Goal: Task Accomplishment & Management: Complete application form

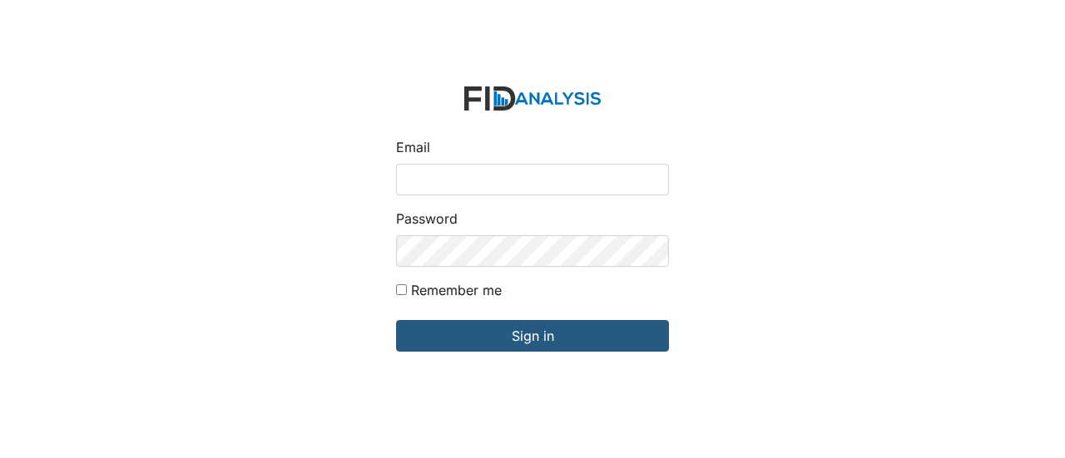
click at [420, 173] on input "Email" at bounding box center [532, 180] width 273 height 32
type input "[EMAIL_ADDRESS][DOMAIN_NAME]"
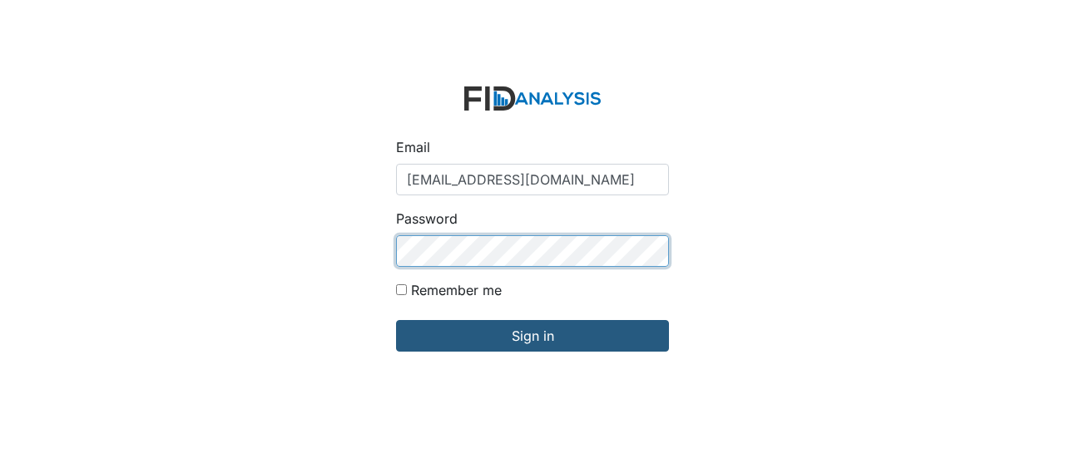
click at [396, 320] on input "Sign in" at bounding box center [532, 336] width 273 height 32
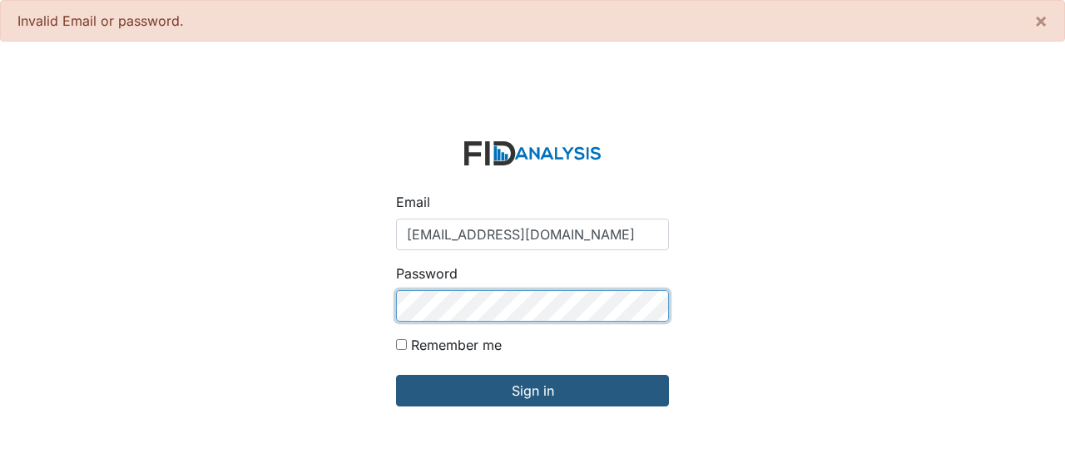
click at [396, 375] on input "Sign in" at bounding box center [532, 391] width 273 height 32
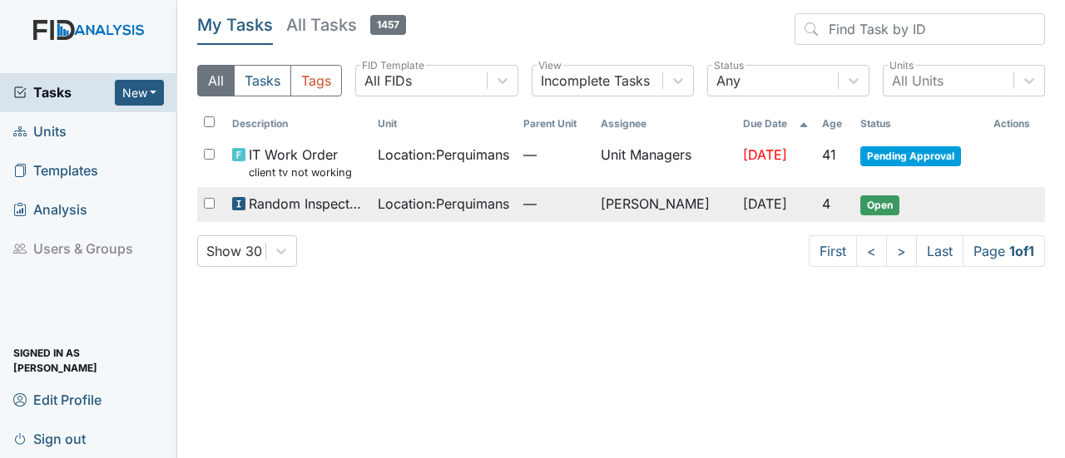
click at [885, 200] on span "Open" at bounding box center [879, 205] width 39 height 20
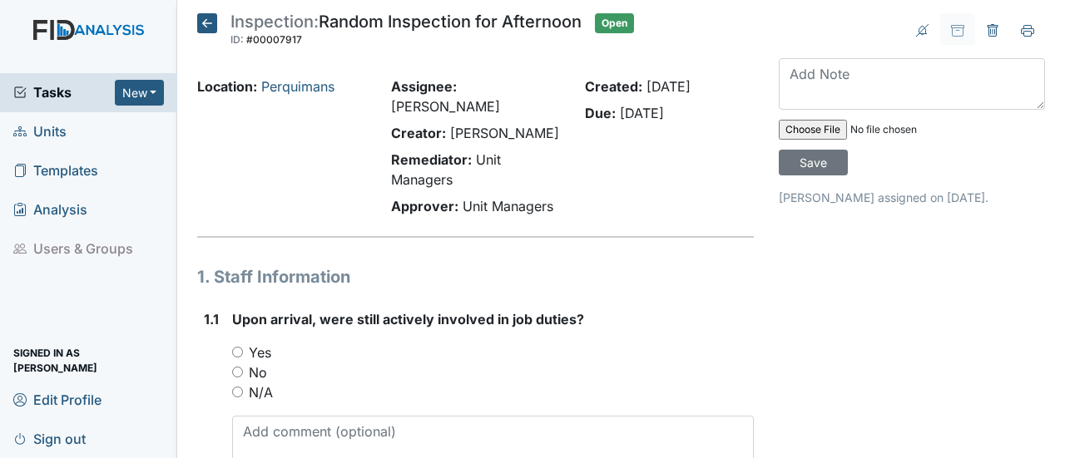
click at [236, 347] on input "Yes" at bounding box center [237, 352] width 11 height 11
radio input "true"
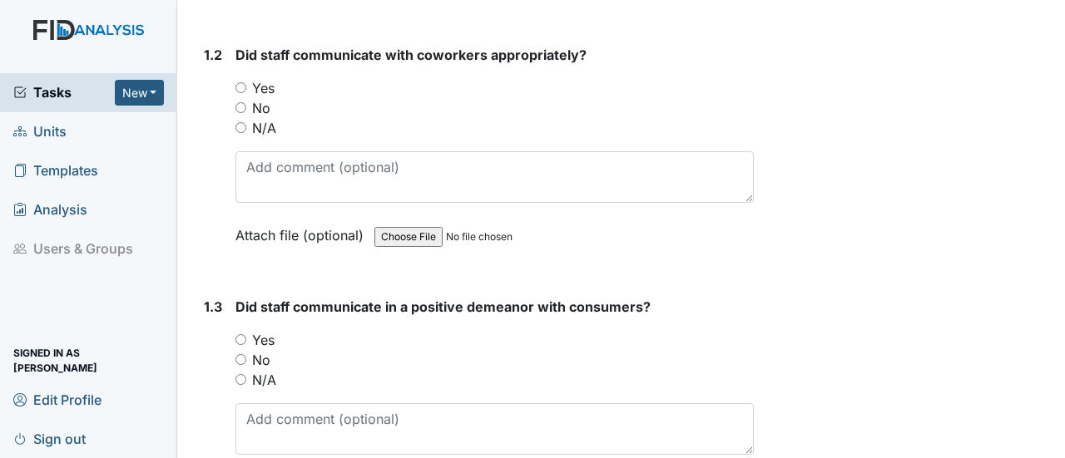
scroll to position [532, 0]
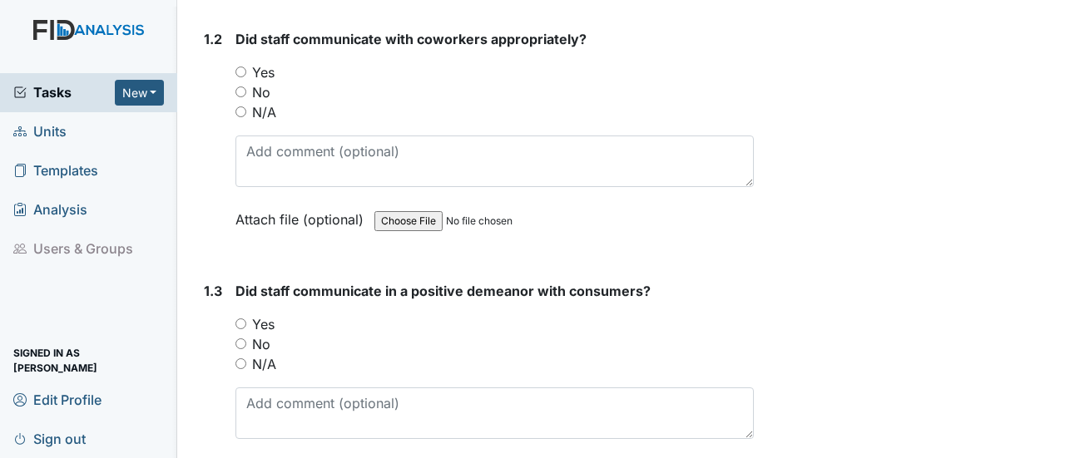
click at [243, 67] on input "Yes" at bounding box center [240, 72] width 11 height 11
radio input "true"
click at [244, 319] on input "Yes" at bounding box center [240, 324] width 11 height 11
radio input "true"
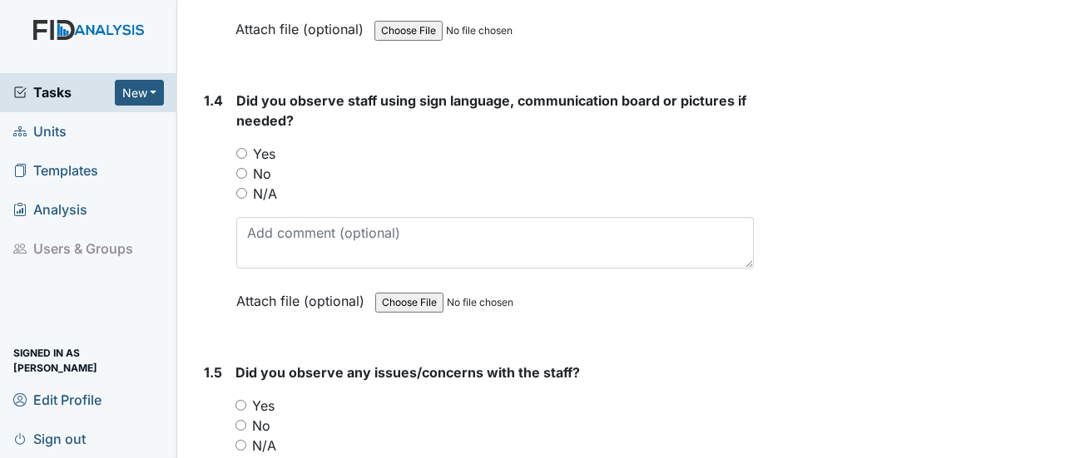
scroll to position [1053, 0]
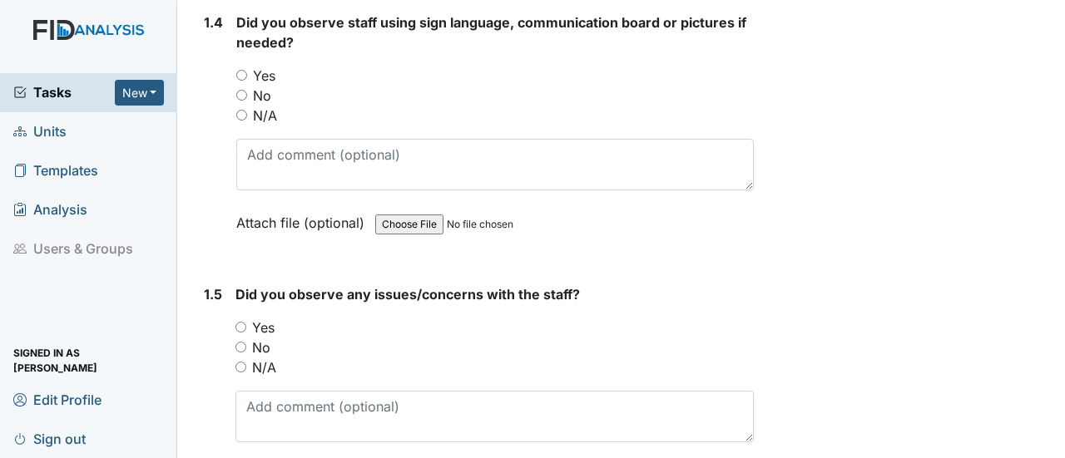
click at [245, 110] on input "N/A" at bounding box center [241, 115] width 11 height 11
radio input "true"
click at [239, 342] on input "No" at bounding box center [240, 347] width 11 height 11
radio input "true"
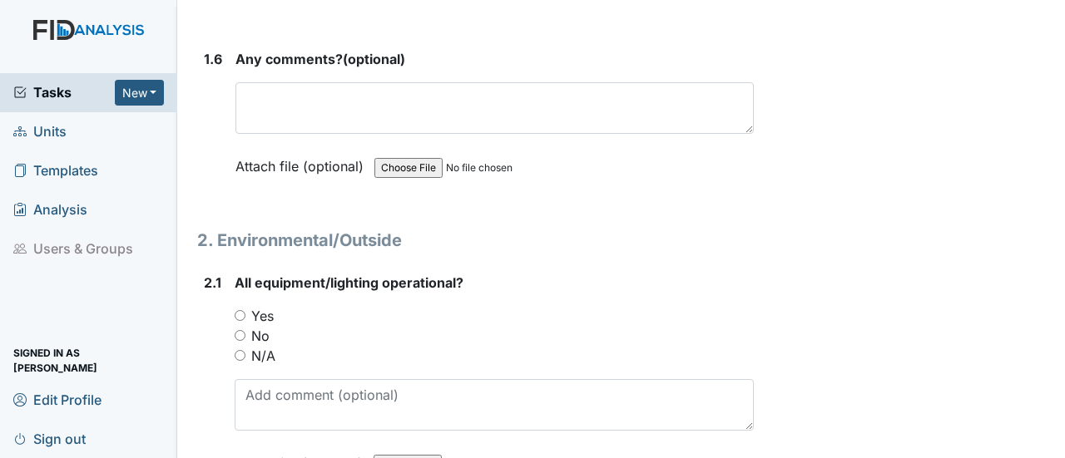
scroll to position [1574, 0]
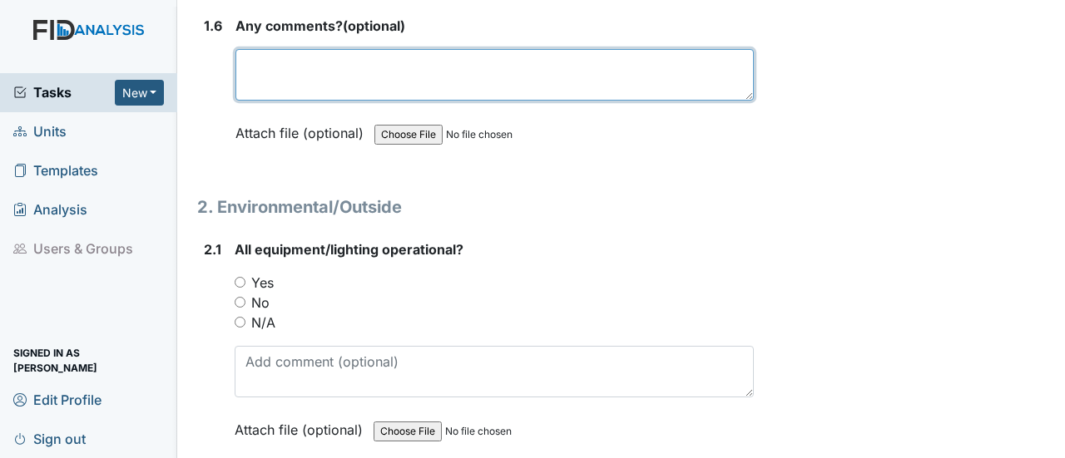
click at [292, 49] on textarea at bounding box center [494, 75] width 518 height 52
type textarea "None at this time."
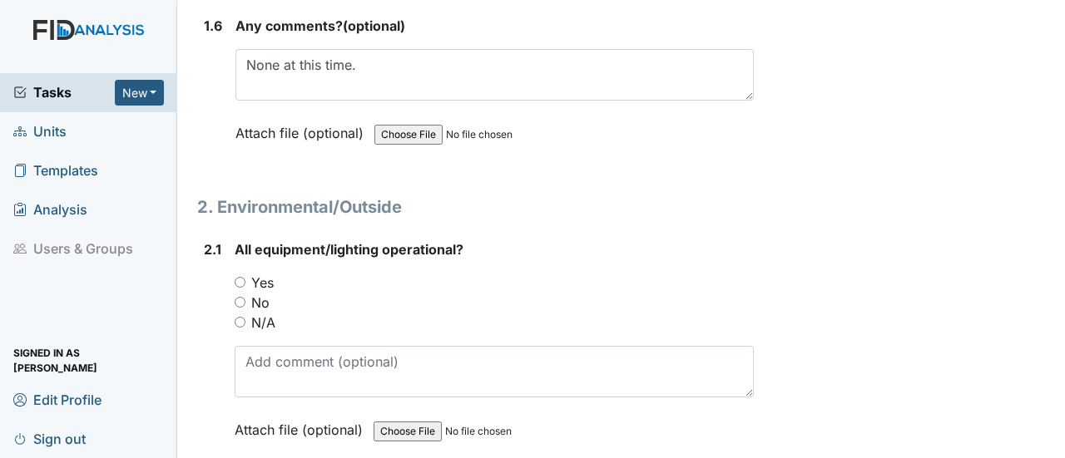
click at [242, 277] on input "Yes" at bounding box center [240, 282] width 11 height 11
radio input "true"
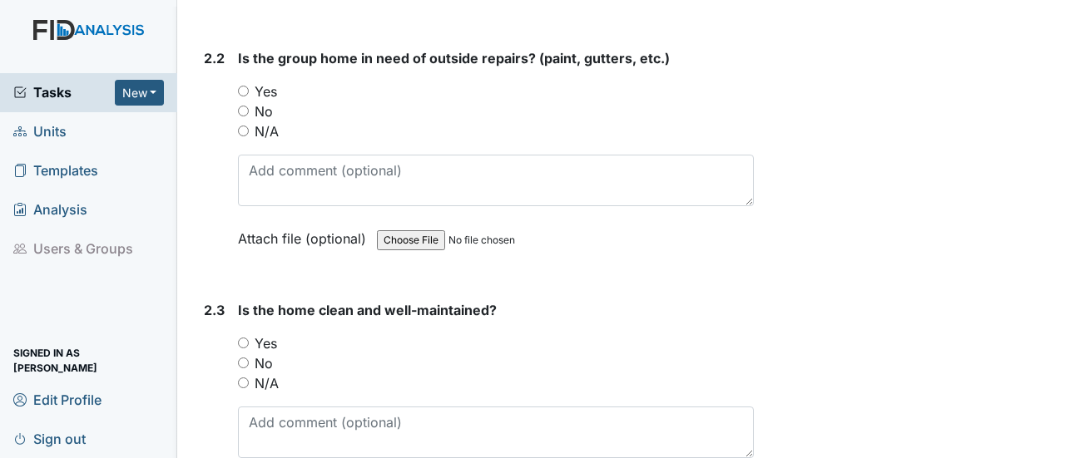
scroll to position [2040, 0]
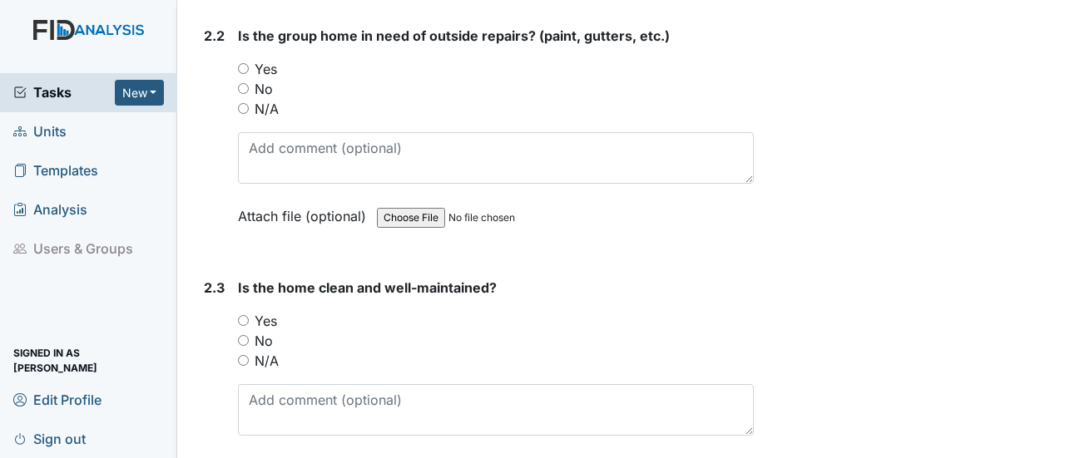
click at [246, 63] on input "Yes" at bounding box center [243, 68] width 11 height 11
radio input "true"
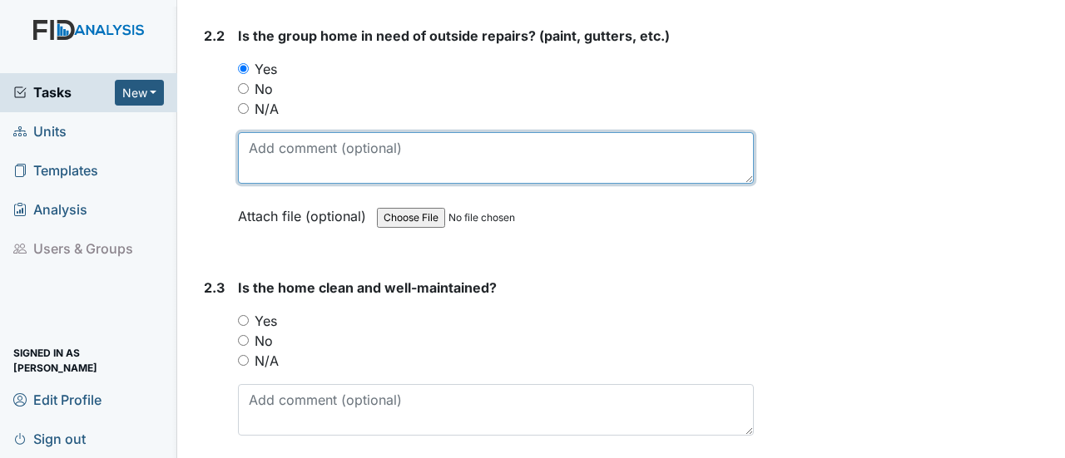
click at [268, 132] on textarea at bounding box center [496, 158] width 516 height 52
type textarea "gutters and grass cut"
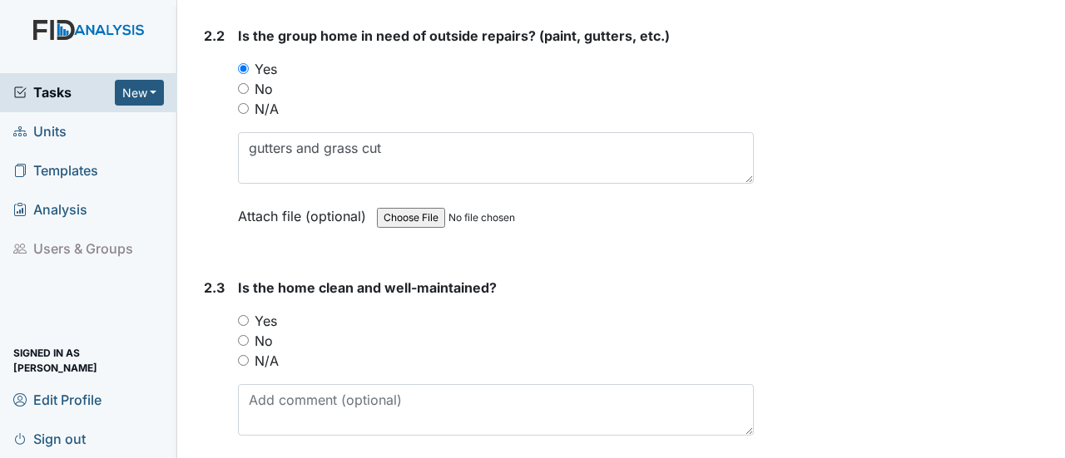
click at [245, 315] on input "Yes" at bounding box center [243, 320] width 11 height 11
radio input "true"
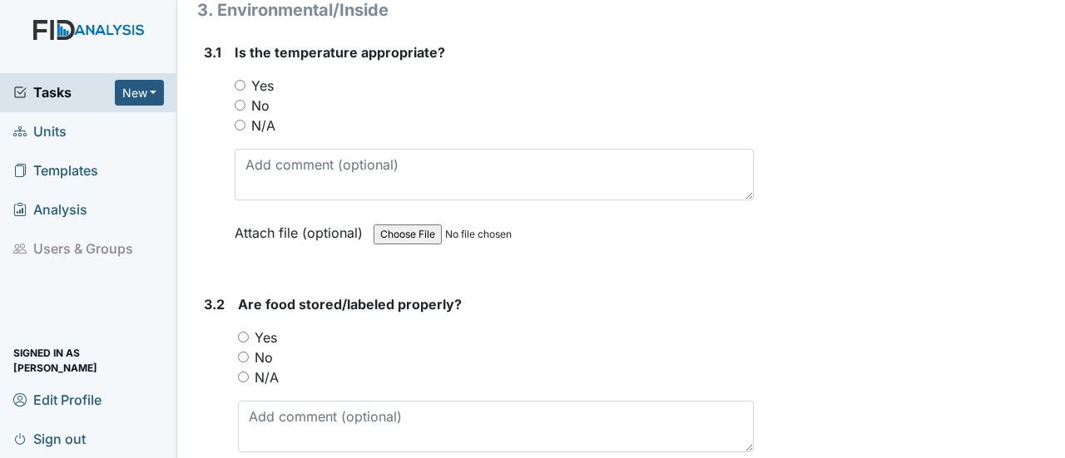
scroll to position [2539, 0]
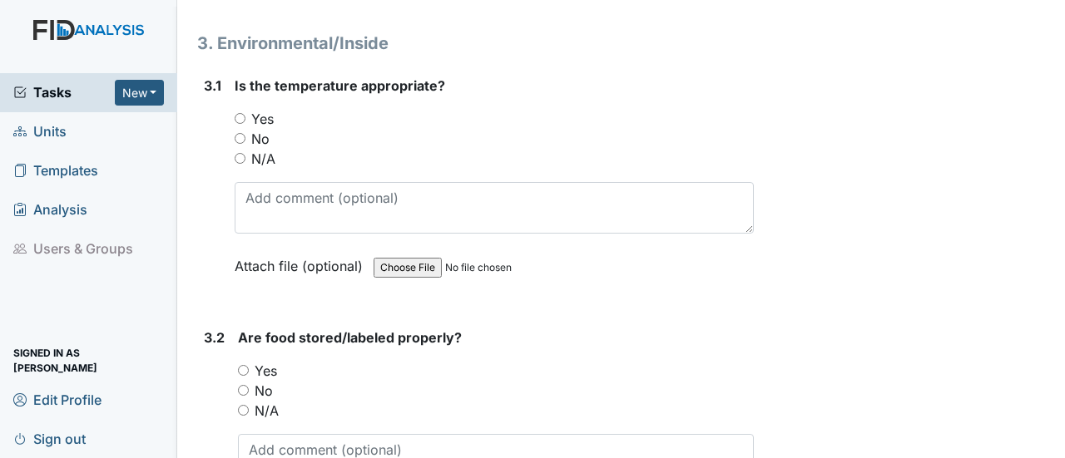
click at [241, 113] on input "Yes" at bounding box center [240, 118] width 11 height 11
radio input "true"
click at [245, 365] on input "Yes" at bounding box center [243, 370] width 11 height 11
radio input "true"
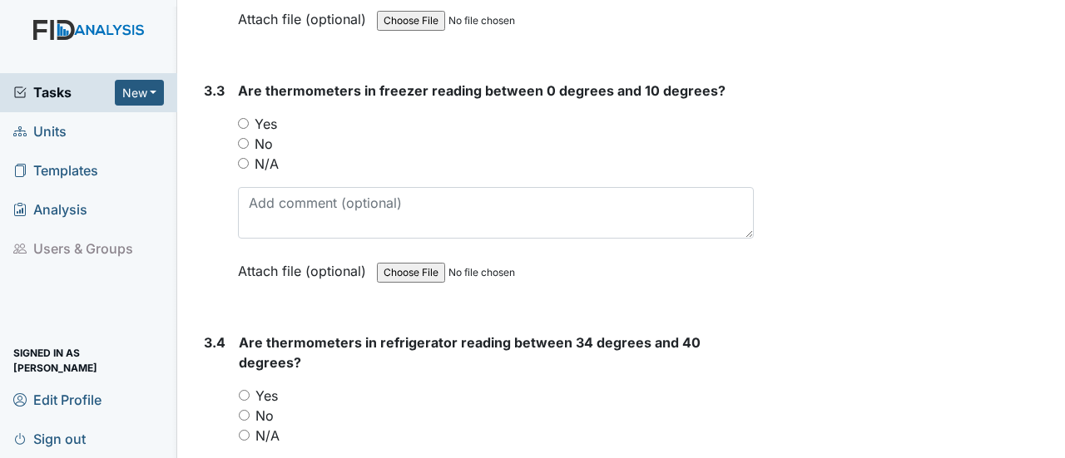
scroll to position [3071, 0]
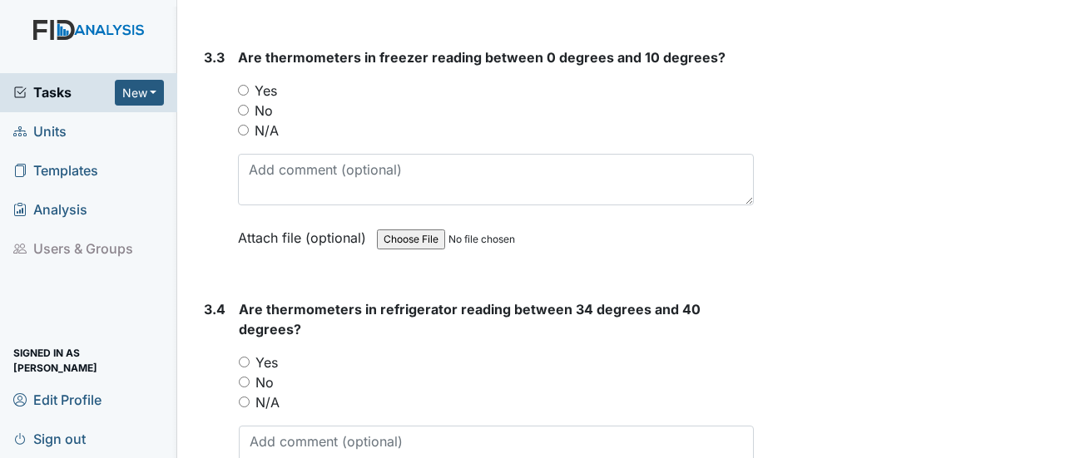
click at [241, 85] on input "Yes" at bounding box center [243, 90] width 11 height 11
radio input "true"
click at [244, 357] on input "Yes" at bounding box center [244, 362] width 11 height 11
radio input "true"
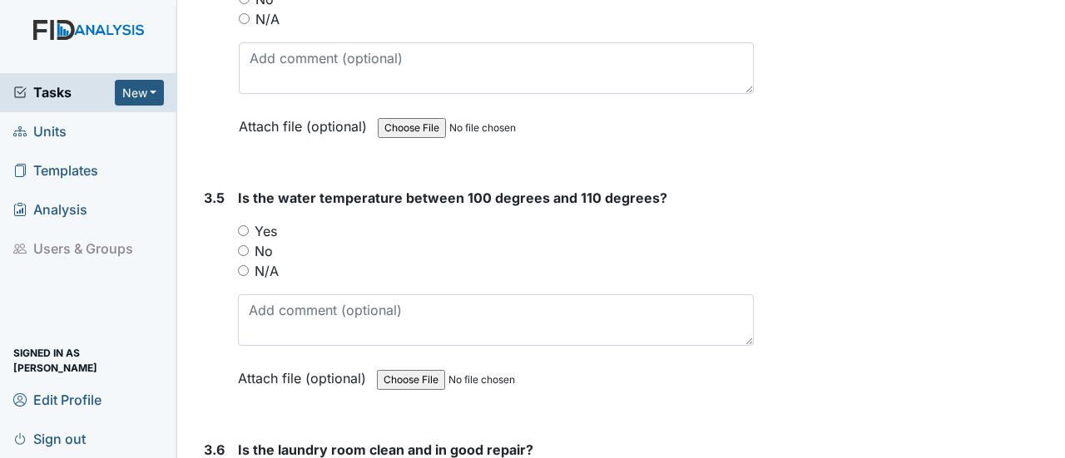
scroll to position [3471, 0]
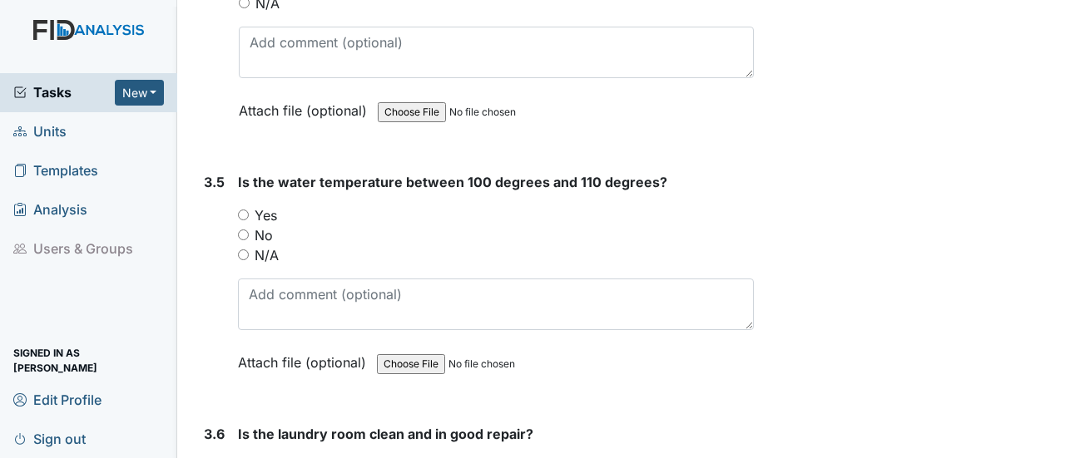
click at [240, 210] on input "Yes" at bounding box center [243, 215] width 11 height 11
radio input "true"
click at [245, 458] on input "Yes" at bounding box center [243, 467] width 11 height 11
radio input "true"
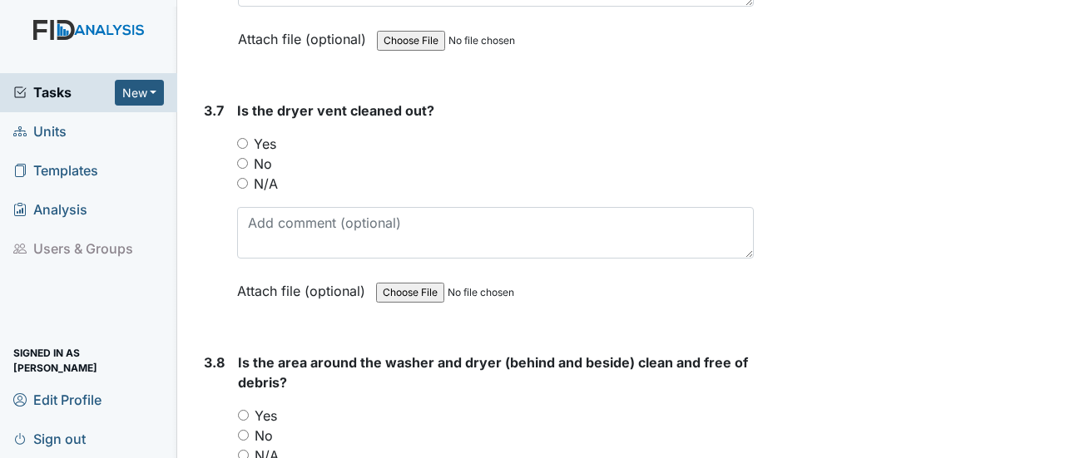
scroll to position [4080, 0]
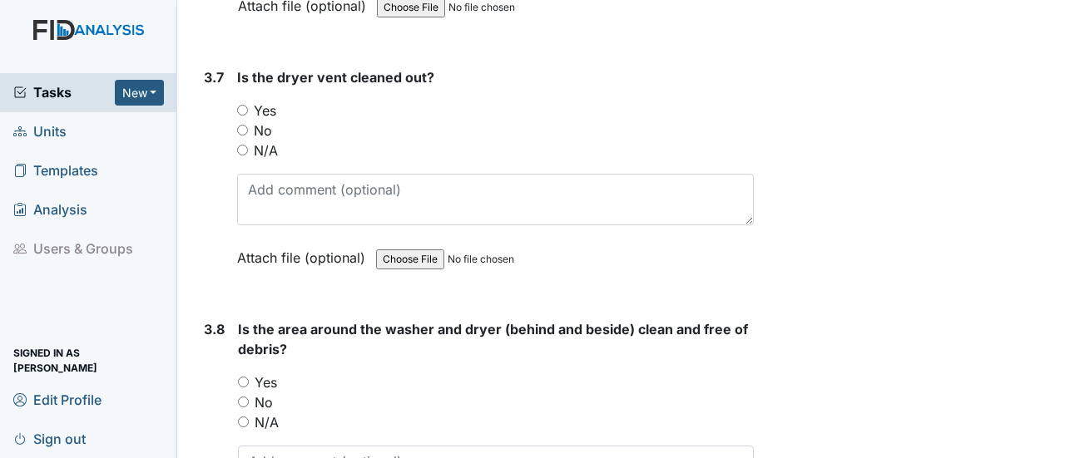
click at [242, 105] on input "Yes" at bounding box center [242, 110] width 11 height 11
radio input "true"
click at [242, 377] on input "Yes" at bounding box center [243, 382] width 11 height 11
radio input "true"
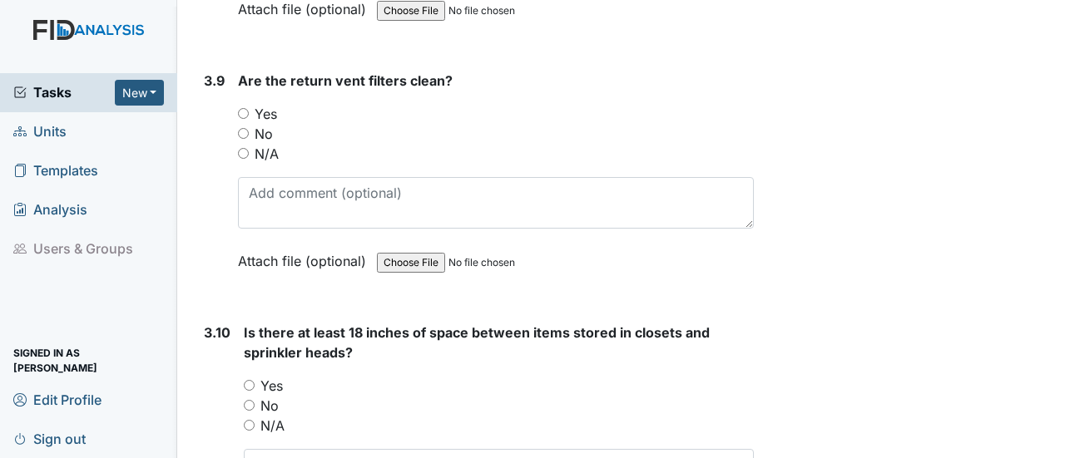
scroll to position [4634, 0]
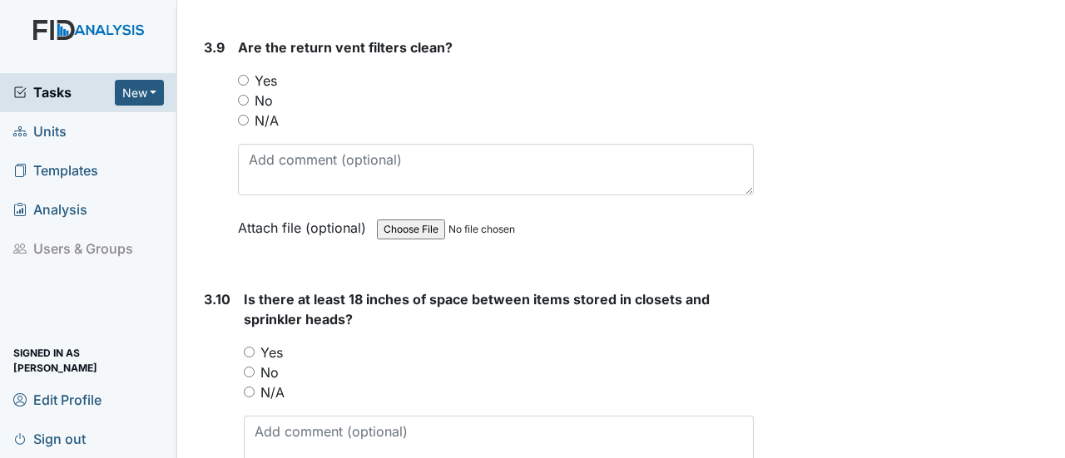
click at [240, 75] on input "Yes" at bounding box center [243, 80] width 11 height 11
radio input "true"
click at [248, 387] on input "N/A" at bounding box center [249, 392] width 11 height 11
radio input "true"
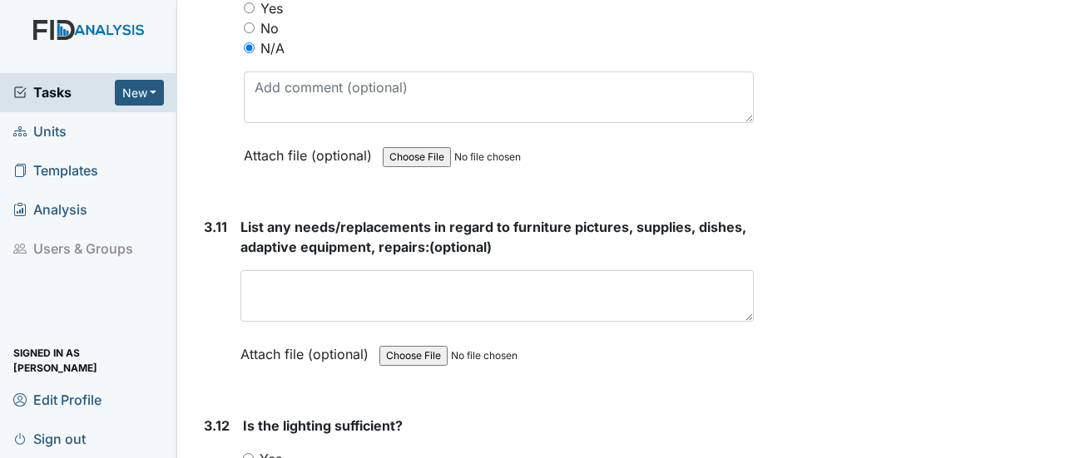
scroll to position [5033, 0]
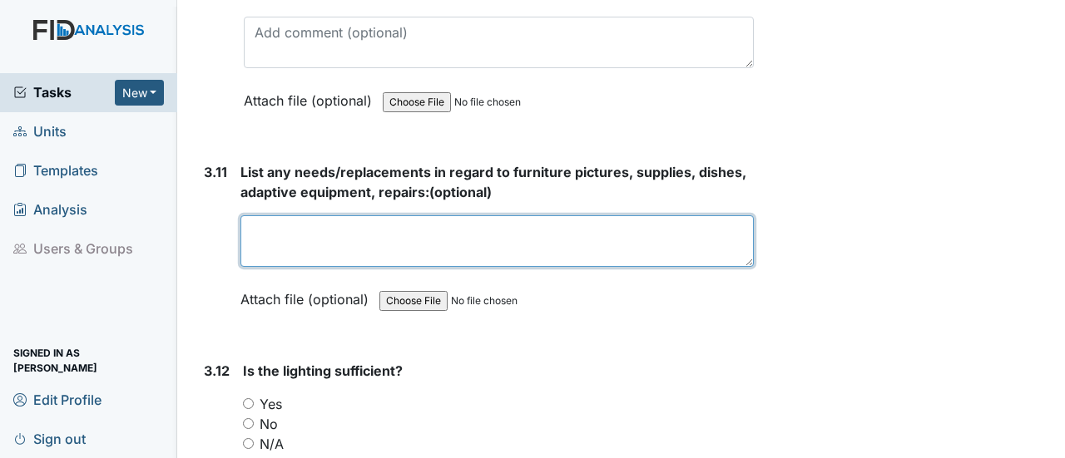
click at [453, 215] on textarea at bounding box center [496, 241] width 513 height 52
type textarea "none"
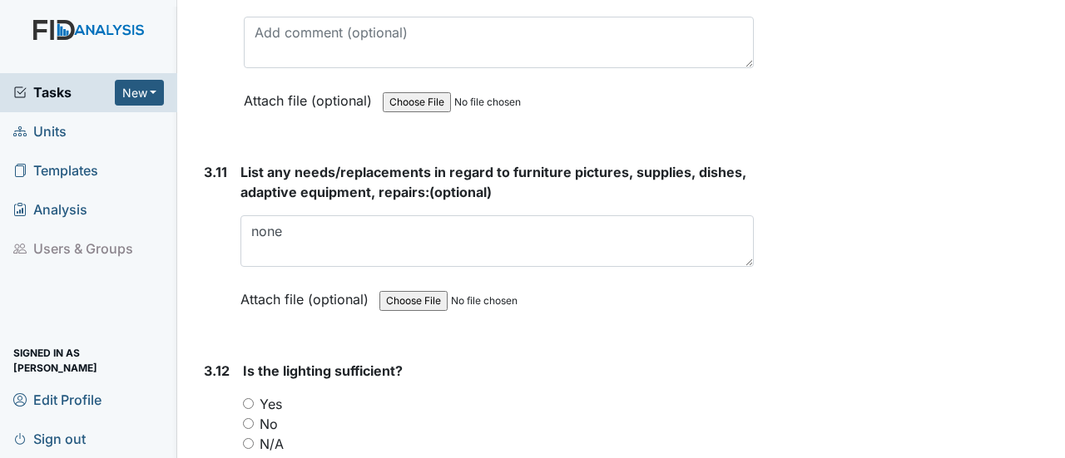
click at [245, 398] on input "Yes" at bounding box center [248, 403] width 11 height 11
radio input "true"
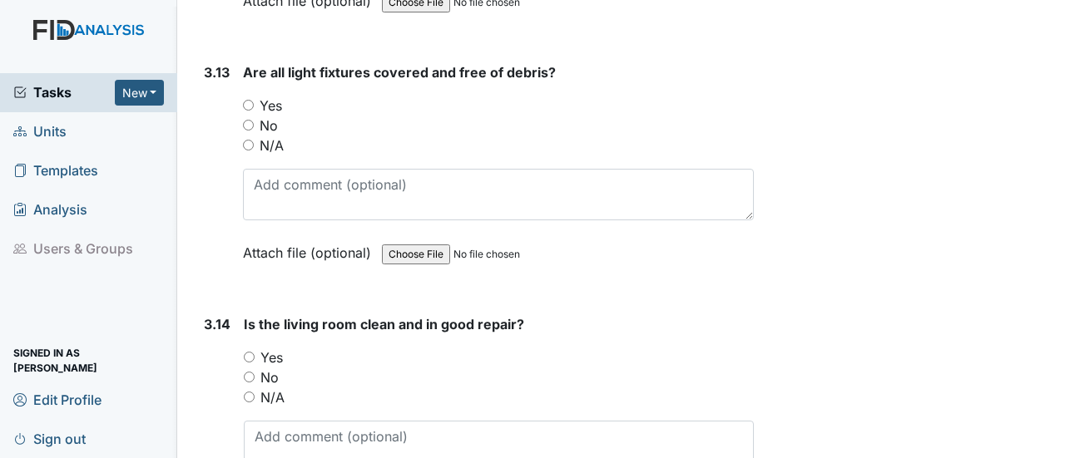
scroll to position [5576, 0]
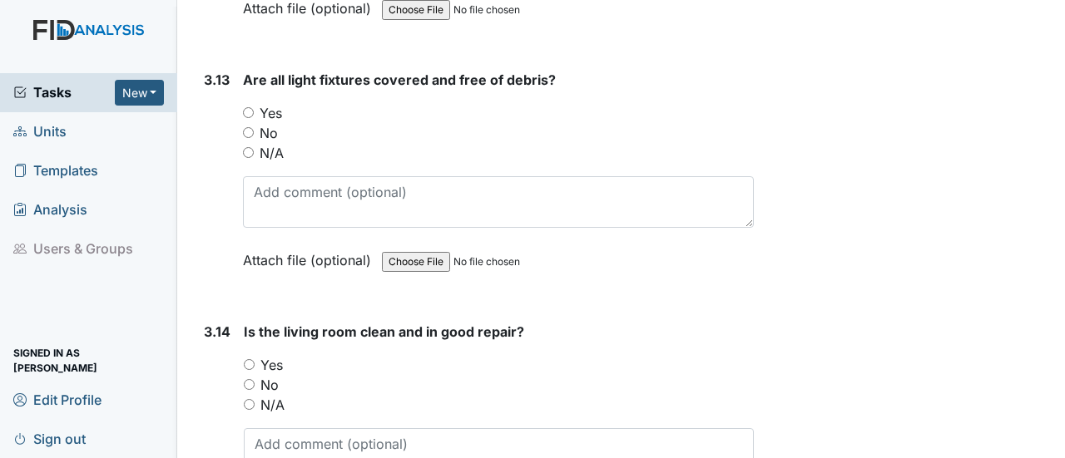
click at [250, 107] on input "Yes" at bounding box center [248, 112] width 11 height 11
radio input "true"
click at [247, 359] on input "Yes" at bounding box center [249, 364] width 11 height 11
radio input "true"
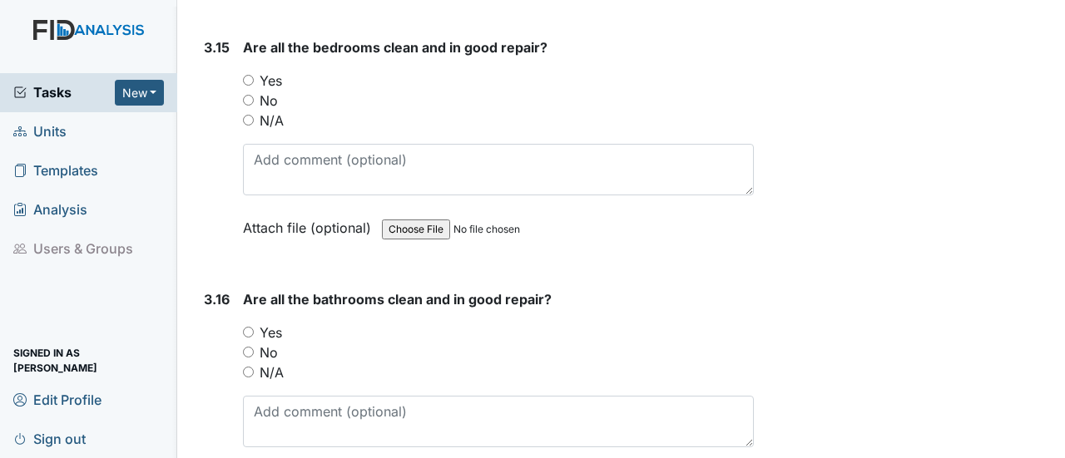
scroll to position [6119, 0]
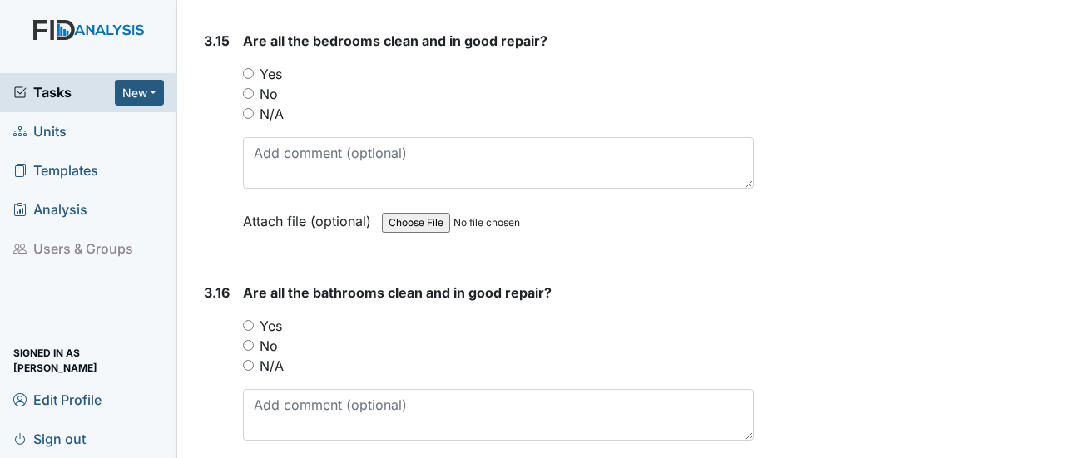
click at [250, 68] on input "Yes" at bounding box center [248, 73] width 11 height 11
radio input "true"
click at [250, 340] on input "No" at bounding box center [248, 345] width 11 height 11
radio input "true"
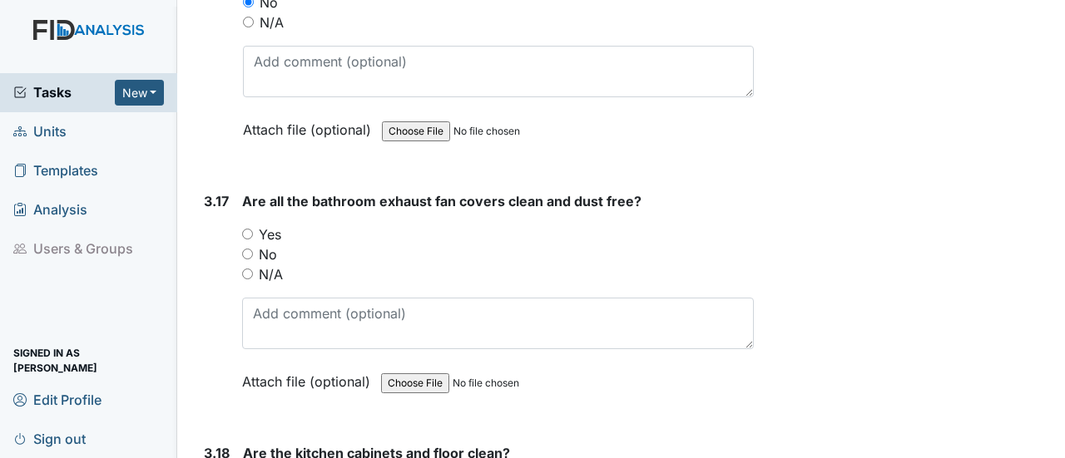
scroll to position [6540, 0]
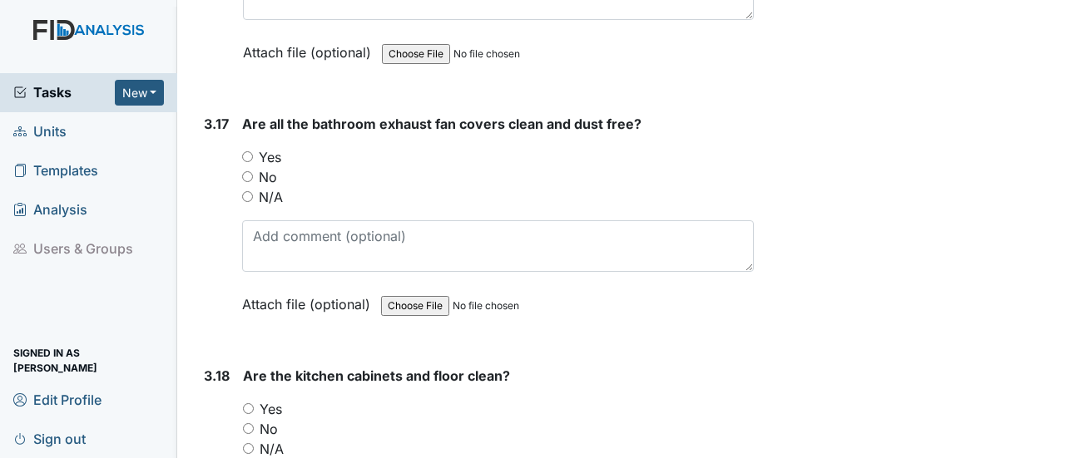
click at [245, 151] on input "Yes" at bounding box center [247, 156] width 11 height 11
radio input "true"
click at [247, 403] on input "Yes" at bounding box center [248, 408] width 11 height 11
radio input "true"
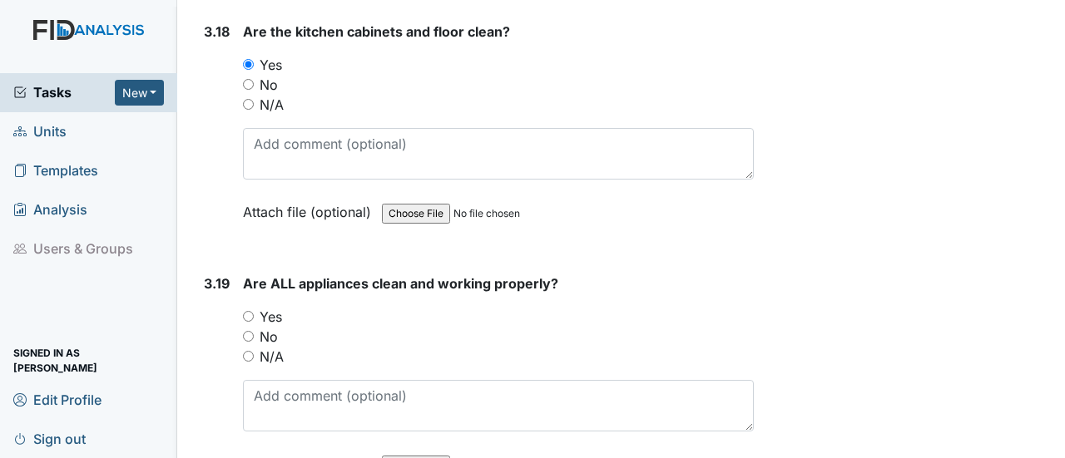
scroll to position [7018, 0]
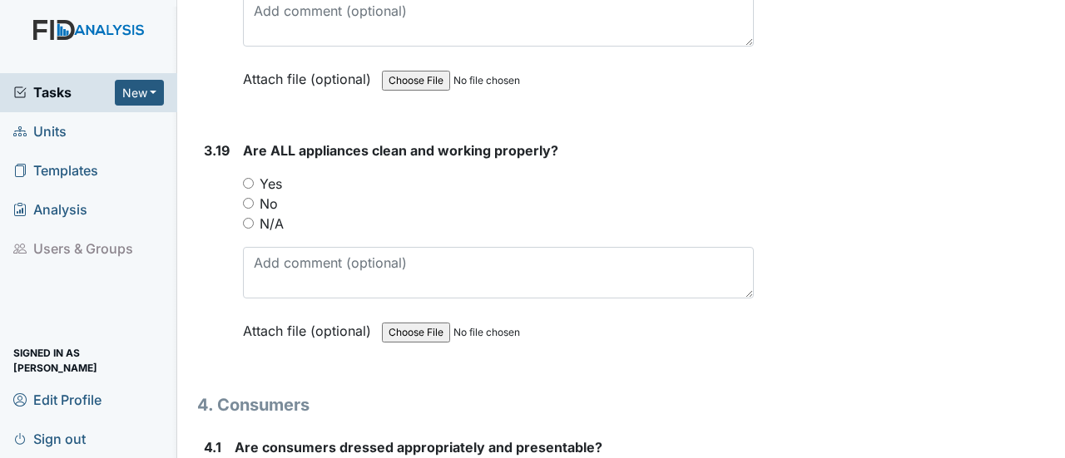
click at [249, 198] on input "No" at bounding box center [248, 203] width 11 height 11
radio input "true"
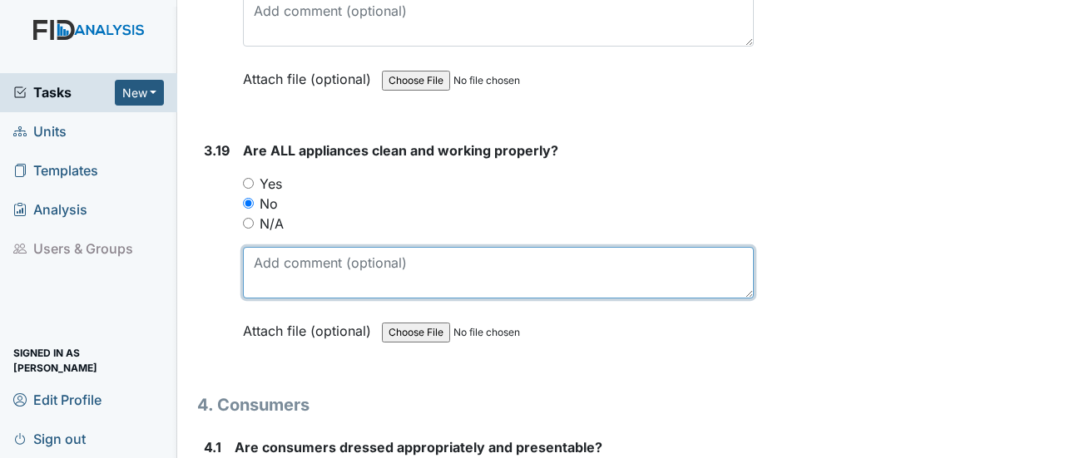
click at [285, 247] on textarea at bounding box center [498, 273] width 511 height 52
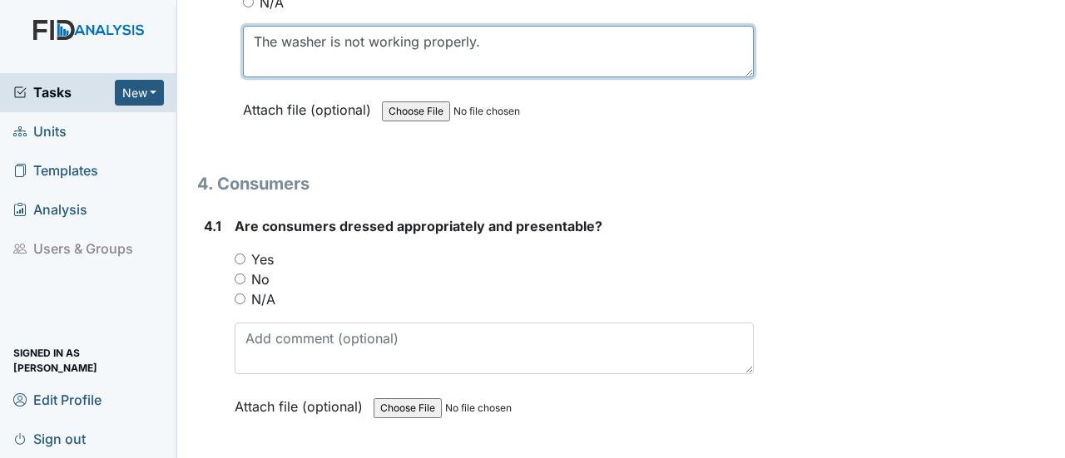
scroll to position [7383, 0]
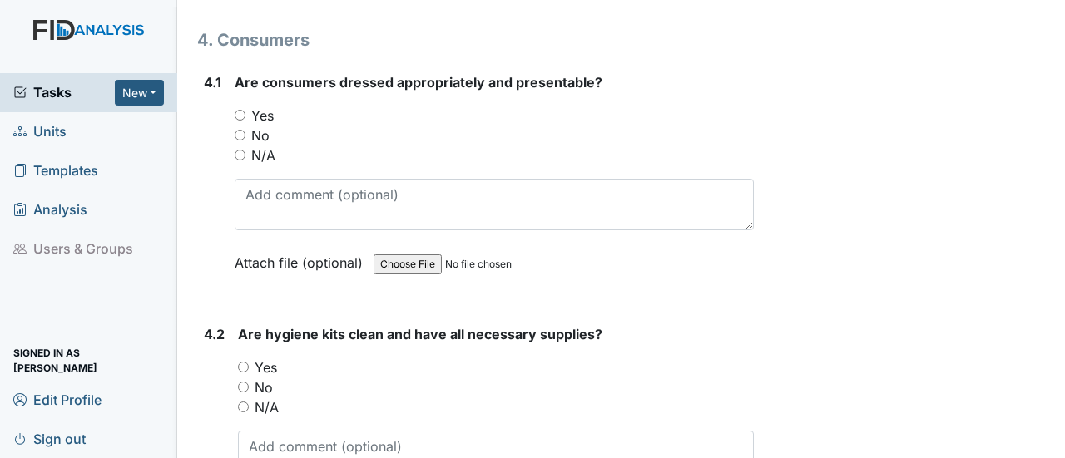
type textarea "The washer is not working properly."
click at [238, 110] on input "Yes" at bounding box center [240, 115] width 11 height 11
radio input "true"
click at [241, 362] on input "Yes" at bounding box center [243, 367] width 11 height 11
radio input "true"
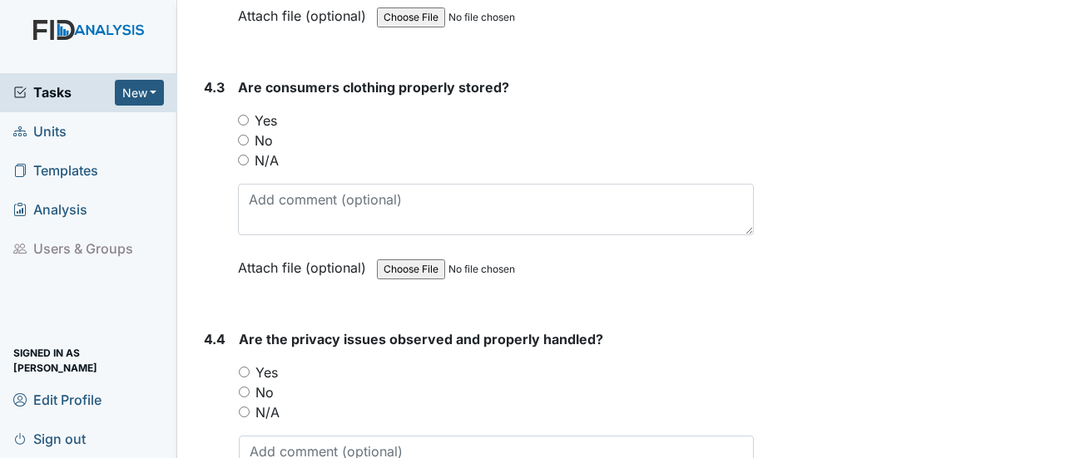
scroll to position [7915, 0]
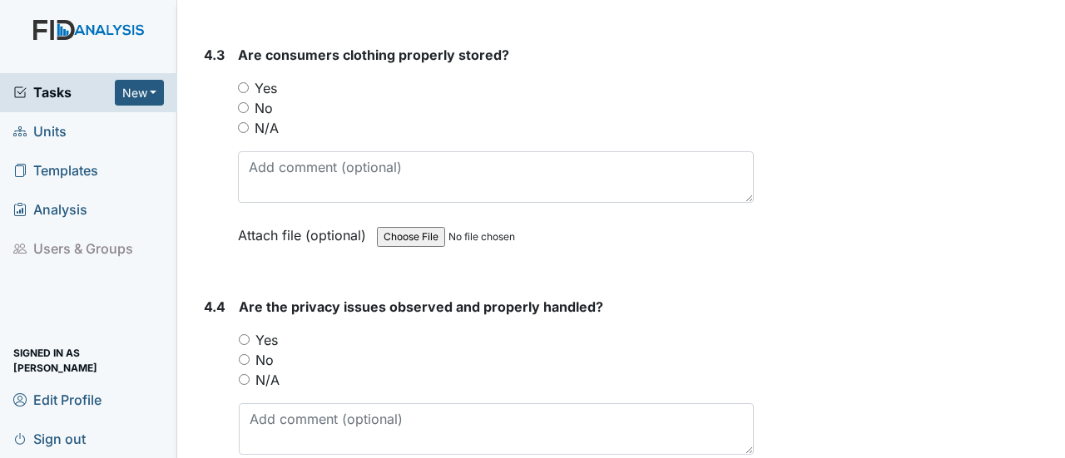
click at [240, 82] on input "Yes" at bounding box center [243, 87] width 11 height 11
radio input "true"
click at [246, 374] on input "N/A" at bounding box center [244, 379] width 11 height 11
radio input "true"
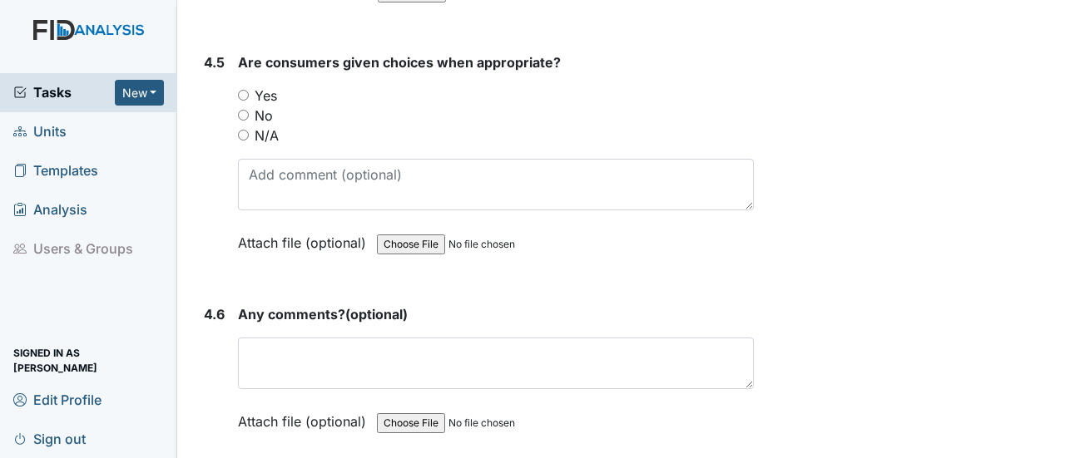
scroll to position [8436, 0]
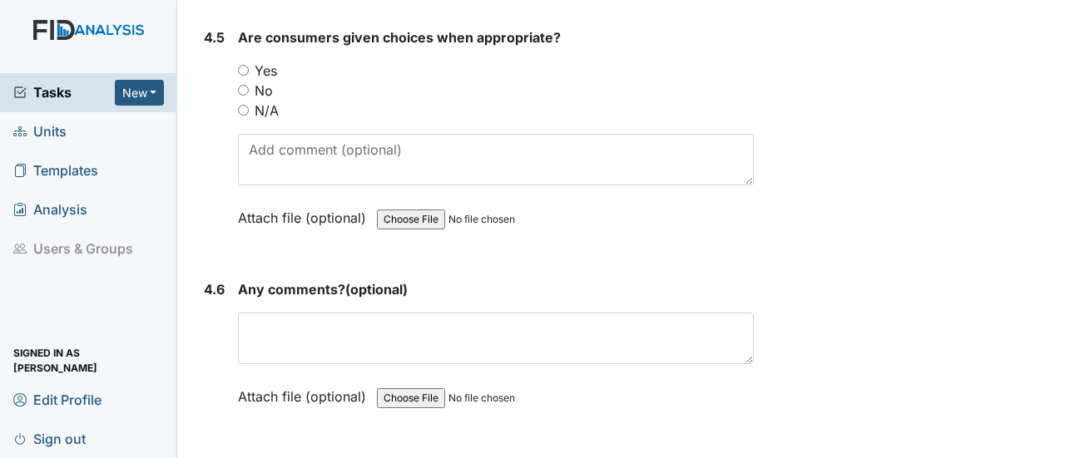
click at [246, 65] on input "Yes" at bounding box center [243, 70] width 11 height 11
radio input "true"
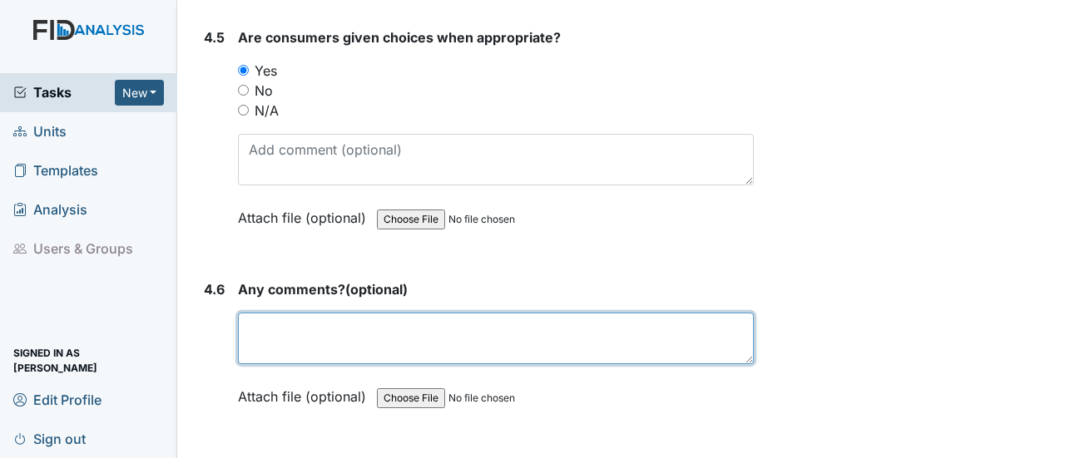
click at [274, 313] on textarea at bounding box center [496, 339] width 516 height 52
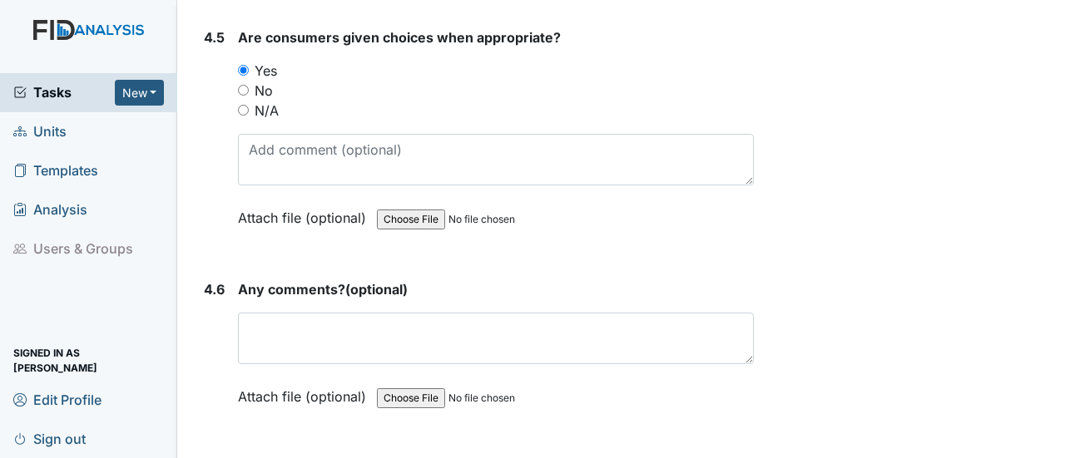
click at [289, 281] on span "Any comments?" at bounding box center [291, 289] width 107 height 17
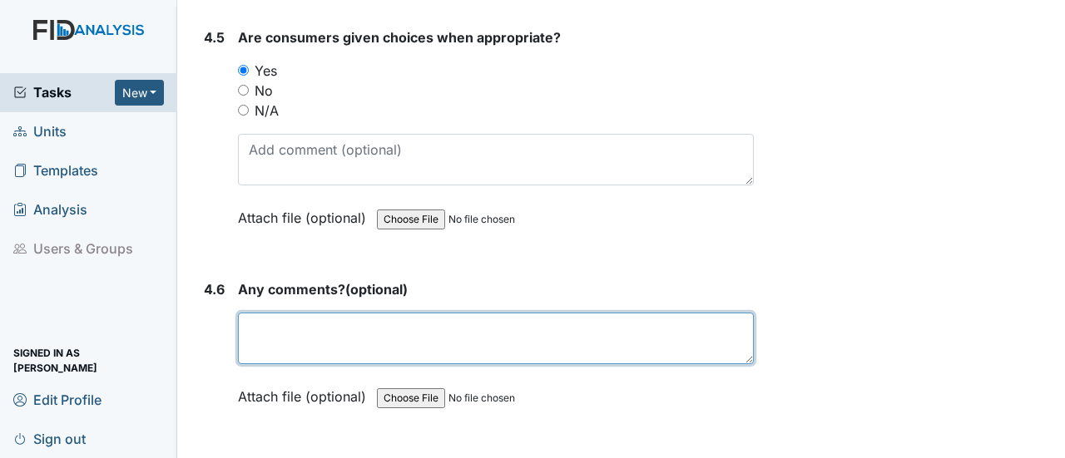
click at [263, 313] on textarea at bounding box center [496, 339] width 516 height 52
drag, startPoint x: 250, startPoint y: 262, endPoint x: 418, endPoint y: 285, distance: 170.5
click at [418, 313] on textarea "none at this time" at bounding box center [496, 339] width 516 height 52
drag, startPoint x: 250, startPoint y: 261, endPoint x: 421, endPoint y: 249, distance: 171.0
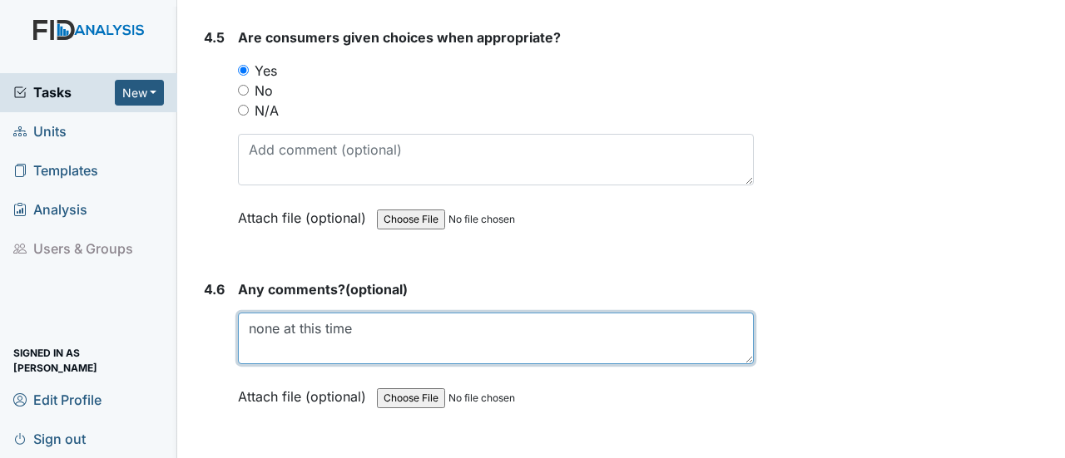
click at [421, 313] on textarea "none at this time" at bounding box center [496, 339] width 516 height 52
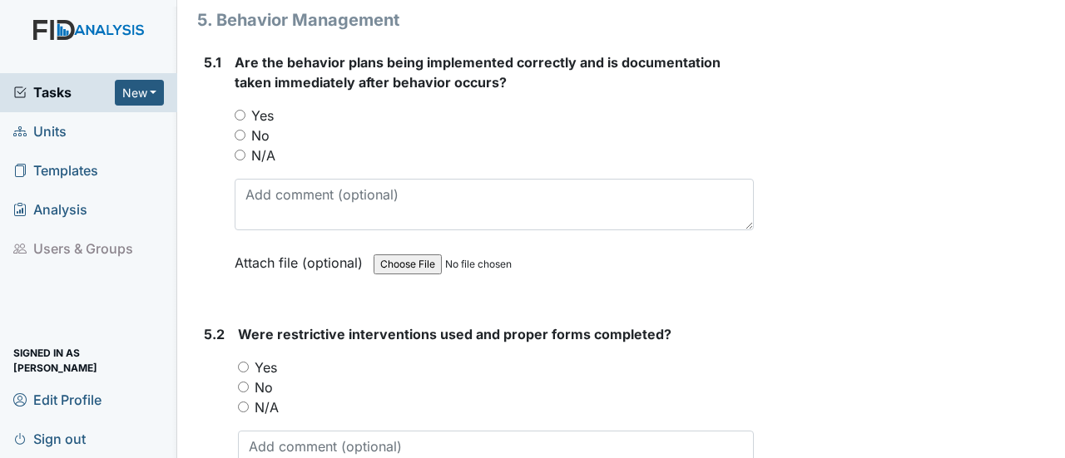
scroll to position [8902, 0]
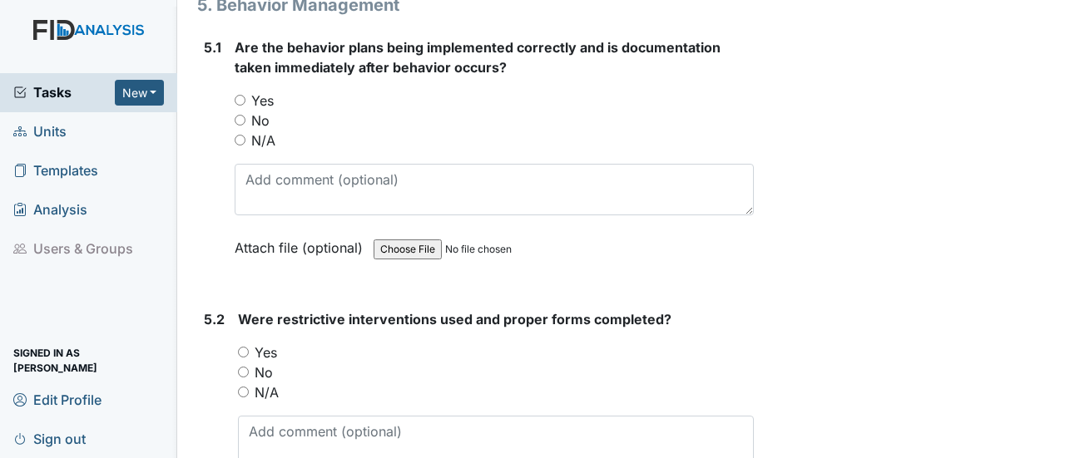
type textarea "none at this time"
click at [241, 95] on input "Yes" at bounding box center [240, 100] width 11 height 11
radio input "true"
click at [242, 387] on input "N/A" at bounding box center [243, 392] width 11 height 11
radio input "true"
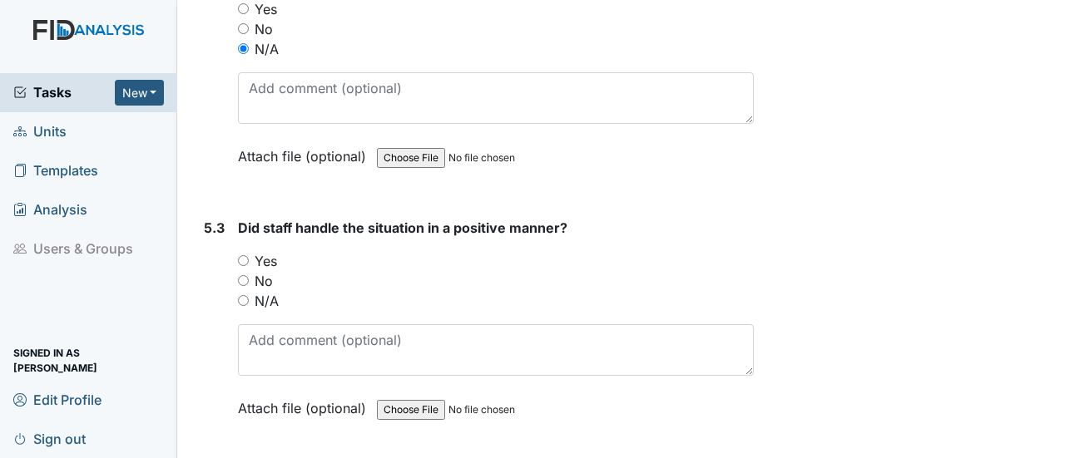
scroll to position [9368, 0]
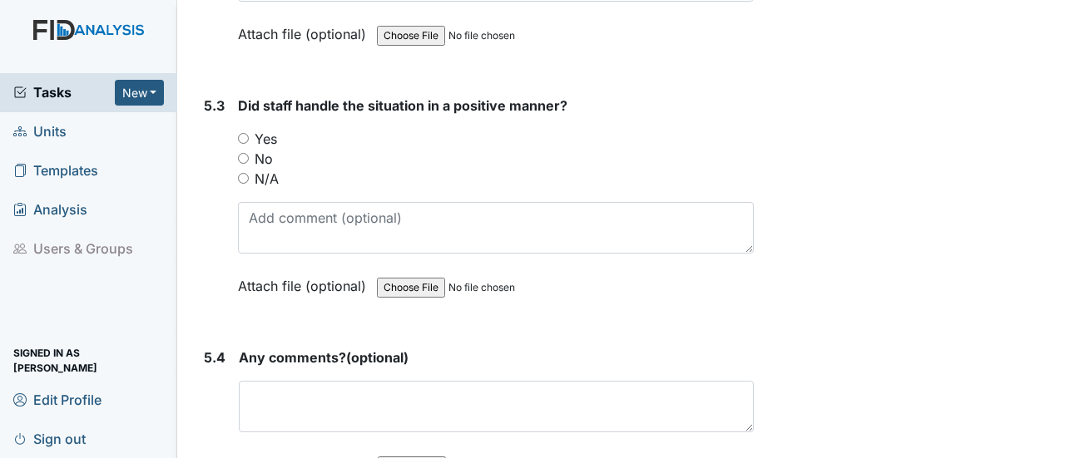
click at [245, 129] on div "Yes" at bounding box center [496, 139] width 516 height 20
click at [243, 133] on input "Yes" at bounding box center [243, 138] width 11 height 11
radio input "true"
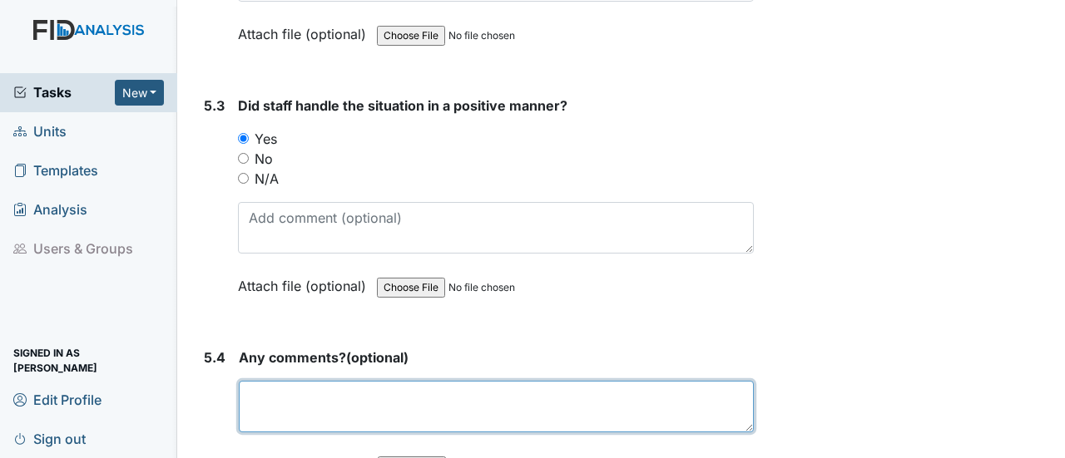
click at [277, 381] on textarea at bounding box center [496, 407] width 515 height 52
paste textarea "none at this time"
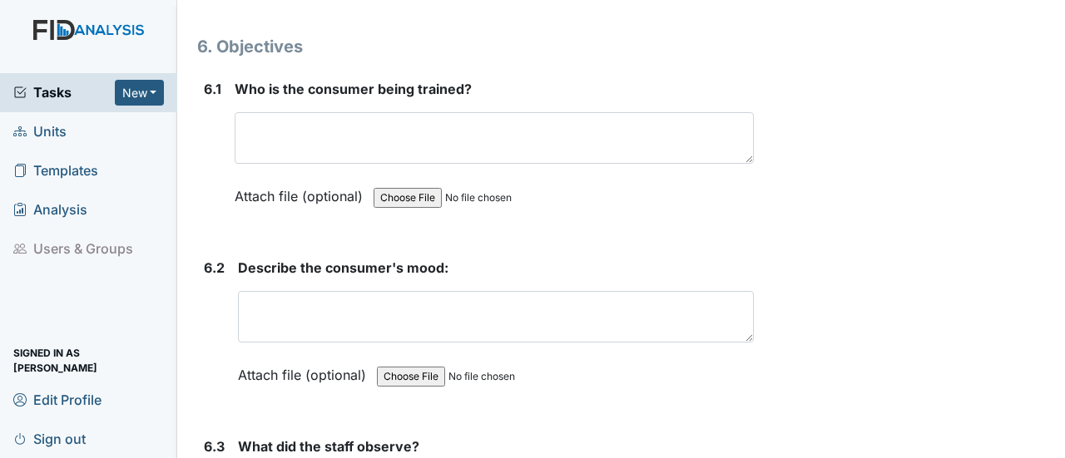
scroll to position [9866, 0]
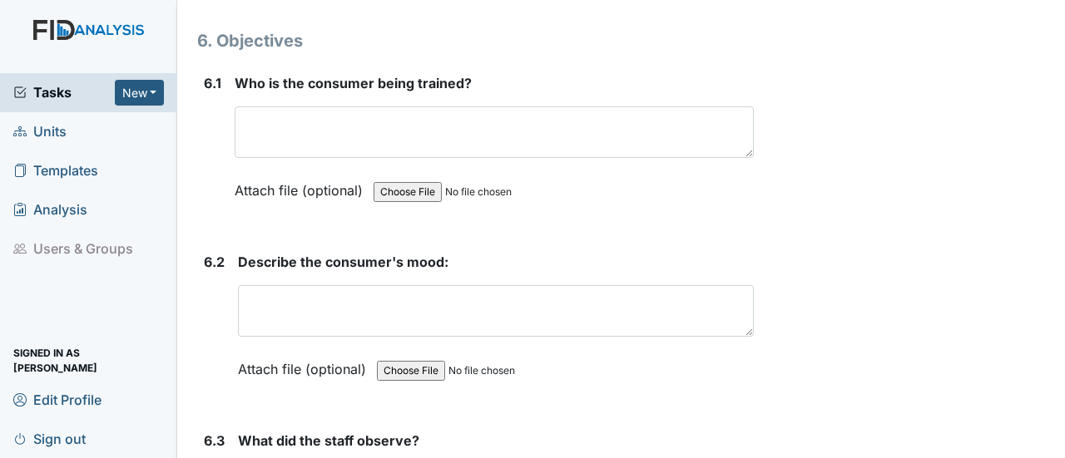
type textarea "none at this time"
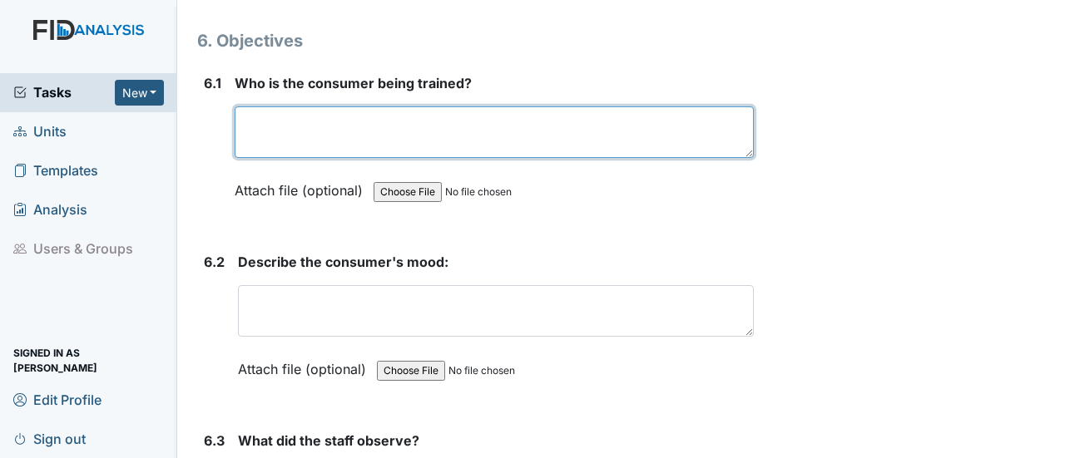
click at [346, 106] on textarea at bounding box center [494, 132] width 519 height 52
type textarea "virginia griffin"
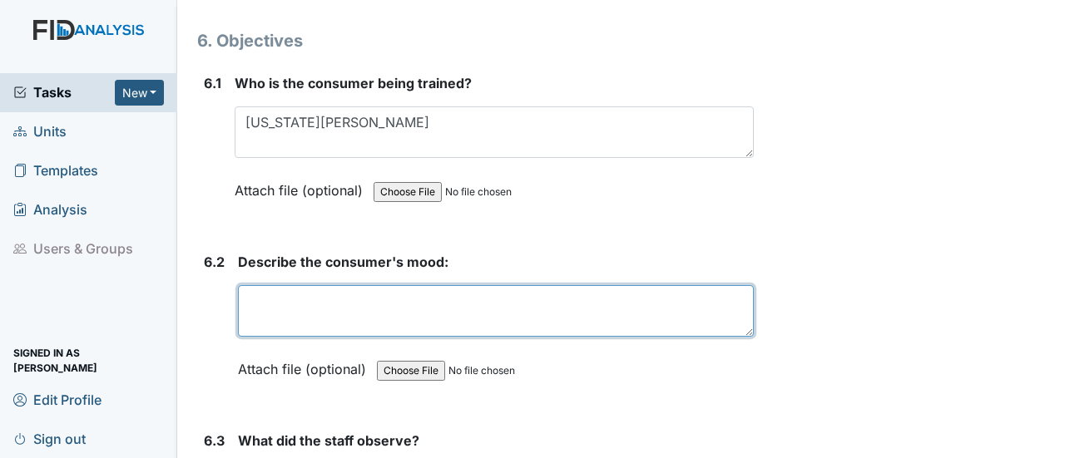
click at [277, 285] on textarea at bounding box center [496, 311] width 516 height 52
type textarea "happy"
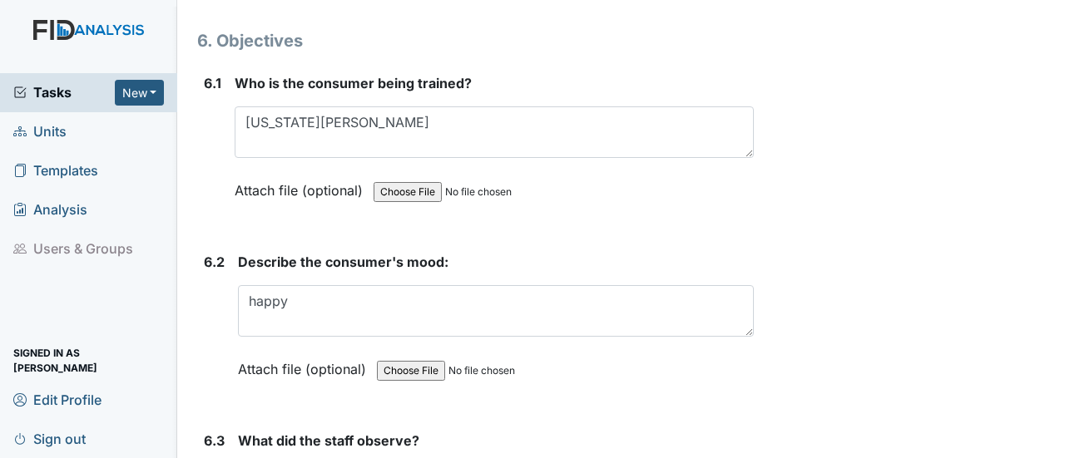
type textarea "[US_STATE]"
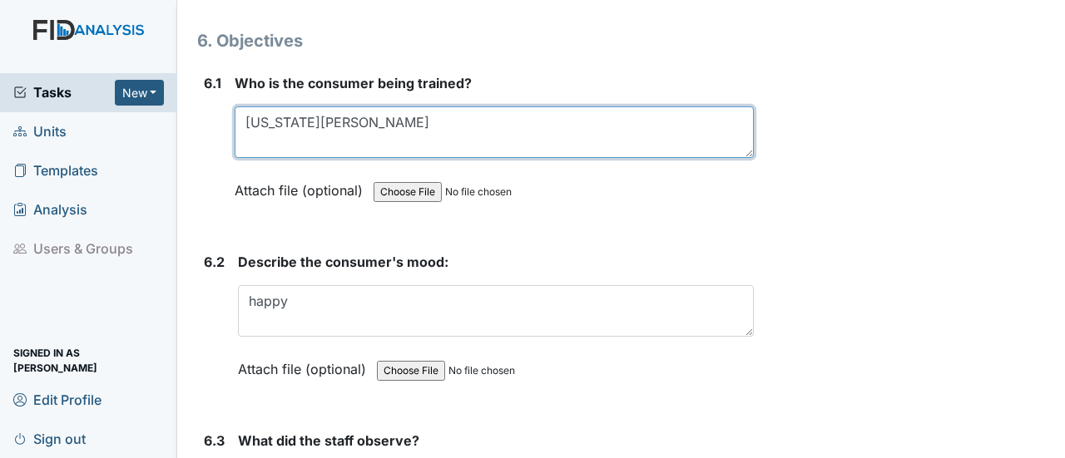
click at [320, 106] on textarea "[US_STATE][PERSON_NAME]" at bounding box center [494, 132] width 519 height 52
type textarea "[US_STATE][PERSON_NAME]"
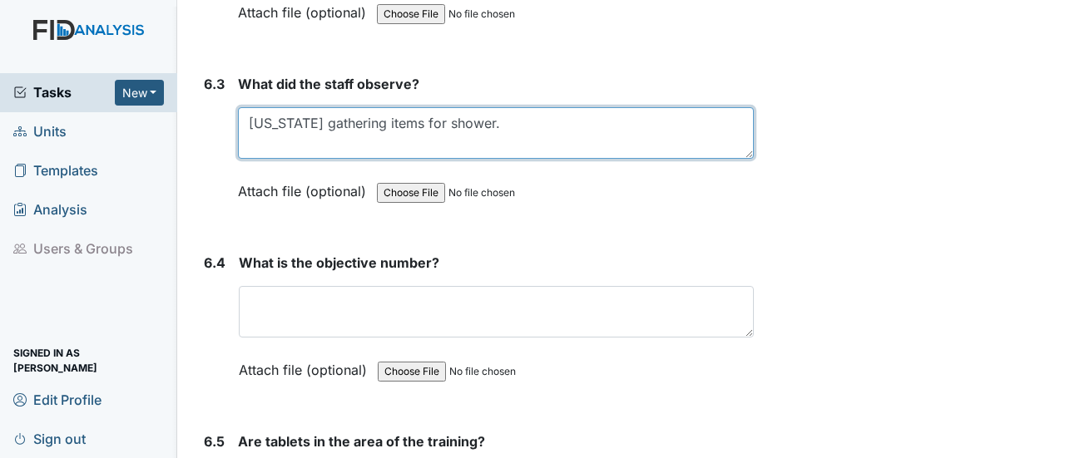
scroll to position [10232, 0]
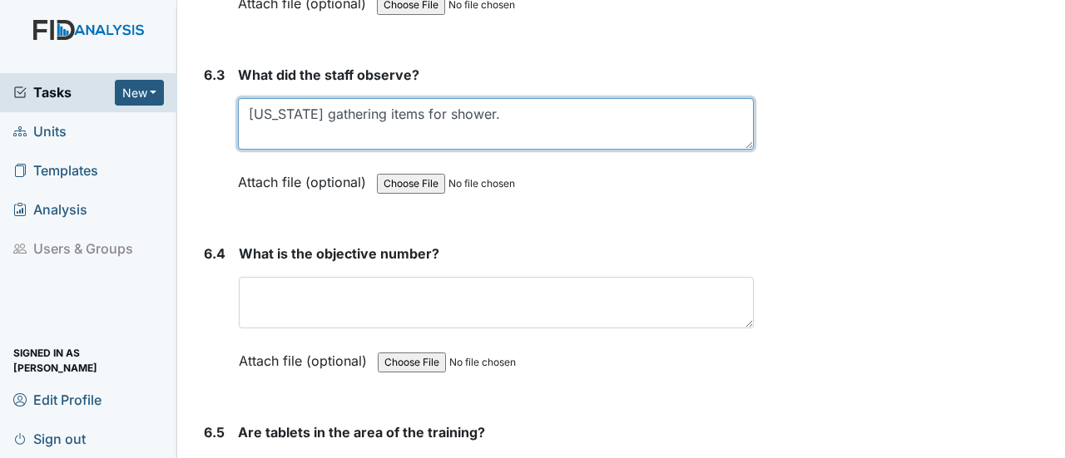
type textarea "[US_STATE] gathering items for shower."
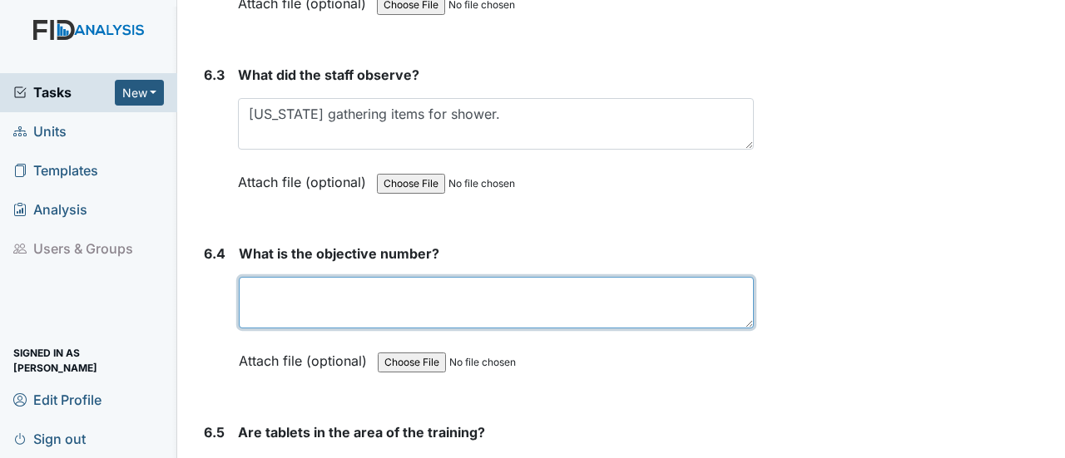
click at [336, 277] on textarea at bounding box center [496, 303] width 515 height 52
type textarea "2"
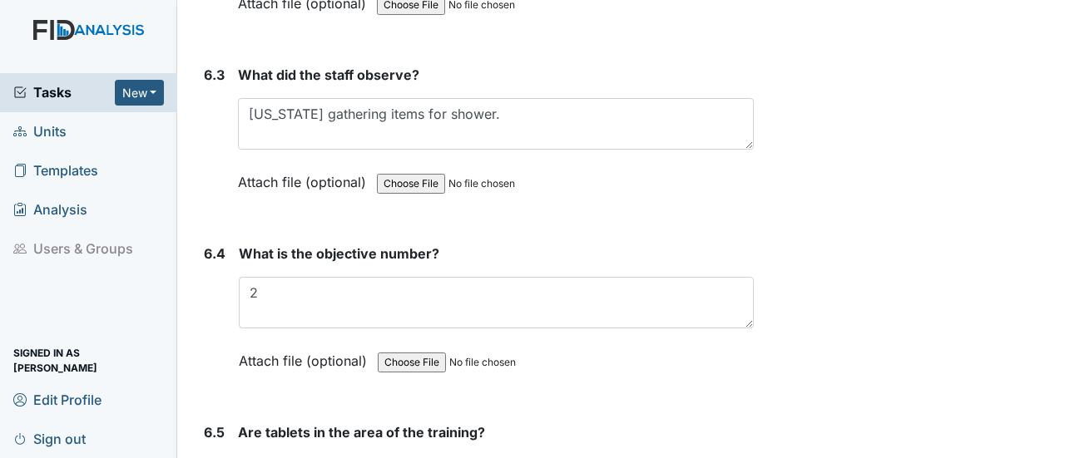
click at [240, 458] on input "Yes" at bounding box center [243, 465] width 11 height 11
radio input "true"
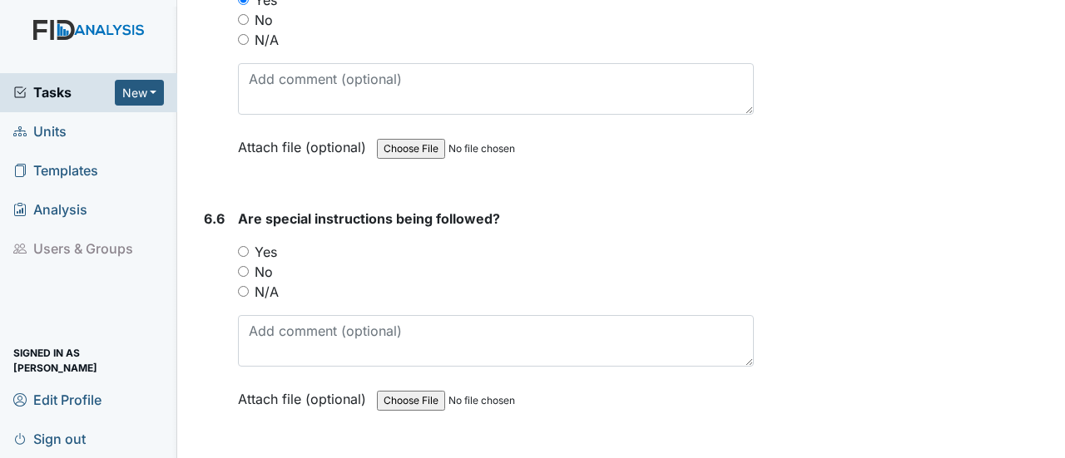
scroll to position [10731, 0]
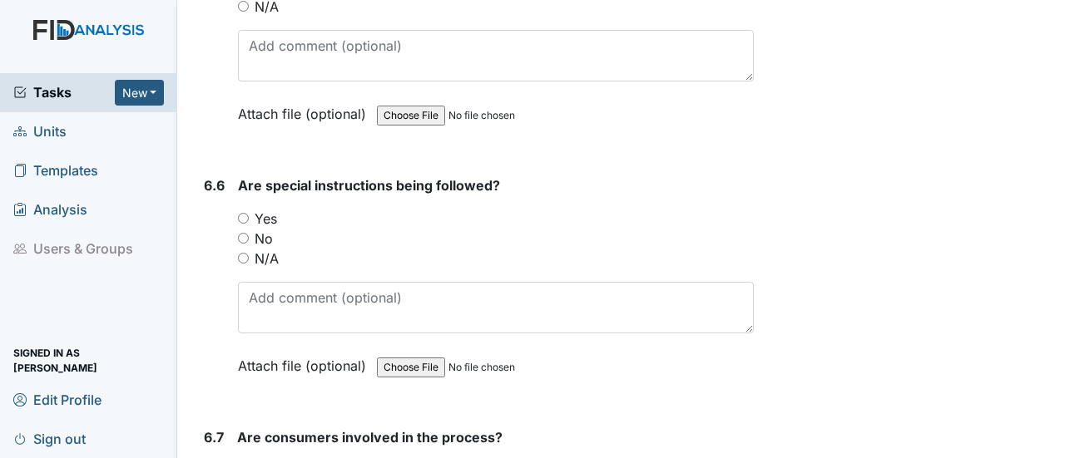
click at [246, 213] on input "Yes" at bounding box center [243, 218] width 11 height 11
radio input "true"
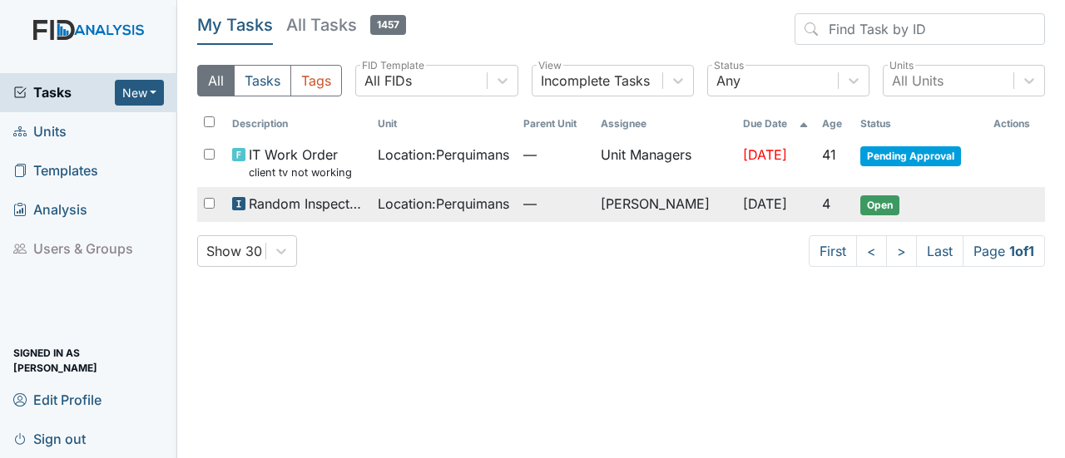
click at [889, 204] on span "Open" at bounding box center [879, 205] width 39 height 20
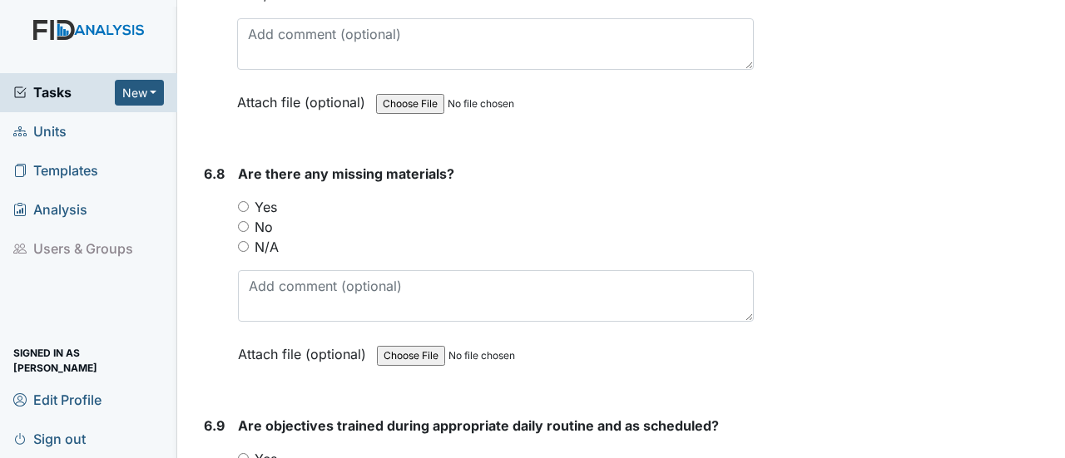
scroll to position [11280, 0]
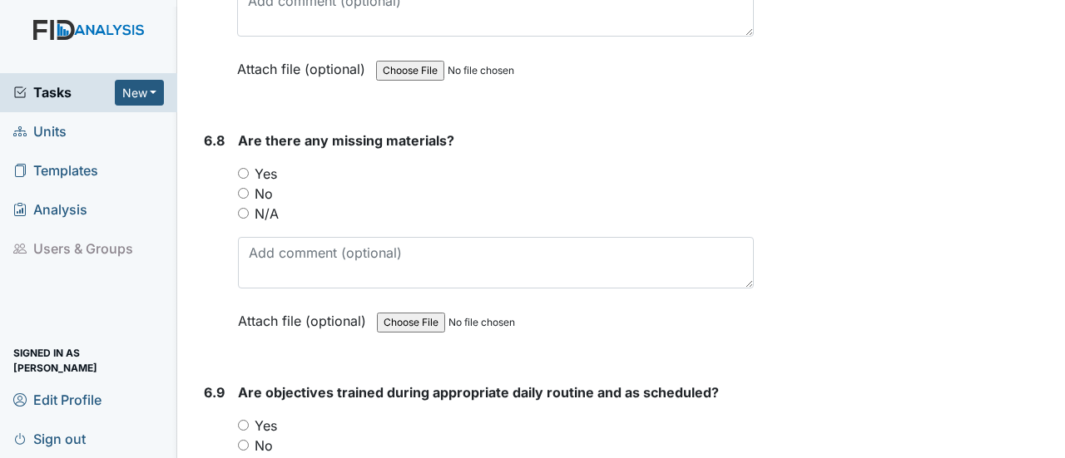
click at [247, 188] on input "No" at bounding box center [243, 193] width 11 height 11
radio input "true"
click at [244, 420] on input "Yes" at bounding box center [243, 425] width 11 height 11
radio input "true"
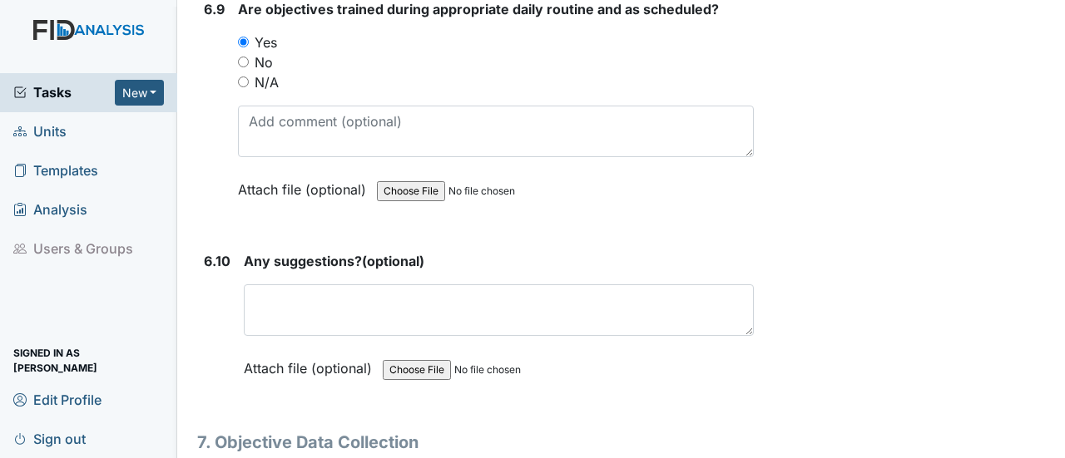
scroll to position [11680, 0]
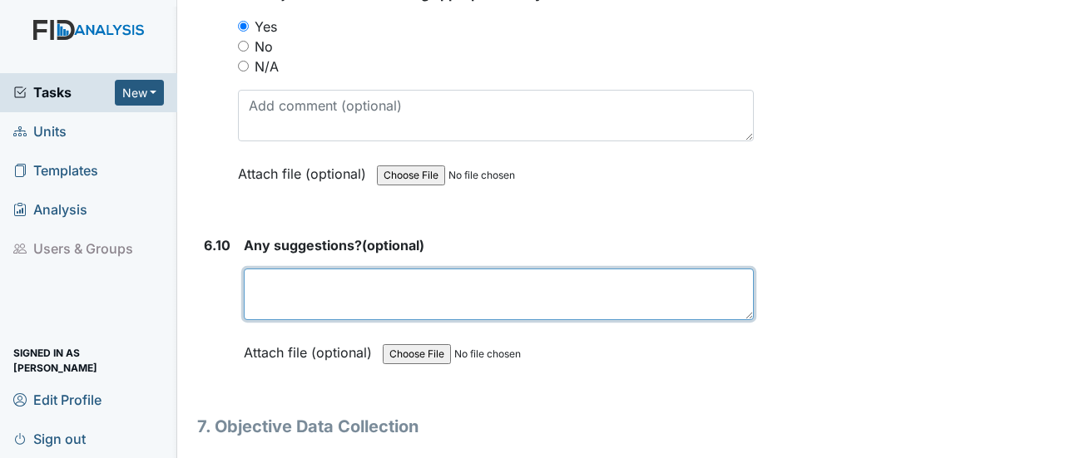
click at [471, 269] on textarea at bounding box center [499, 295] width 510 height 52
paste textarea "none at this time"
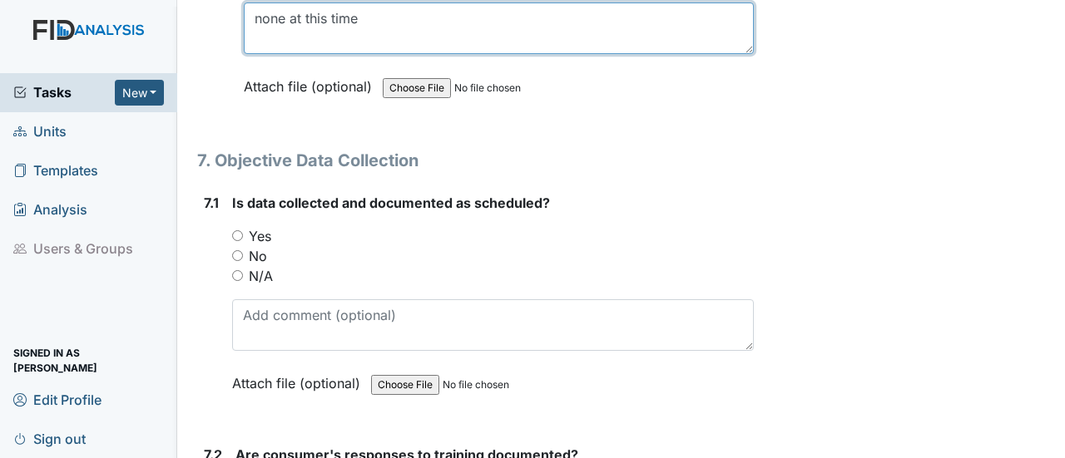
scroll to position [12023, 0]
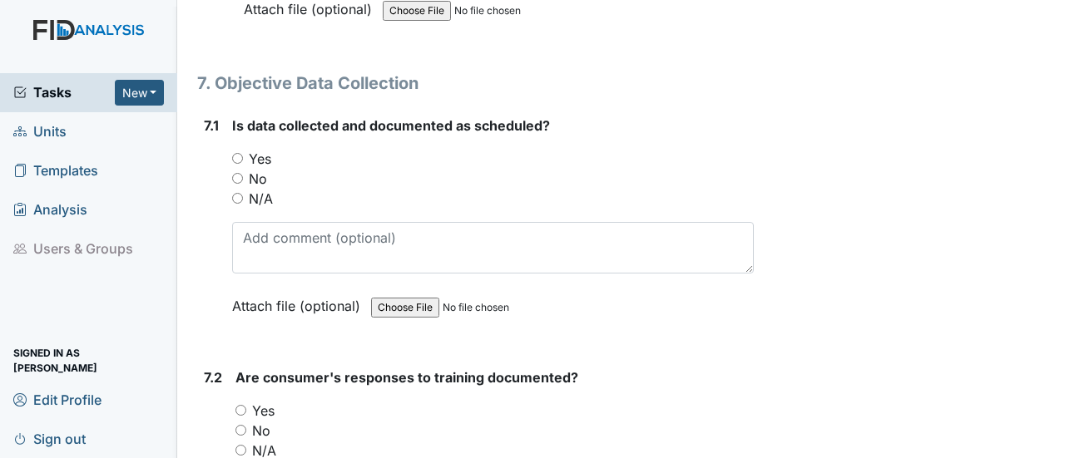
type textarea "none at this time"
click at [243, 149] on div "Yes" at bounding box center [493, 159] width 522 height 20
click at [241, 149] on div "Yes" at bounding box center [493, 159] width 522 height 20
click at [241, 153] on input "Yes" at bounding box center [237, 158] width 11 height 11
radio input "true"
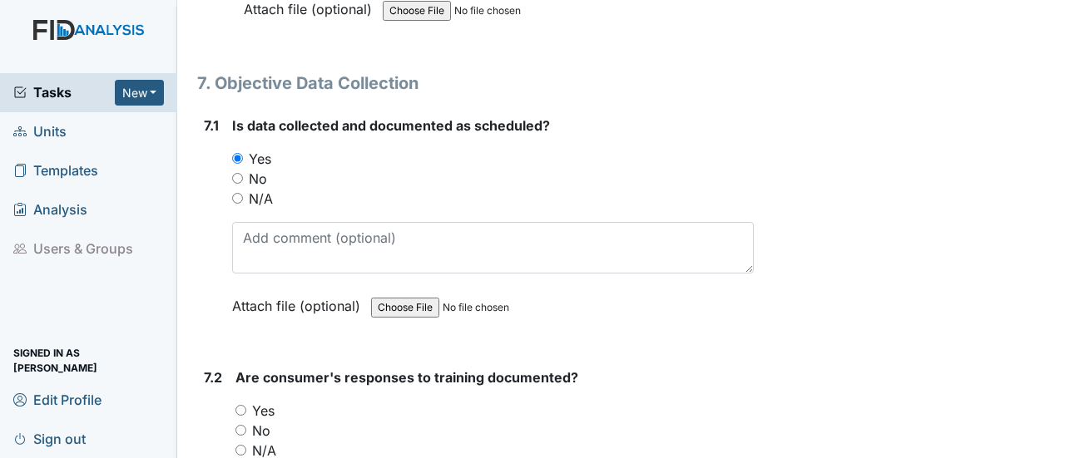
click at [241, 405] on input "Yes" at bounding box center [240, 410] width 11 height 11
radio input "true"
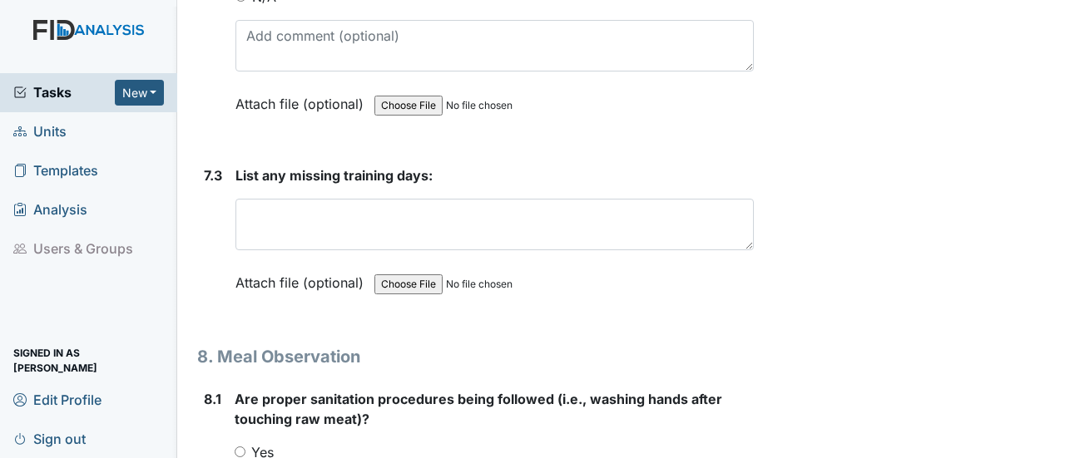
scroll to position [12511, 0]
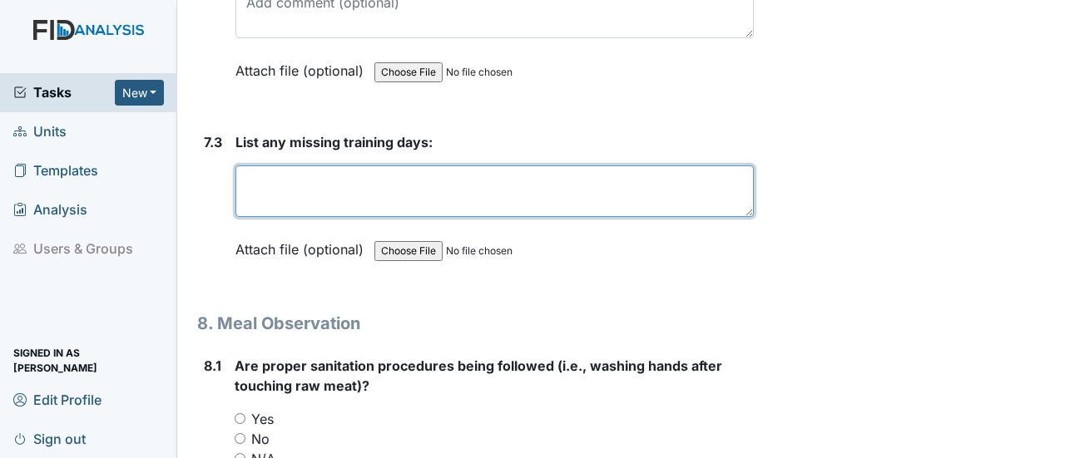
click at [278, 166] on textarea at bounding box center [494, 192] width 518 height 52
paste textarea "none at this time"
type textarea "none at this time"
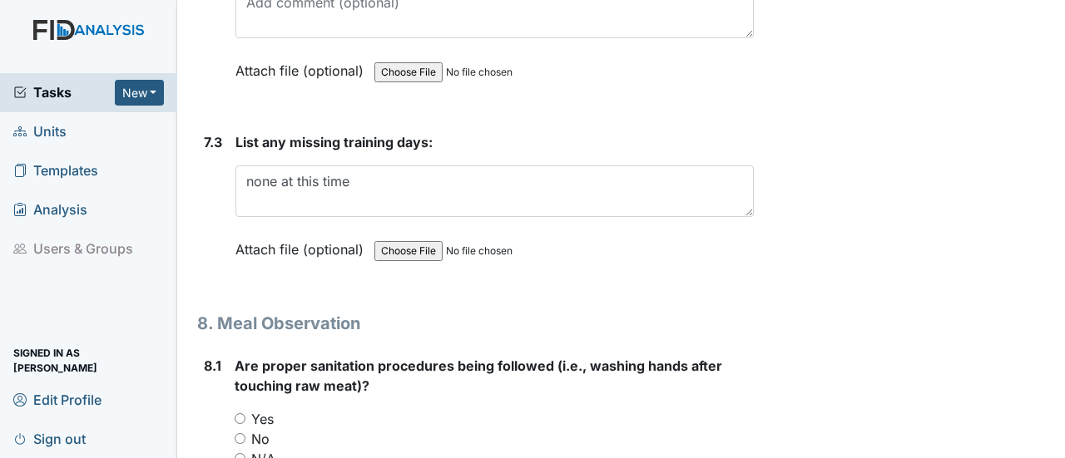
click at [240, 413] on input "Yes" at bounding box center [240, 418] width 11 height 11
radio input "true"
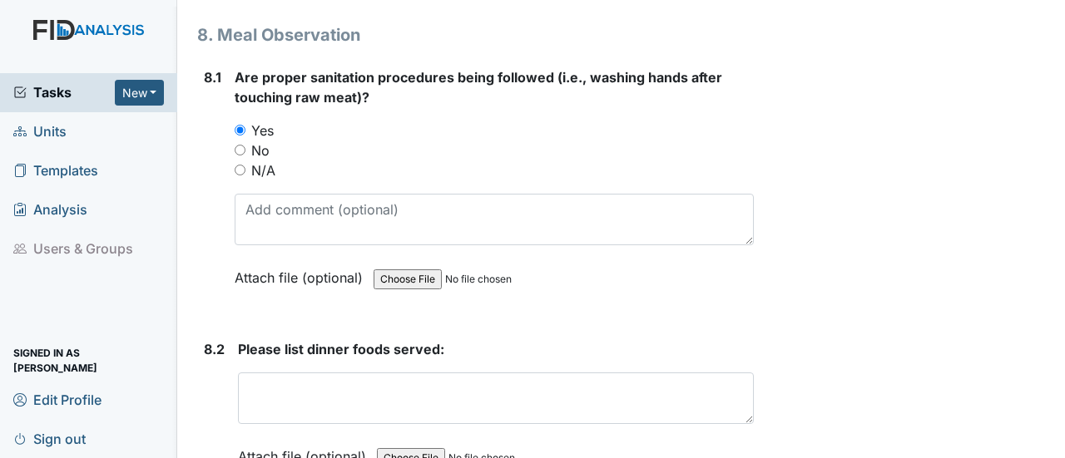
scroll to position [12854, 0]
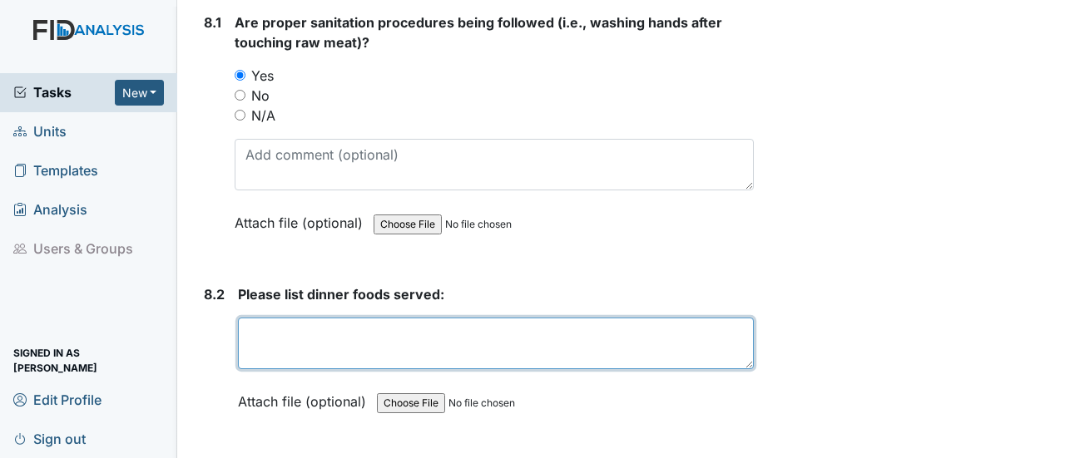
click at [289, 318] on textarea at bounding box center [496, 344] width 516 height 52
type textarea "steak, potatoes, salad"
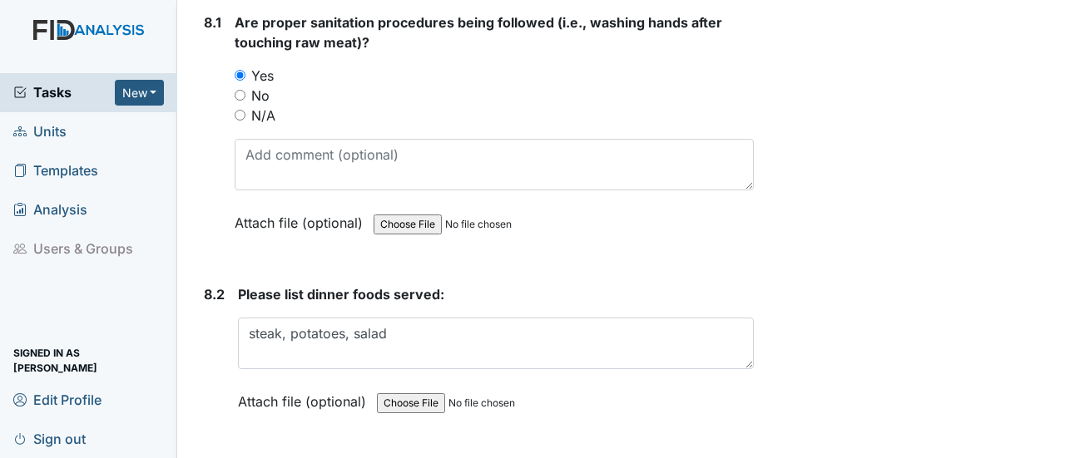
radio input "true"
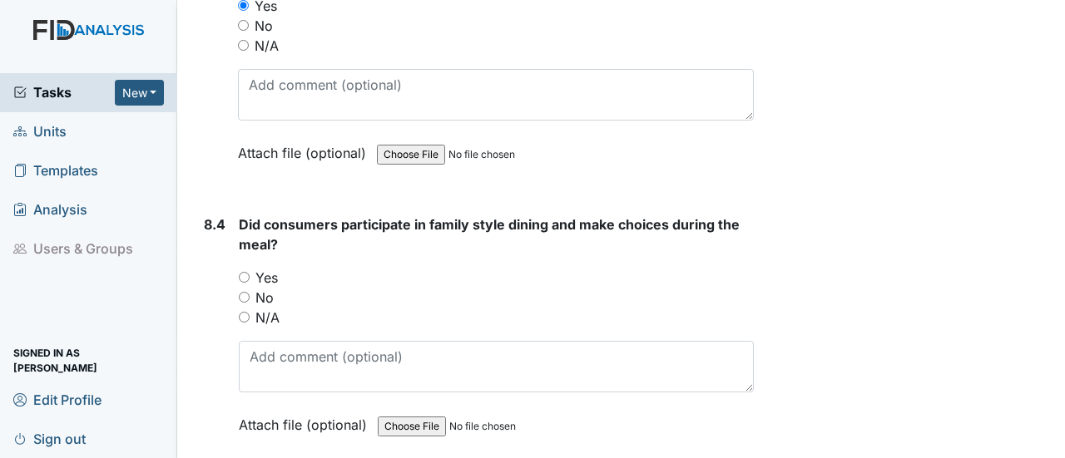
scroll to position [13365, 0]
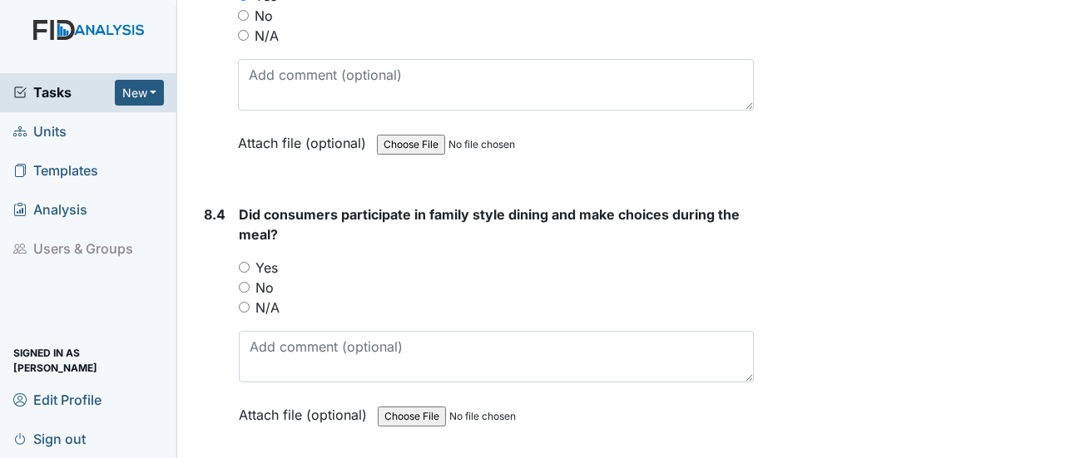
click at [245, 262] on input "Yes" at bounding box center [244, 267] width 11 height 11
radio input "true"
click at [1051, 448] on main "Inspection: Random Inspection for Afternoon ID: #00007917 Open Autosaving... Lo…" at bounding box center [621, 229] width 888 height 458
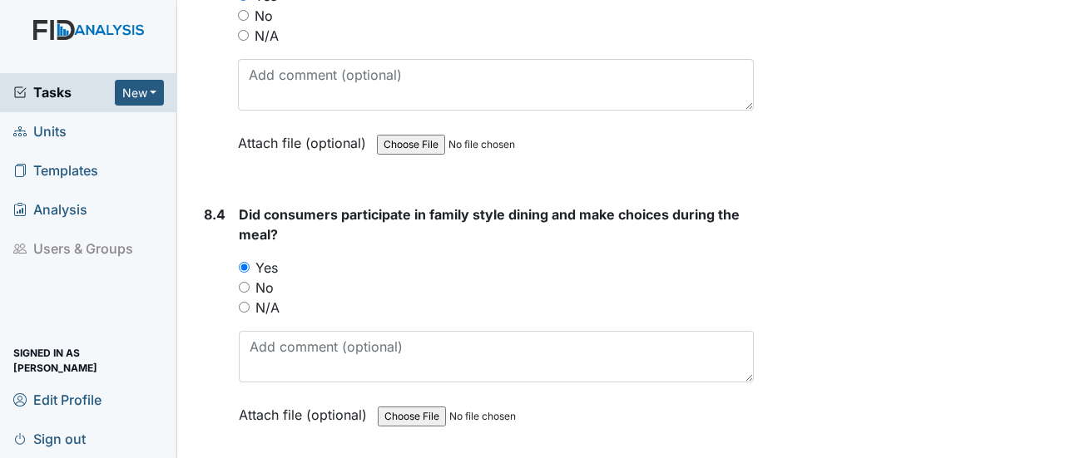
click at [1051, 448] on main "Inspection: Random Inspection for Afternoon ID: #00007917 Open Autosaving... Lo…" at bounding box center [621, 229] width 888 height 458
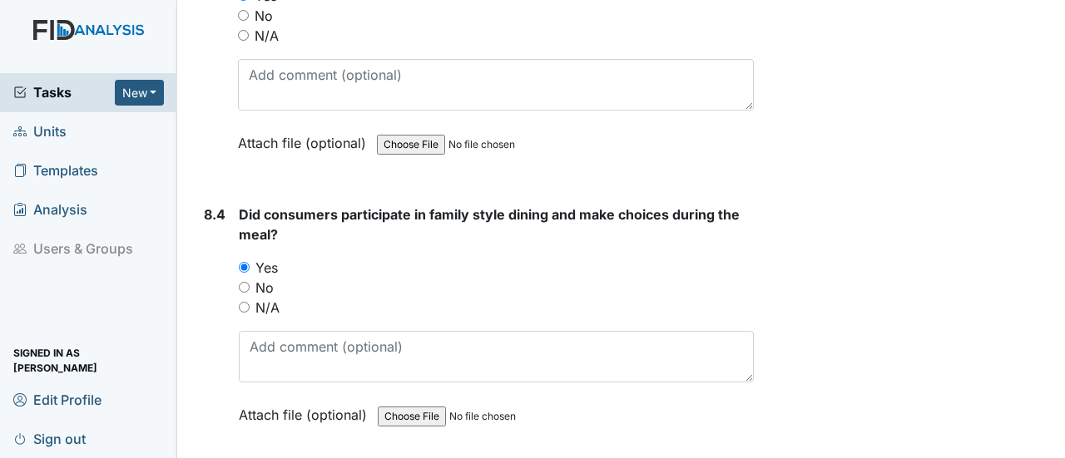
click at [1051, 448] on main "Inspection: Random Inspection for Afternoon ID: #00007917 Open Autosaving... Lo…" at bounding box center [621, 229] width 888 height 458
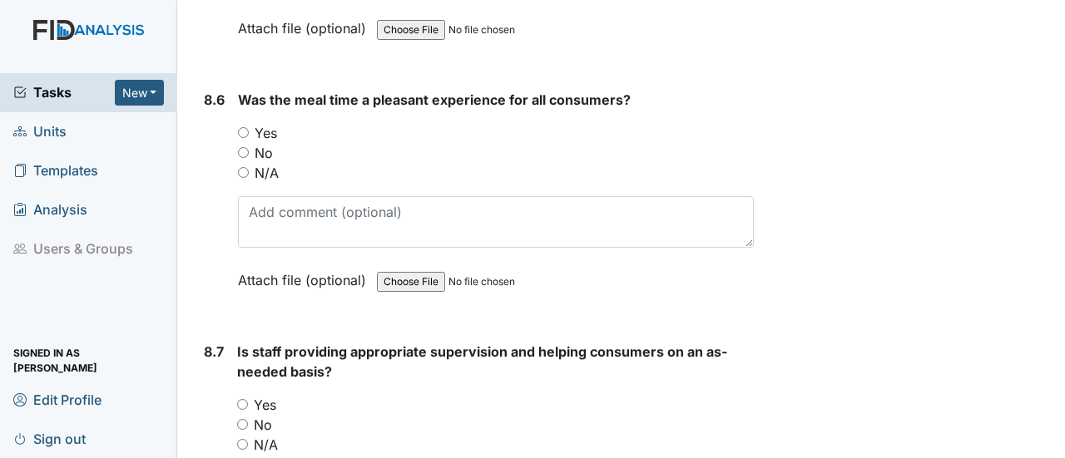
scroll to position [14019, 0]
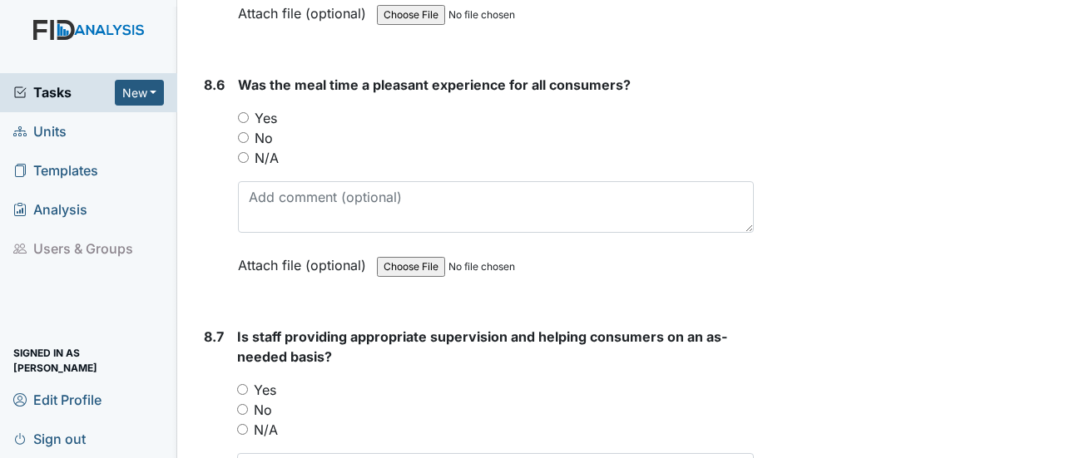
click at [241, 384] on input "Yes" at bounding box center [242, 389] width 11 height 11
radio input "true"
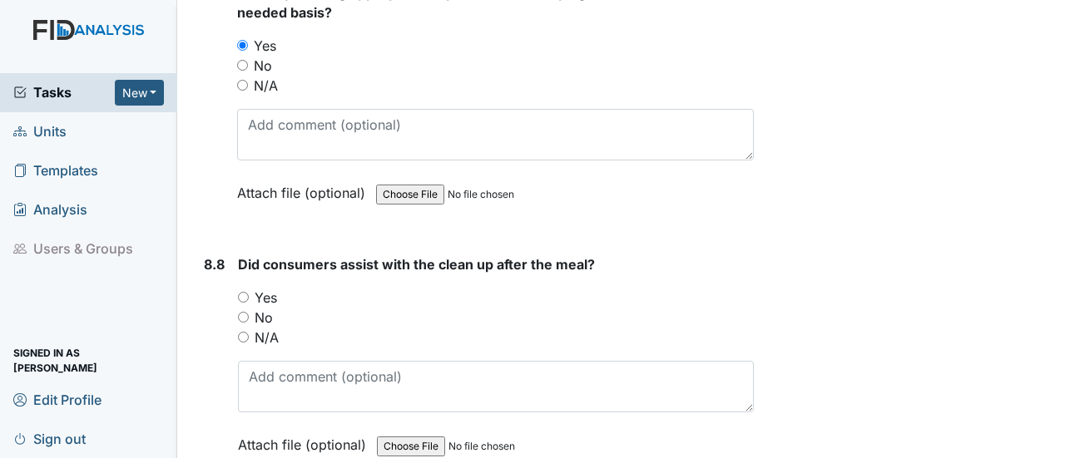
scroll to position [14397, 0]
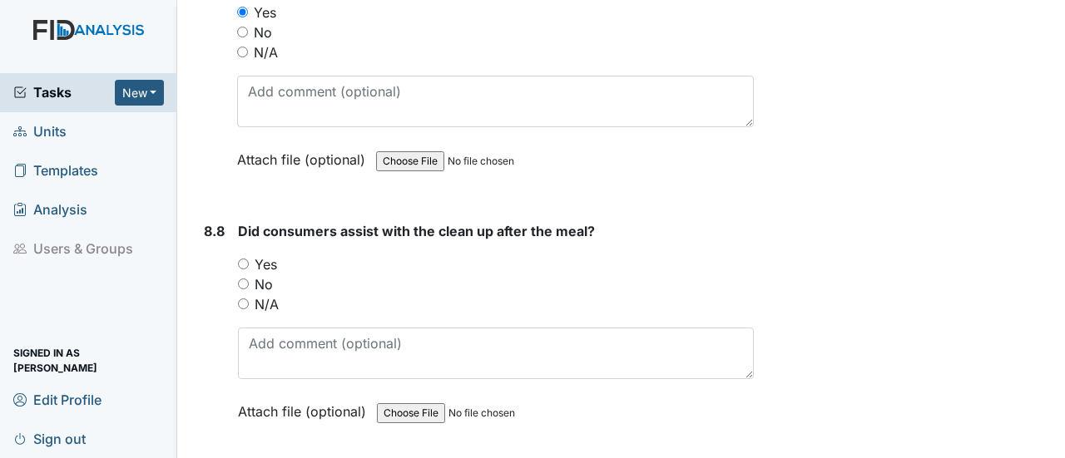
click at [246, 259] on input "Yes" at bounding box center [243, 264] width 11 height 11
radio input "true"
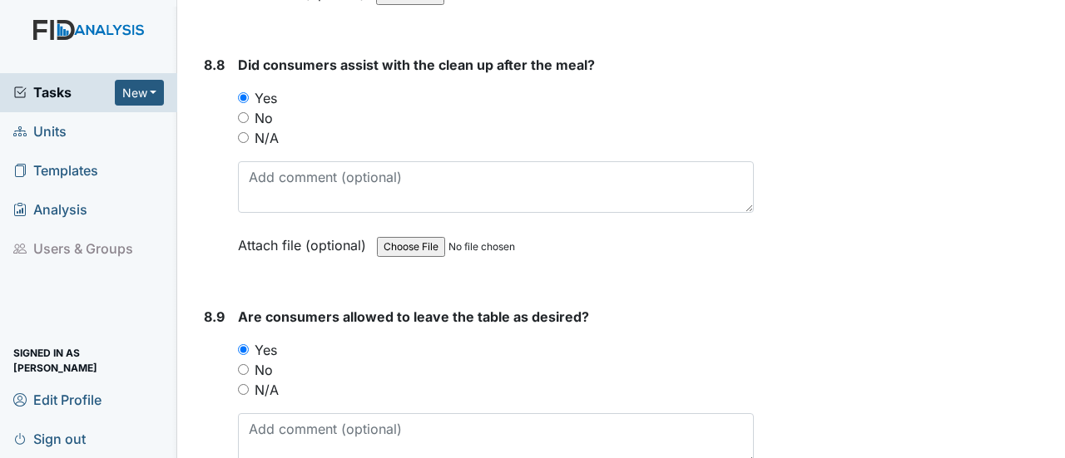
scroll to position [14663, 0]
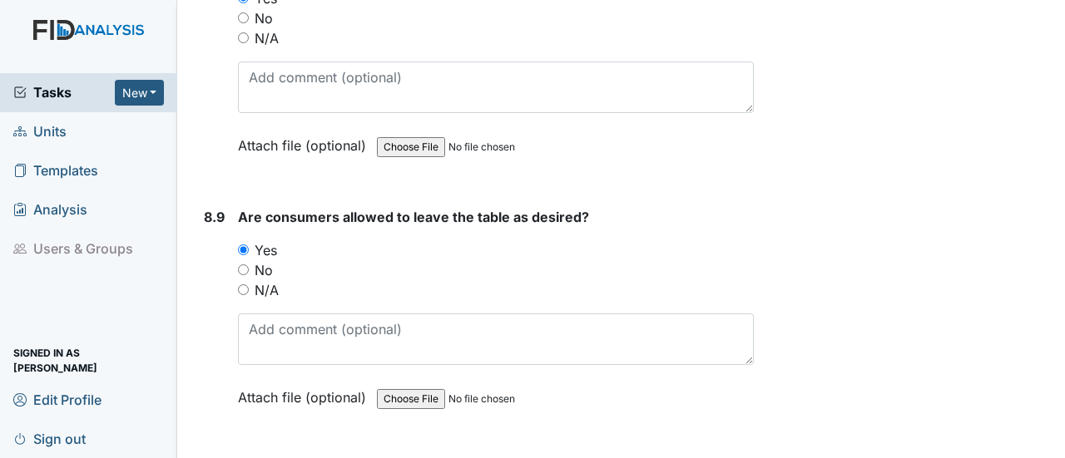
radio input "true"
drag, startPoint x: 253, startPoint y: 393, endPoint x: 857, endPoint y: 431, distance: 605.2
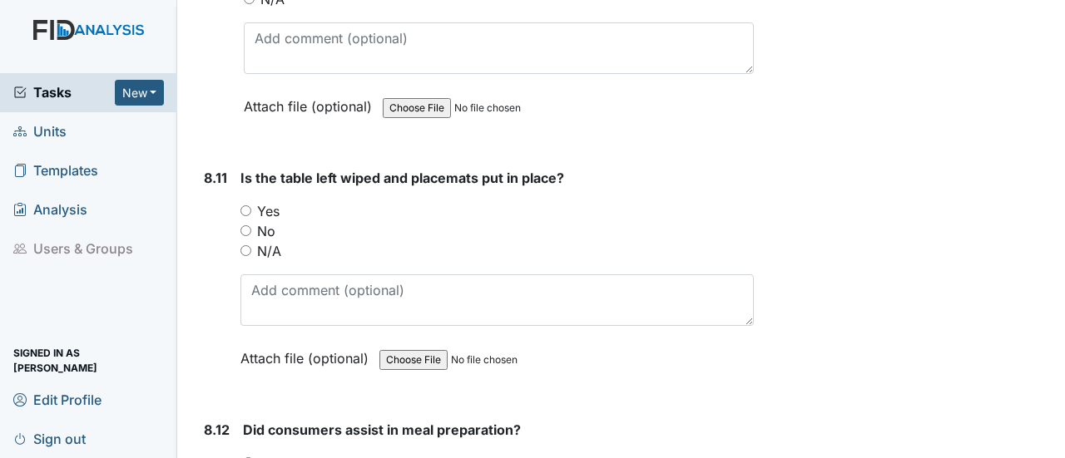
scroll to position [15294, 0]
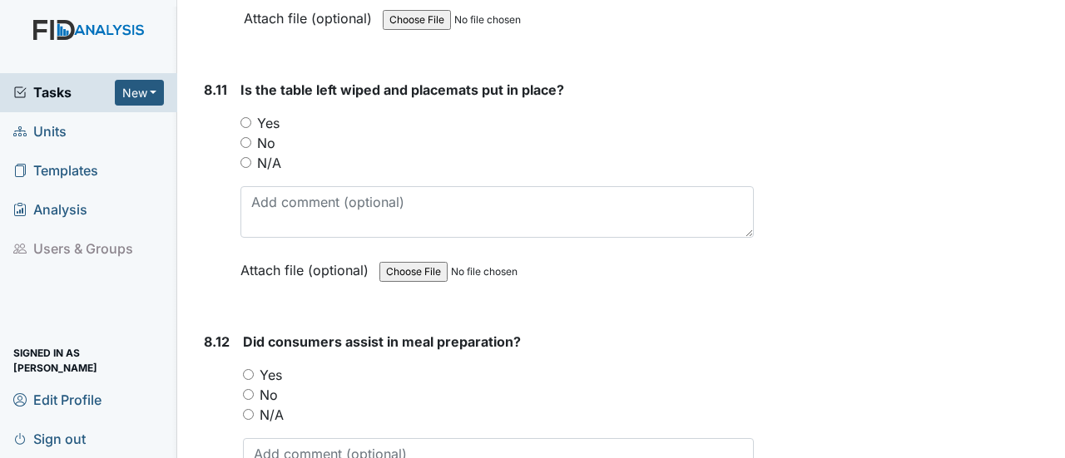
click at [248, 117] on input "Yes" at bounding box center [245, 122] width 11 height 11
radio input "true"
click at [250, 369] on input "Yes" at bounding box center [248, 374] width 11 height 11
radio input "true"
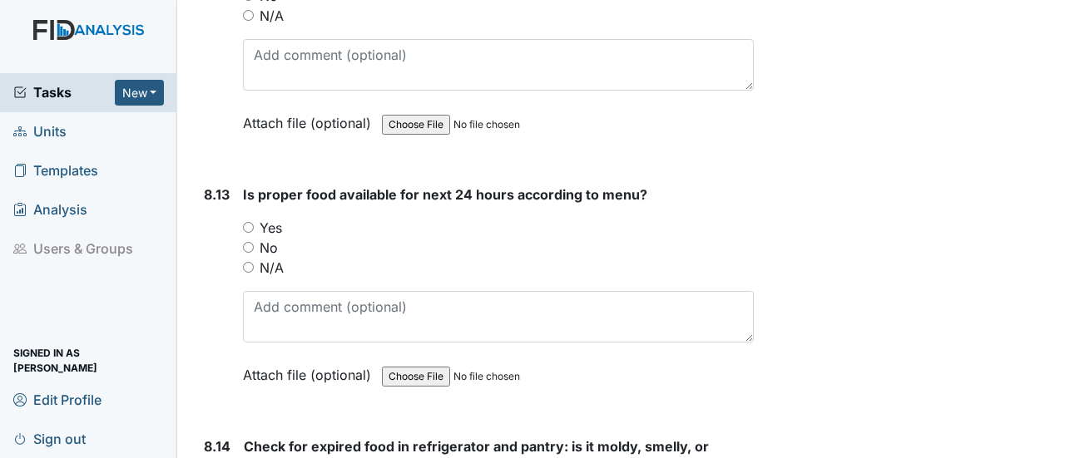
scroll to position [15760, 0]
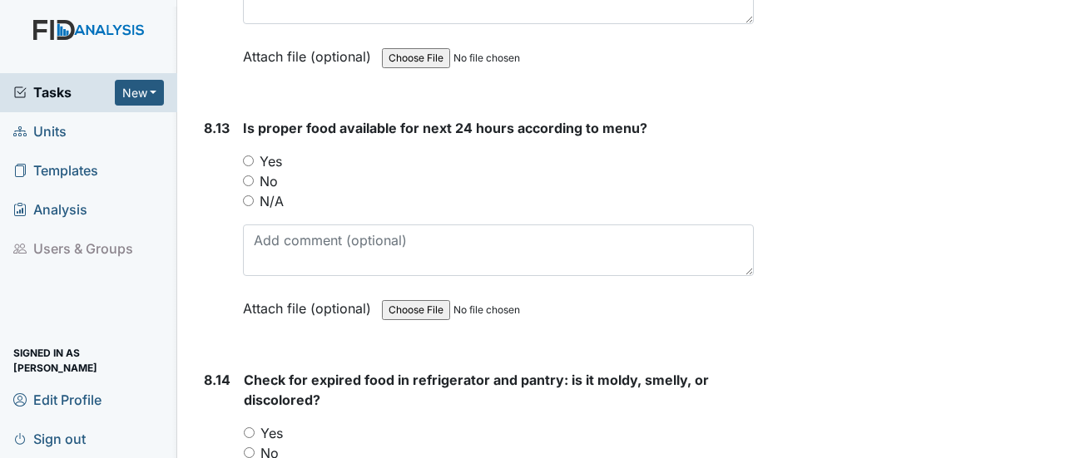
click at [251, 156] on input "Yes" at bounding box center [248, 161] width 11 height 11
radio input "true"
click at [245, 428] on input "Yes" at bounding box center [249, 433] width 11 height 11
radio input "true"
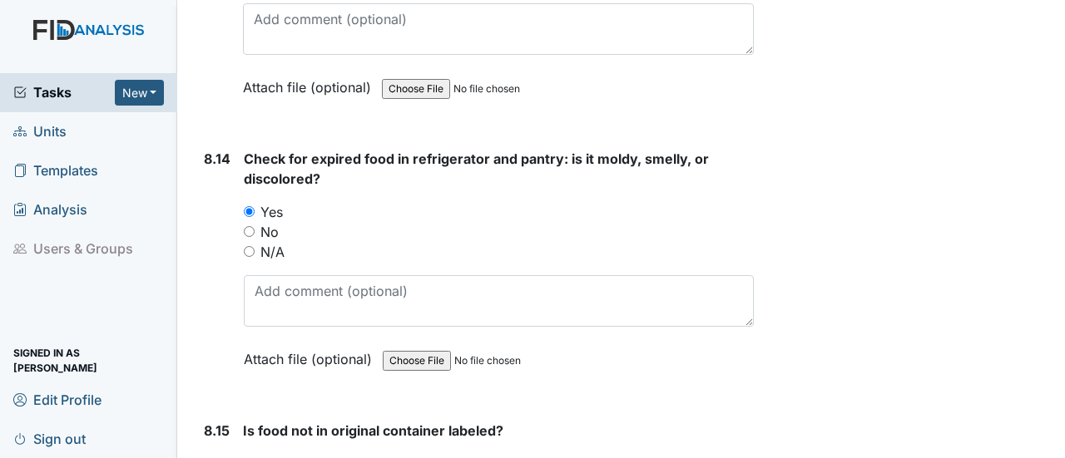
scroll to position [16048, 0]
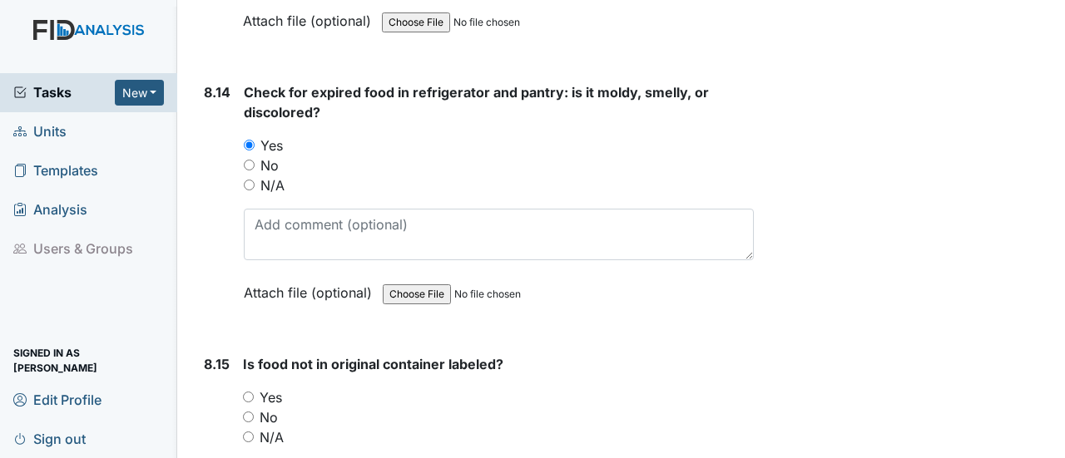
click at [247, 392] on input "Yes" at bounding box center [248, 397] width 11 height 11
radio input "true"
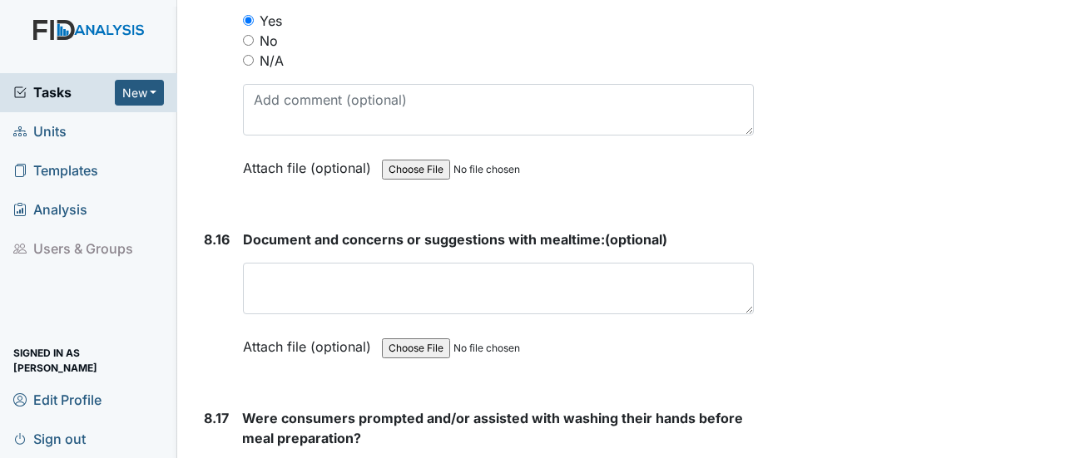
scroll to position [16525, 0]
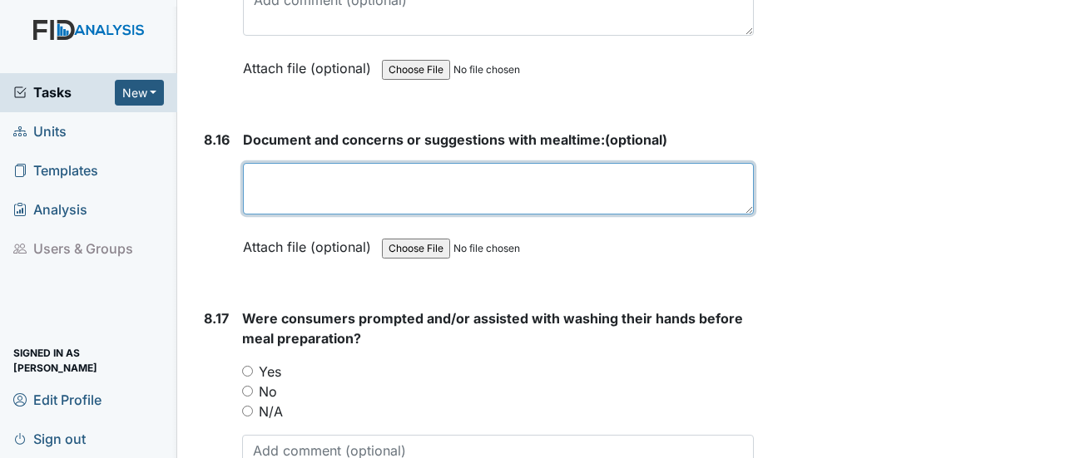
click at [339, 163] on textarea at bounding box center [498, 189] width 511 height 52
paste textarea "none at this time"
type textarea "none at this time"
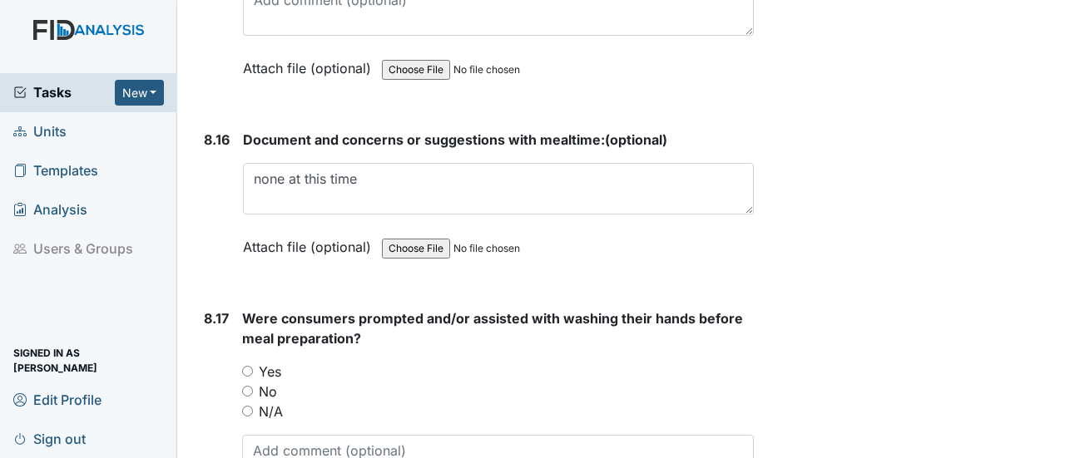
click at [251, 366] on input "Yes" at bounding box center [247, 371] width 11 height 11
radio input "true"
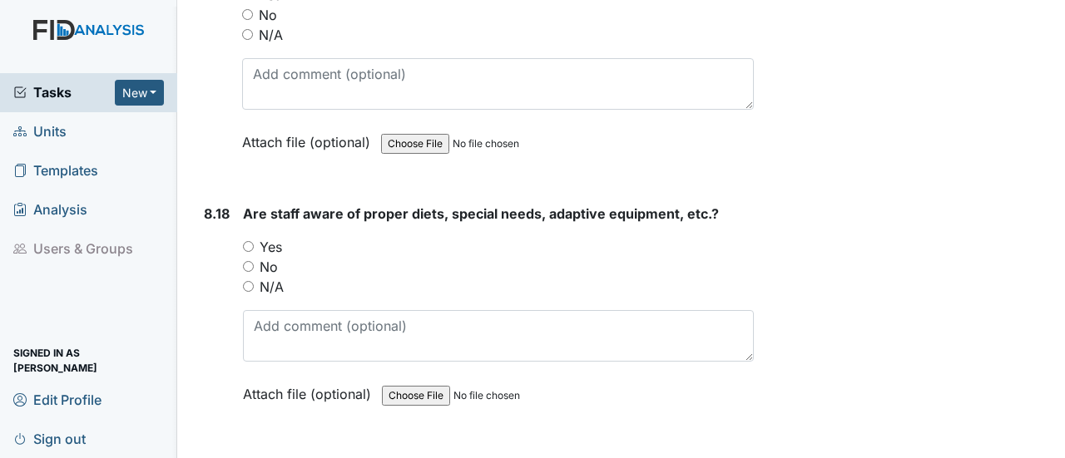
scroll to position [16935, 0]
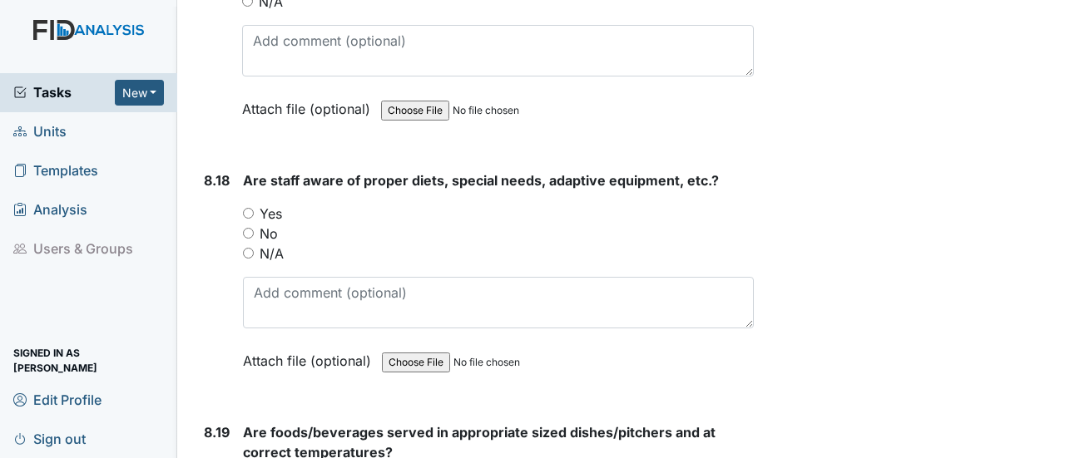
click at [248, 208] on input "Yes" at bounding box center [248, 213] width 11 height 11
radio input "true"
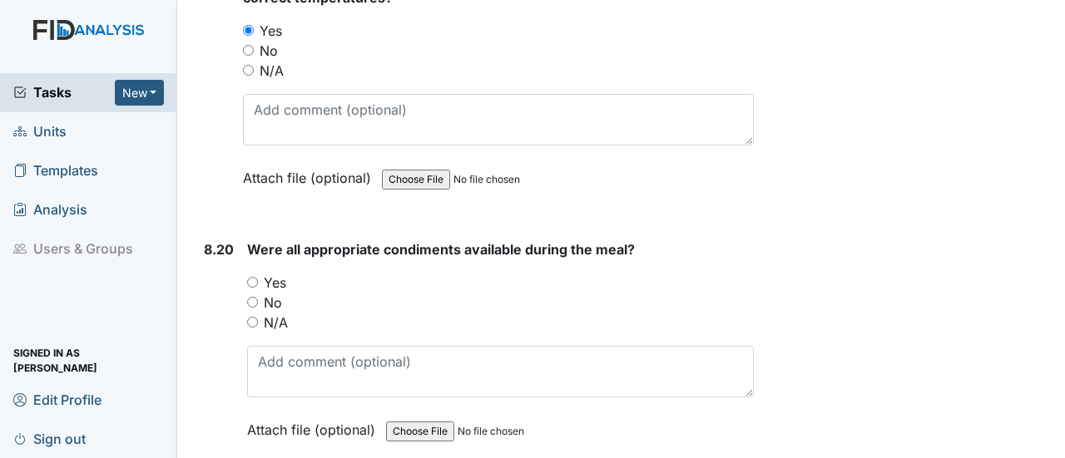
scroll to position [17445, 0]
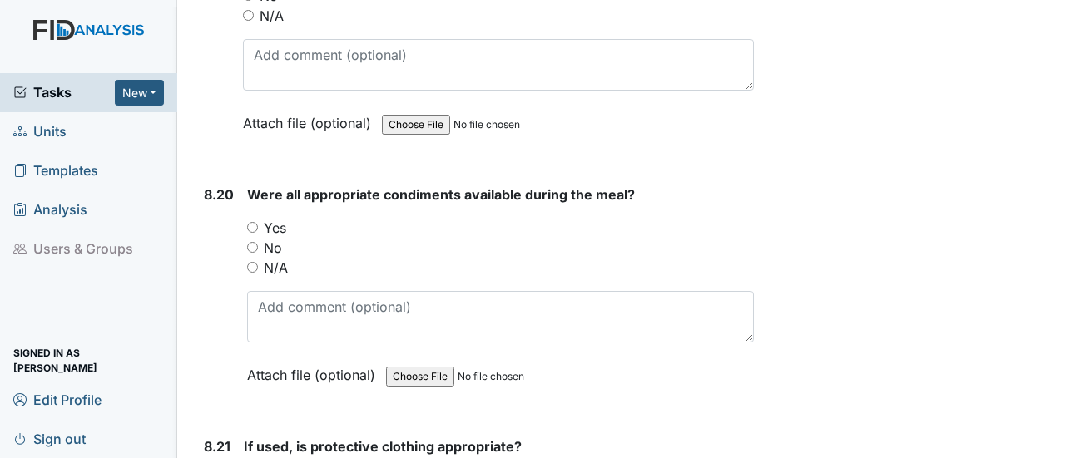
click at [254, 222] on input "Yes" at bounding box center [252, 227] width 11 height 11
radio input "true"
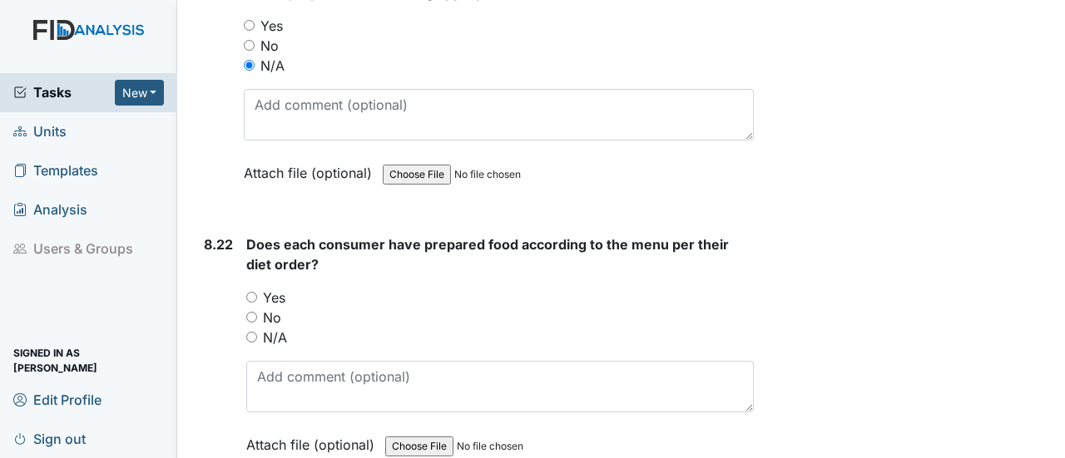
scroll to position [17999, 0]
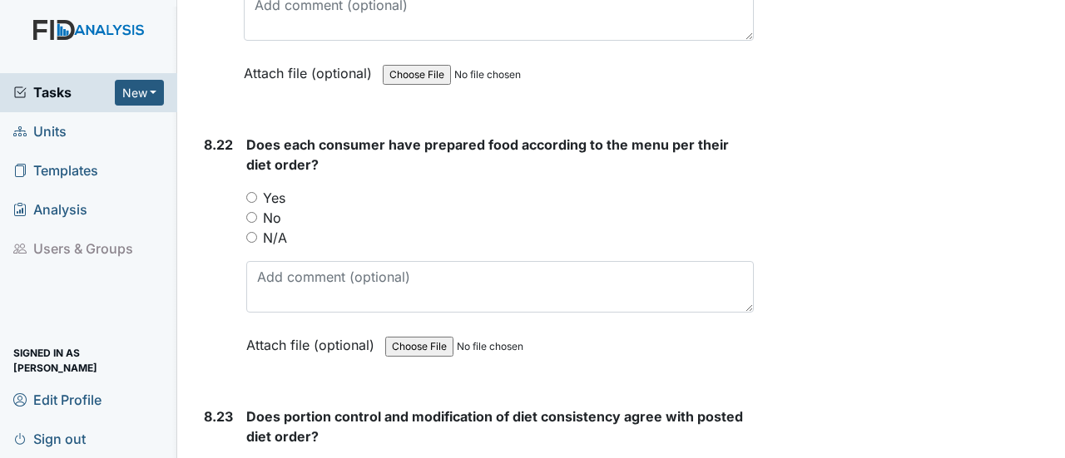
click at [250, 192] on input "Yes" at bounding box center [251, 197] width 11 height 11
radio input "true"
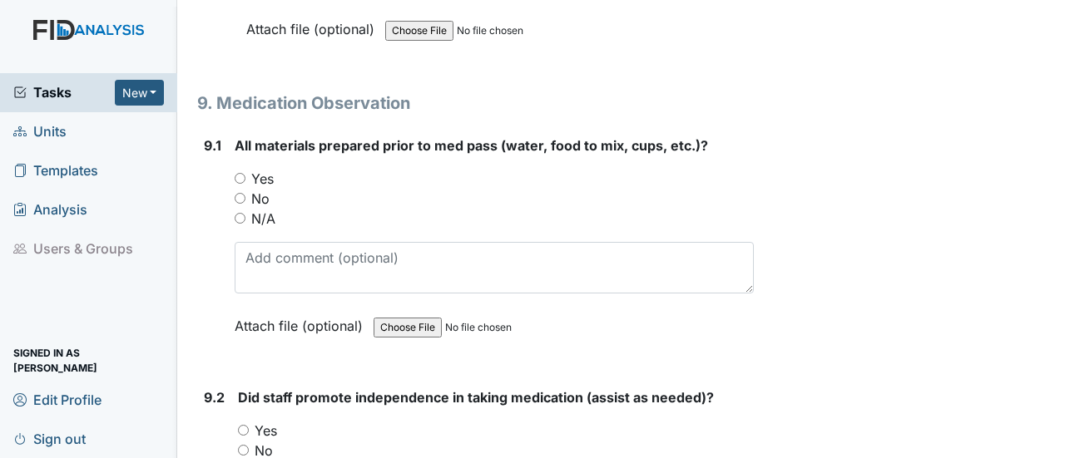
scroll to position [18620, 0]
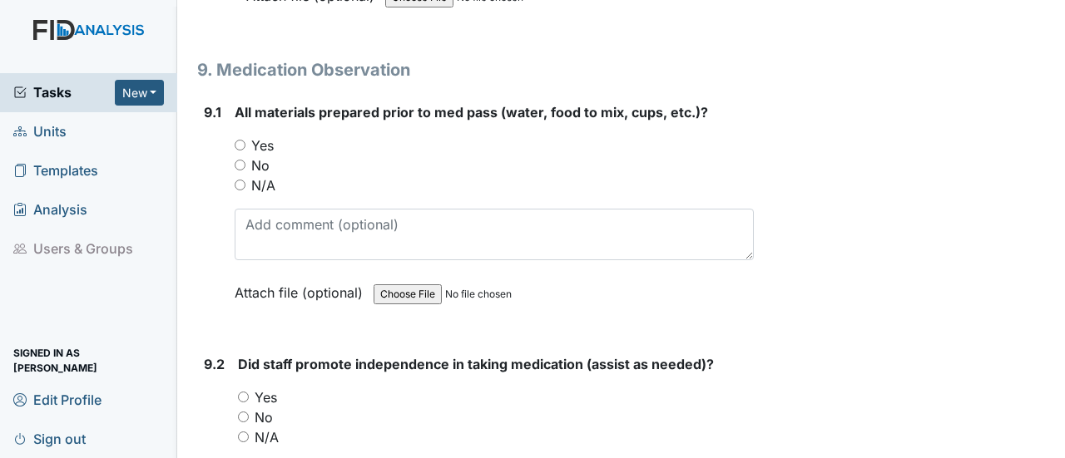
click at [242, 140] on input "Yes" at bounding box center [240, 145] width 11 height 11
radio input "true"
click at [251, 388] on div "Yes" at bounding box center [496, 398] width 516 height 20
click at [245, 392] on input "Yes" at bounding box center [243, 397] width 11 height 11
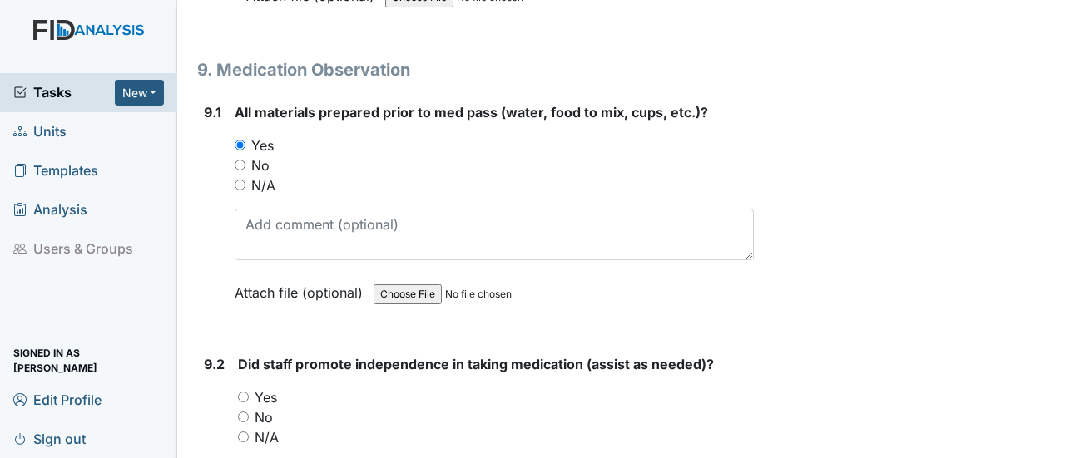
radio input "true"
click at [245, 392] on input "Yes" at bounding box center [243, 397] width 11 height 11
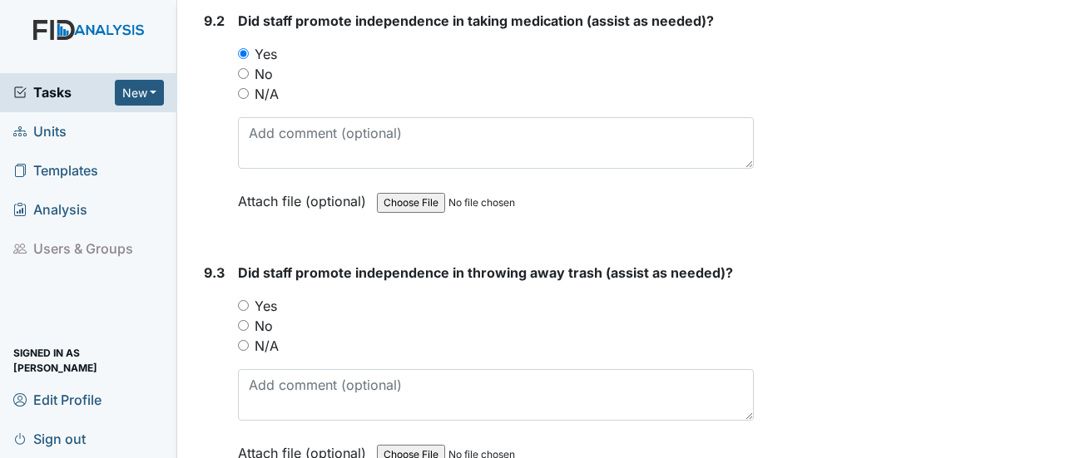
scroll to position [18997, 0]
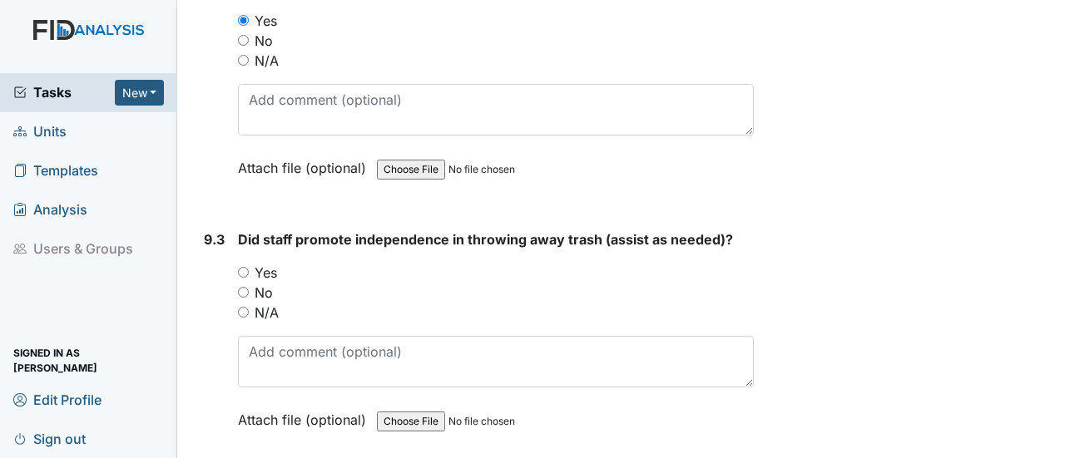
radio input "true"
click at [245, 267] on input "Yes" at bounding box center [243, 272] width 11 height 11
radio input "true"
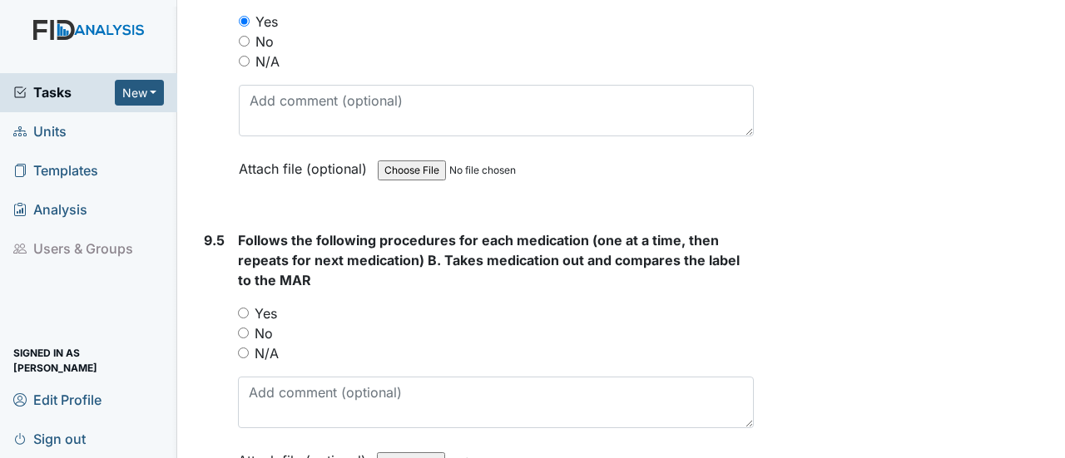
scroll to position [19618, 0]
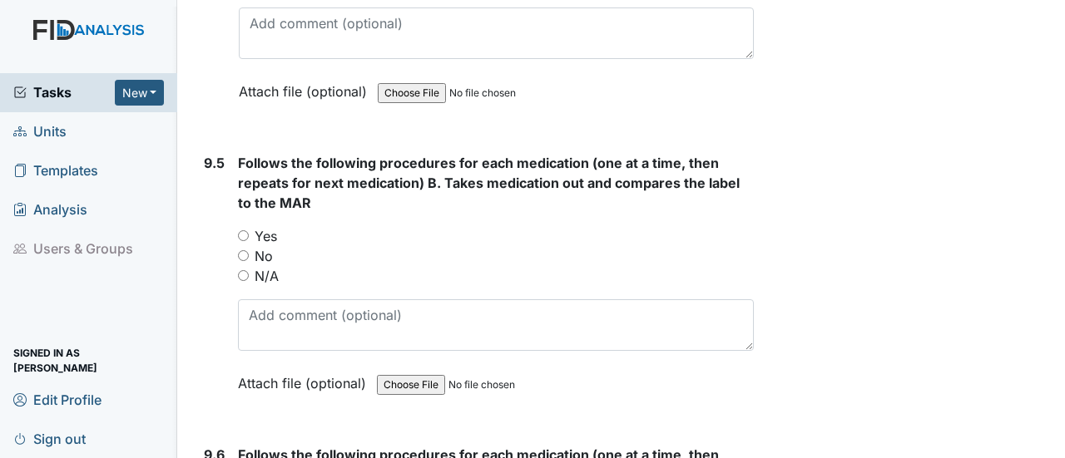
click at [245, 230] on input "Yes" at bounding box center [243, 235] width 11 height 11
radio input "true"
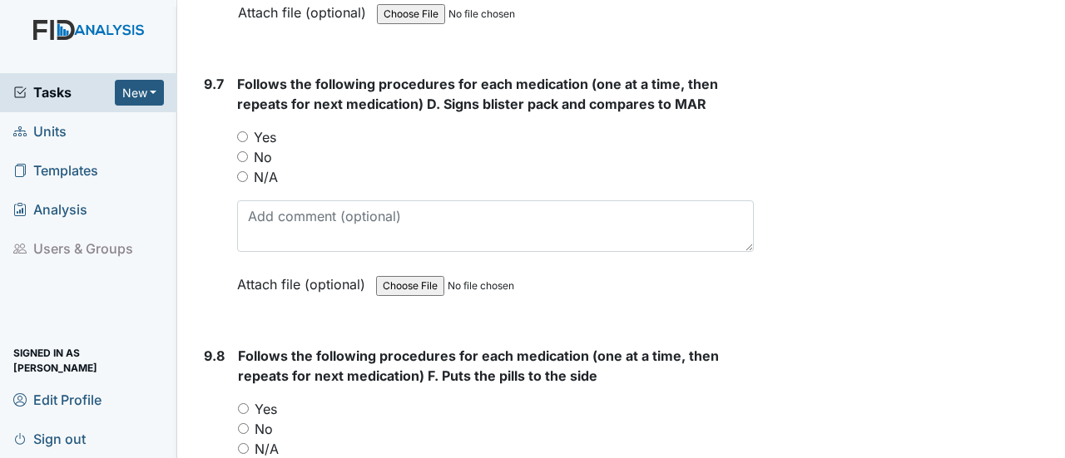
scroll to position [20228, 0]
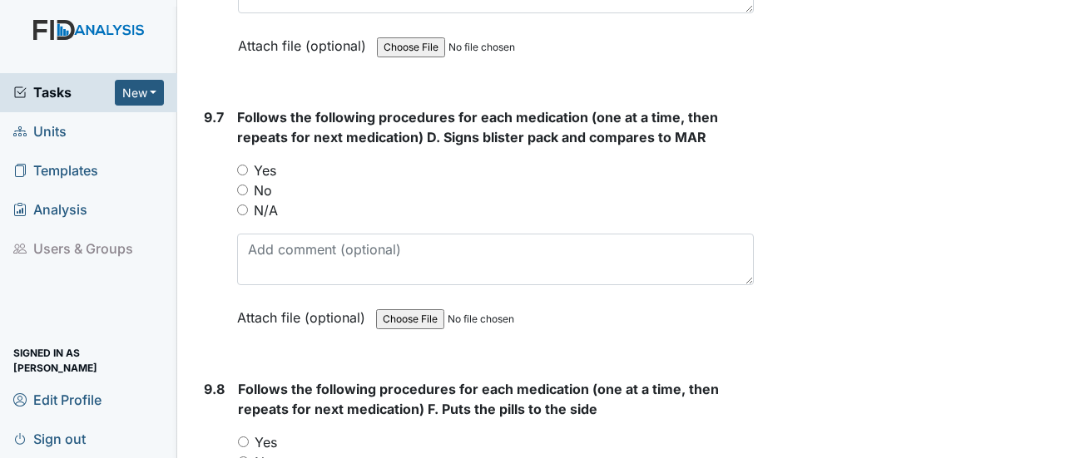
click at [245, 165] on input "Yes" at bounding box center [242, 170] width 11 height 11
radio input "true"
click at [248, 437] on input "Yes" at bounding box center [243, 442] width 11 height 11
radio input "true"
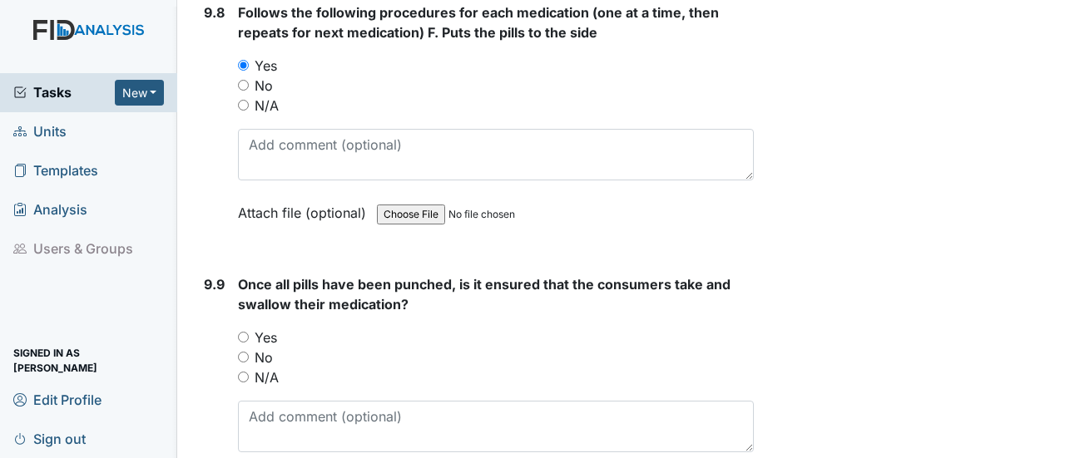
scroll to position [20682, 0]
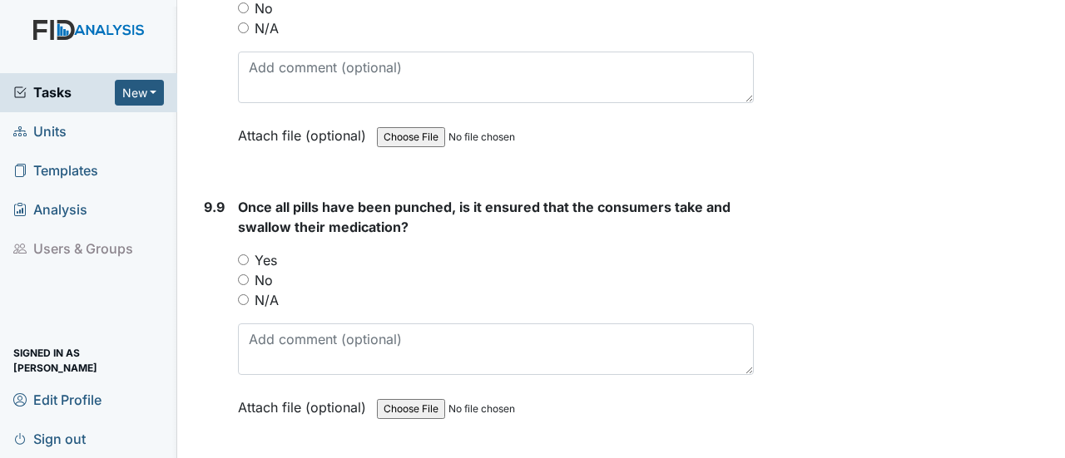
click at [243, 255] on input "Yes" at bounding box center [243, 260] width 11 height 11
radio input "true"
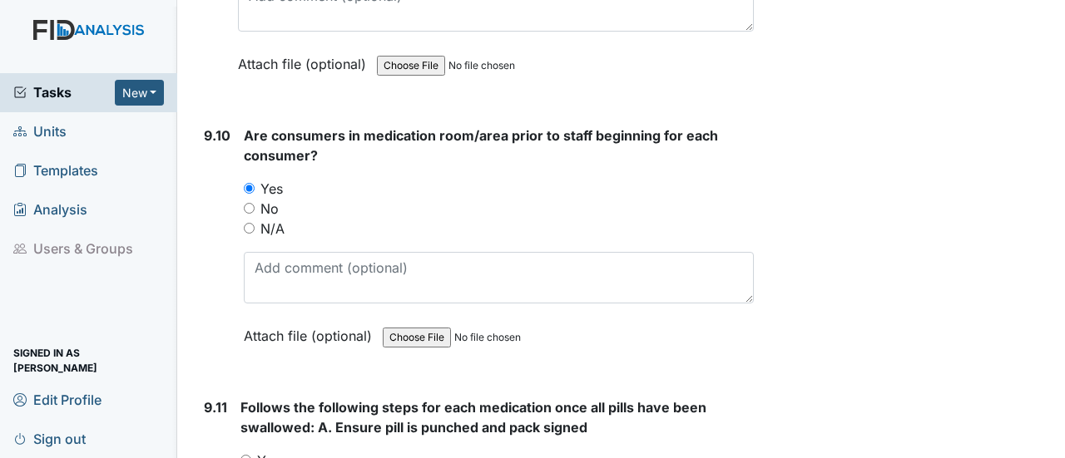
scroll to position [21059, 0]
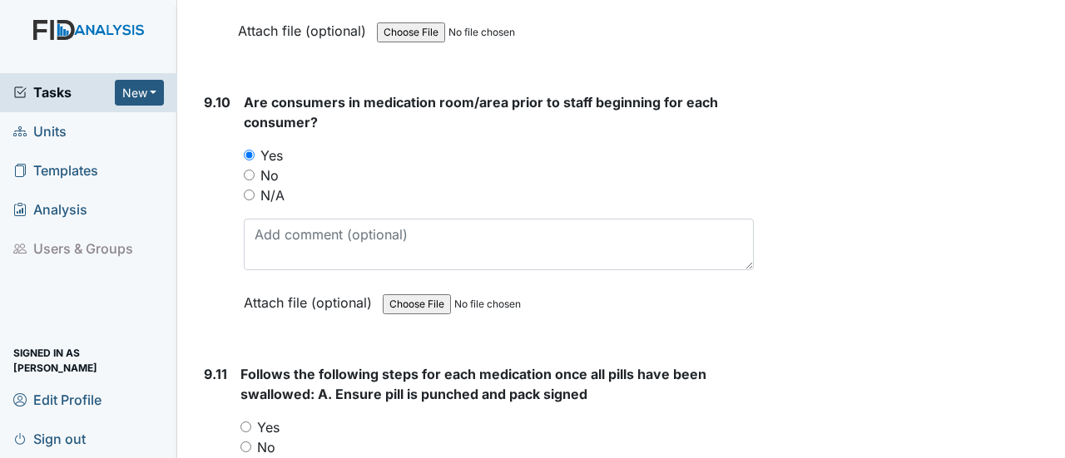
click at [248, 422] on input "Yes" at bounding box center [245, 427] width 11 height 11
radio input "true"
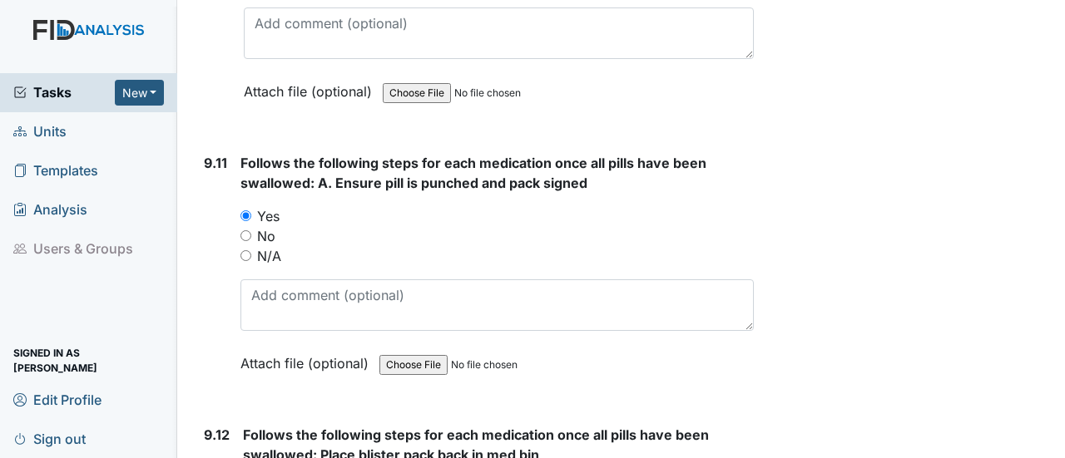
scroll to position [21414, 0]
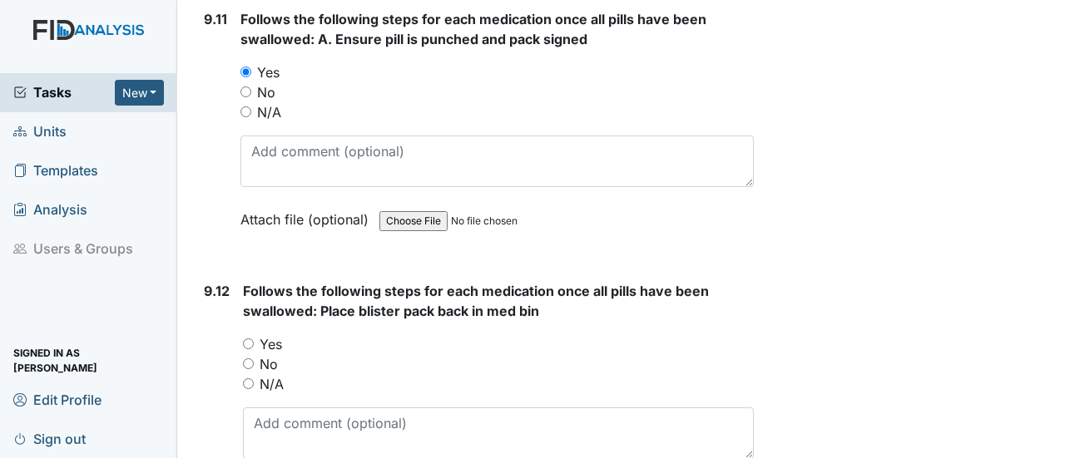
click at [246, 339] on input "Yes" at bounding box center [248, 344] width 11 height 11
radio input "true"
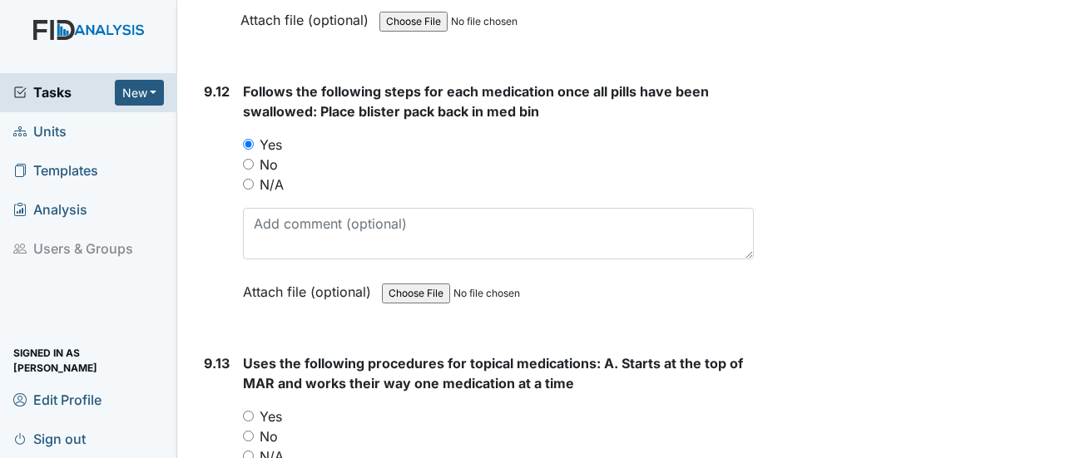
scroll to position [21747, 0]
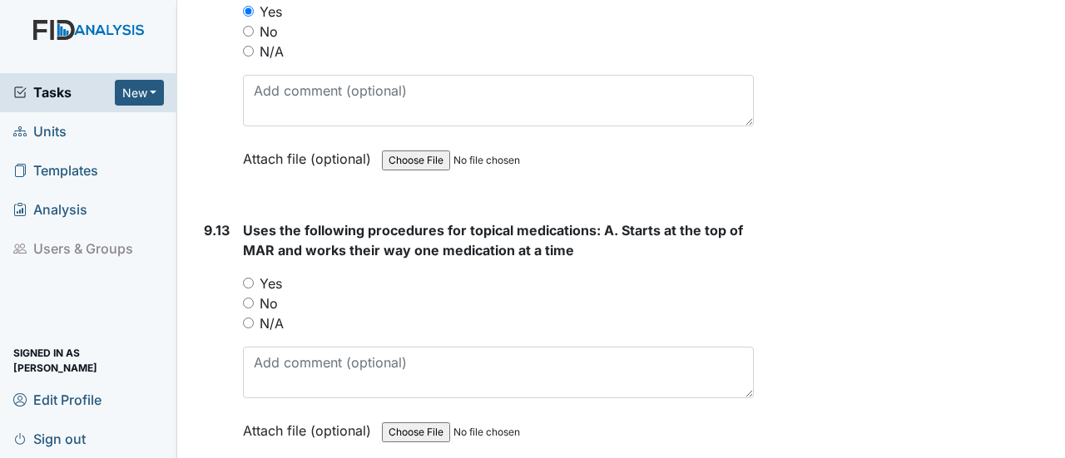
click at [249, 278] on input "Yes" at bounding box center [248, 283] width 11 height 11
radio input "true"
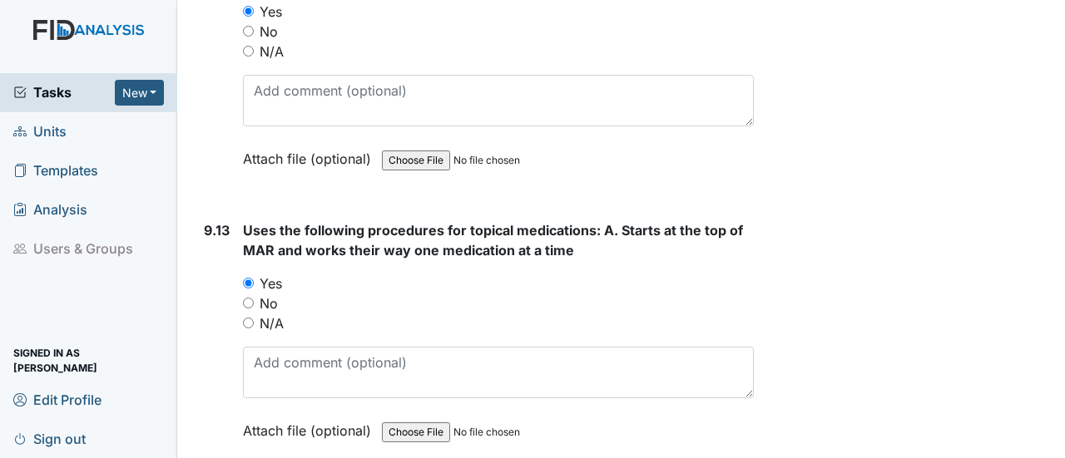
radio input "true"
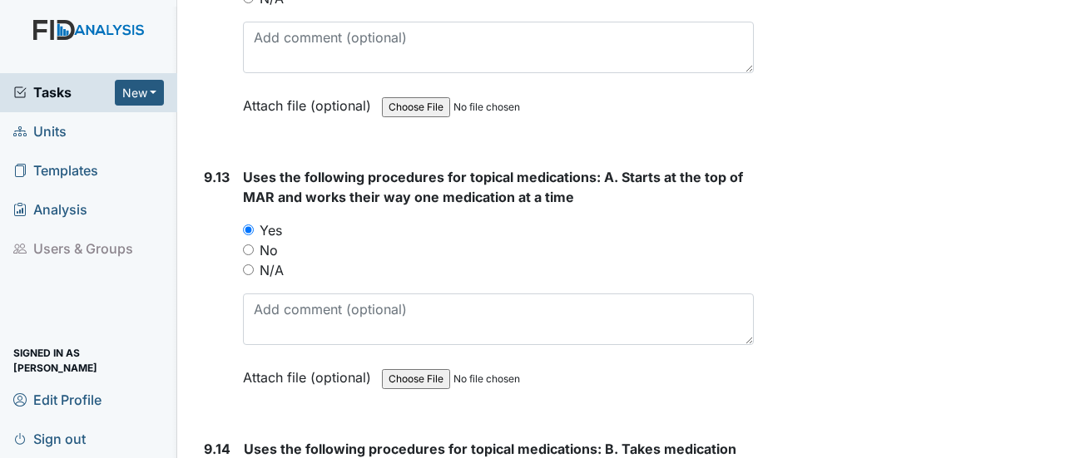
scroll to position [21813, 0]
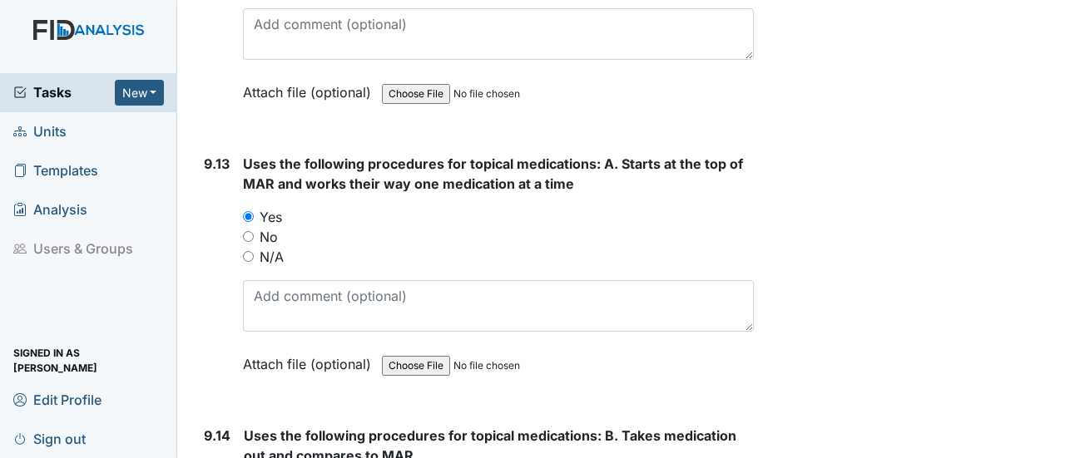
drag, startPoint x: 248, startPoint y: 116, endPoint x: 537, endPoint y: 120, distance: 289.5
click at [537, 247] on div "N/A" at bounding box center [498, 257] width 511 height 20
click at [246, 251] on input "N/A" at bounding box center [248, 256] width 11 height 11
radio input "true"
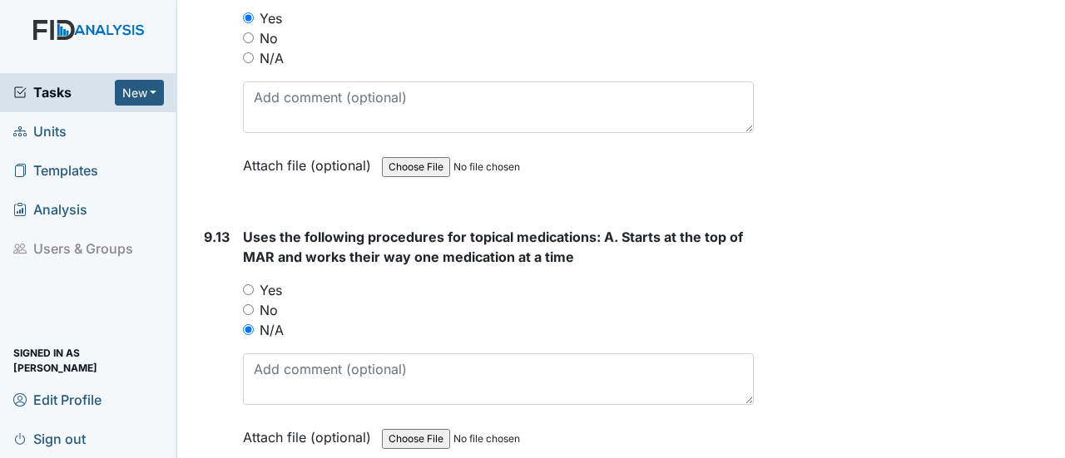
scroll to position [21747, 0]
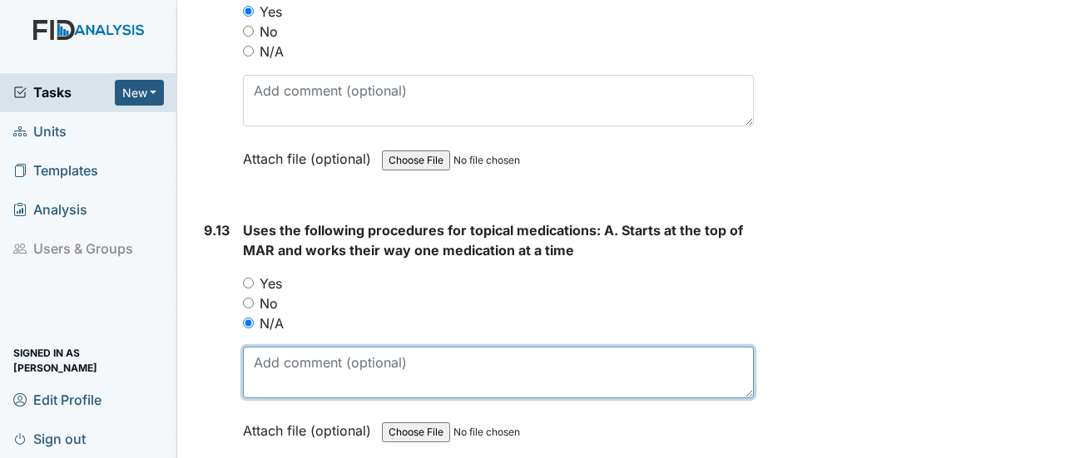
click at [288, 347] on textarea at bounding box center [498, 373] width 511 height 52
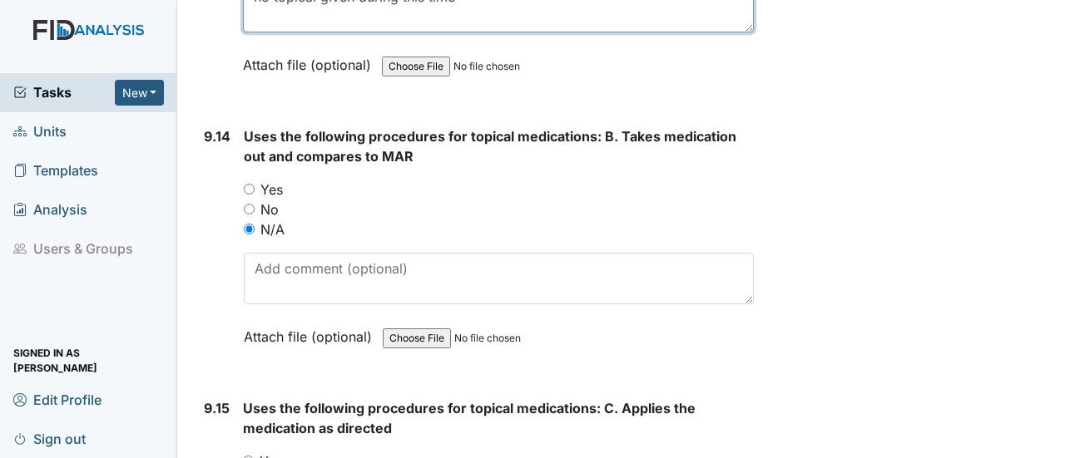
scroll to position [22146, 0]
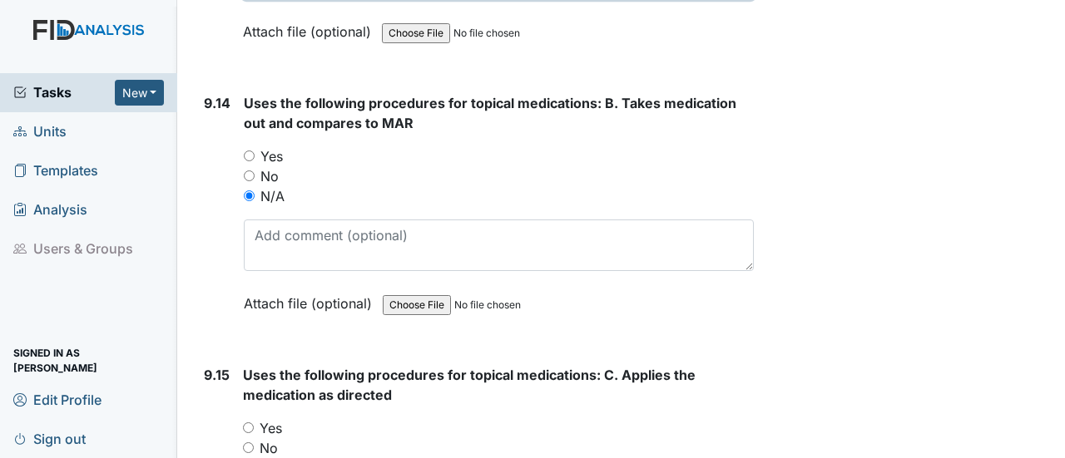
type textarea "no topical given during this time"
radio input "true"
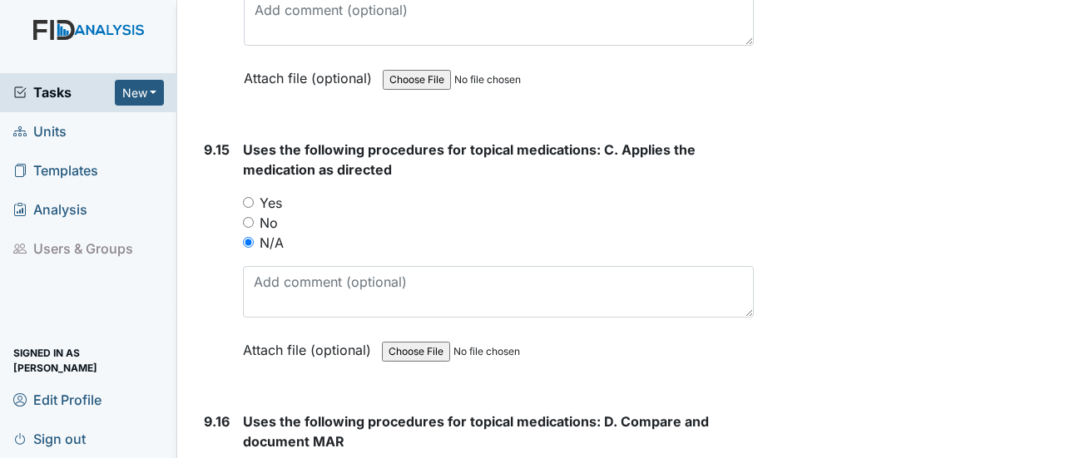
scroll to position [22379, 0]
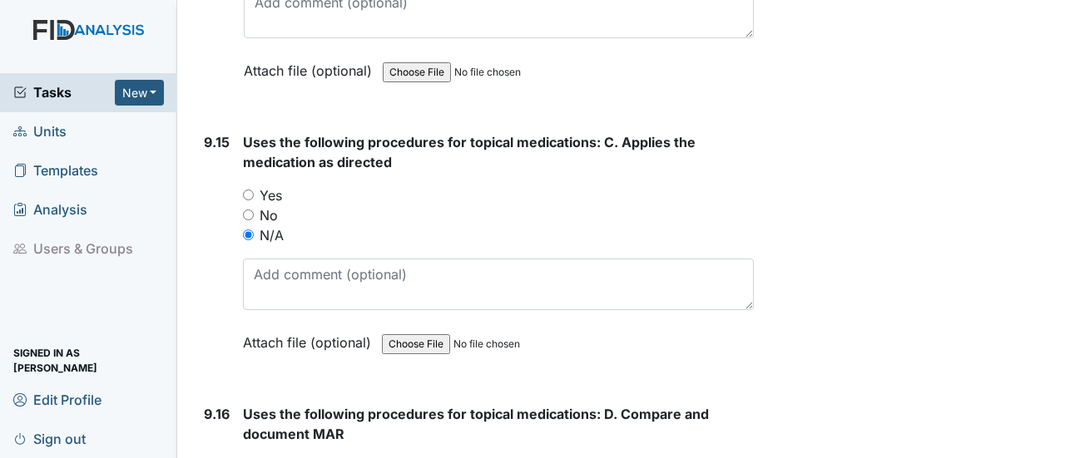
radio input "true"
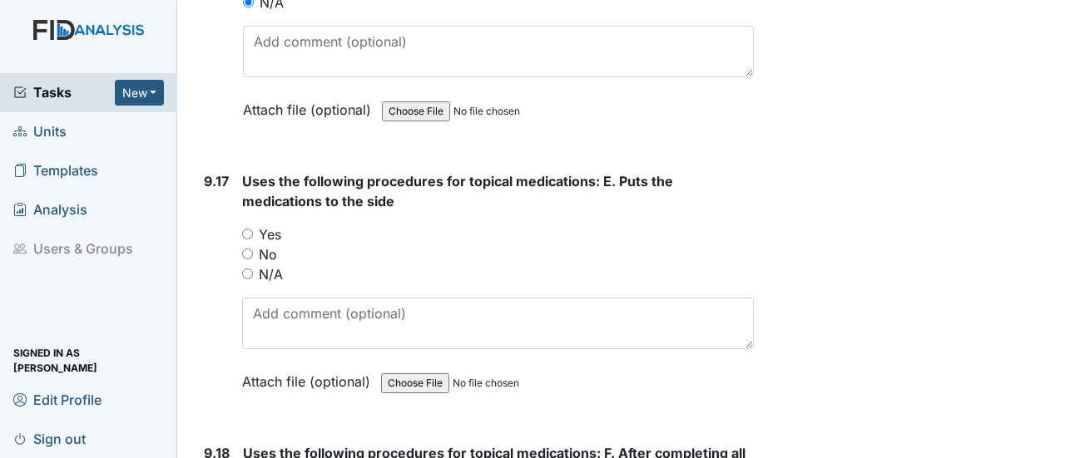
scroll to position [22900, 0]
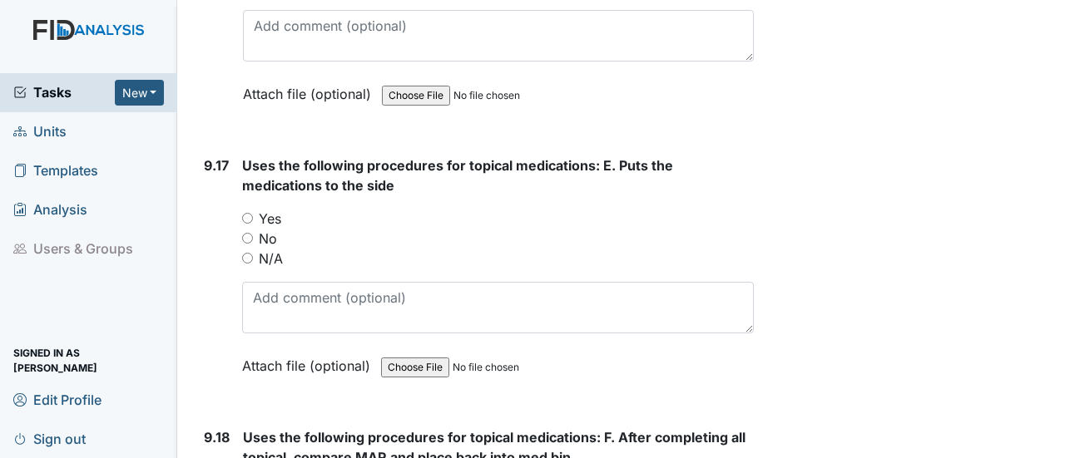
click at [246, 253] on input "N/A" at bounding box center [247, 258] width 11 height 11
radio input "true"
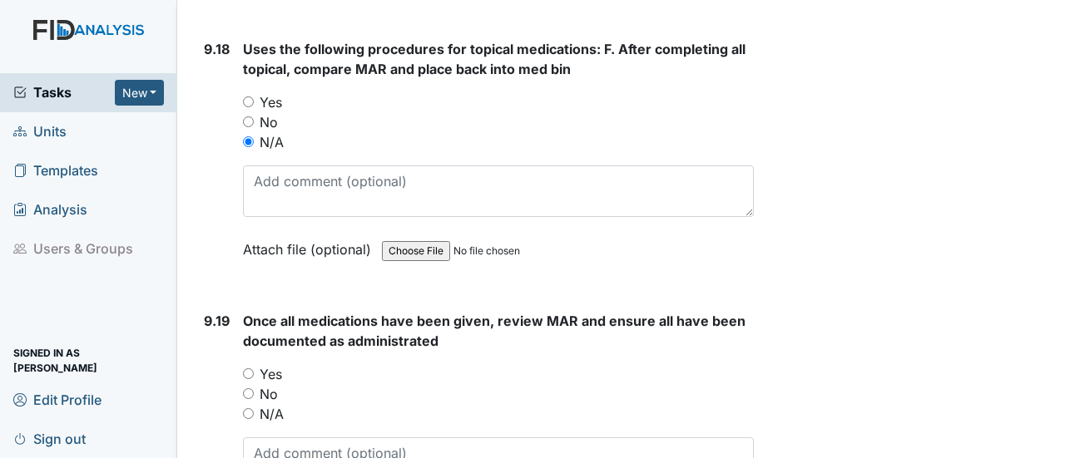
scroll to position [23321, 0]
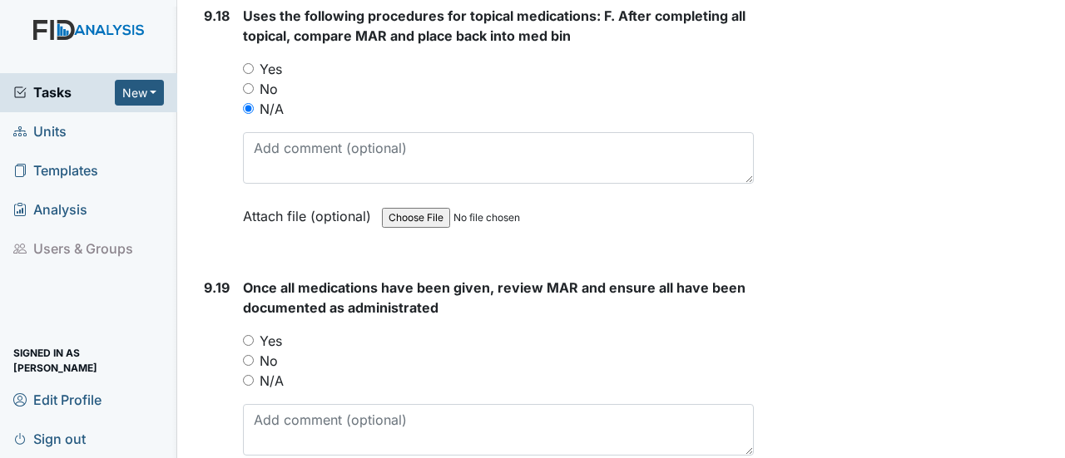
click at [247, 335] on input "Yes" at bounding box center [248, 340] width 11 height 11
radio input "true"
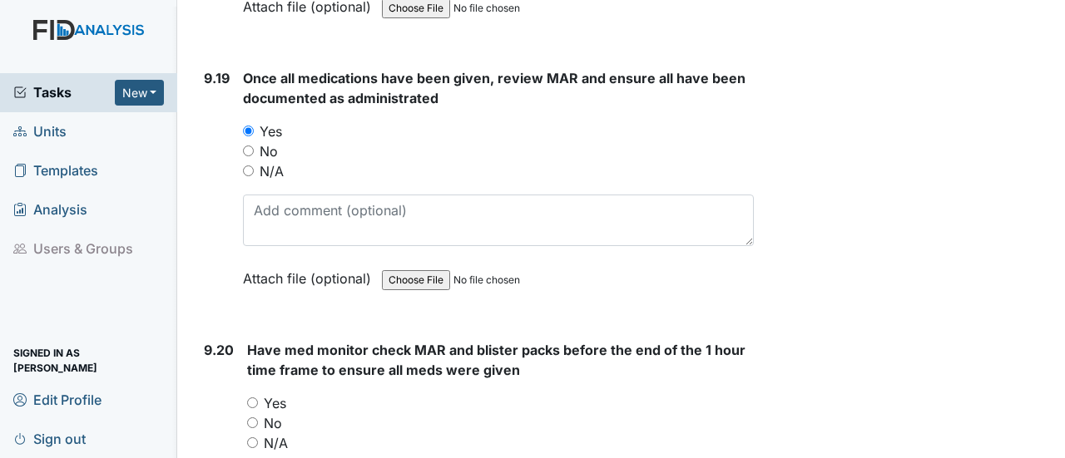
scroll to position [23642, 0]
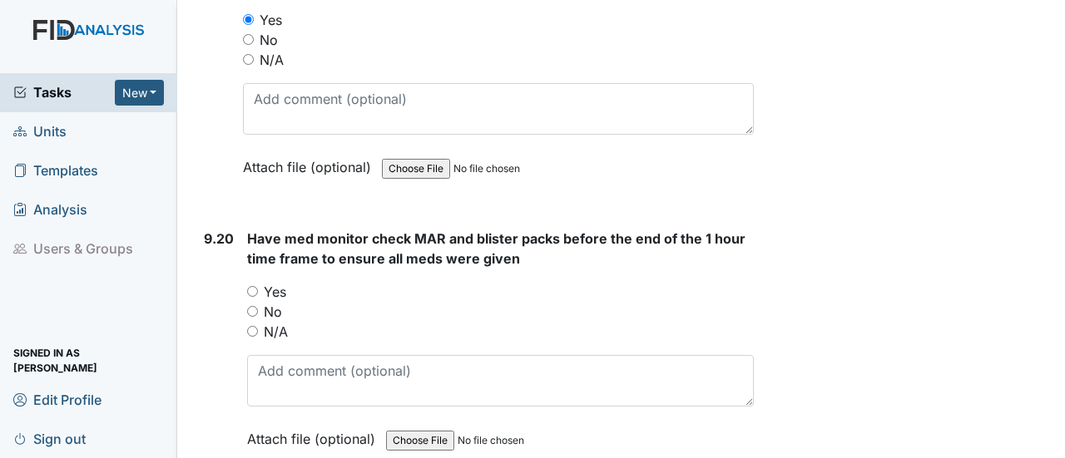
click at [251, 286] on input "Yes" at bounding box center [252, 291] width 11 height 11
radio input "true"
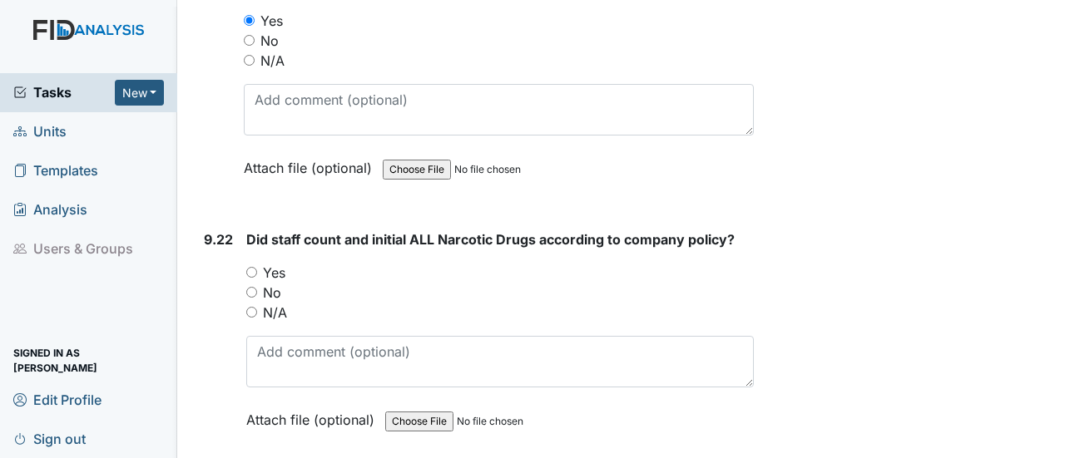
scroll to position [24219, 0]
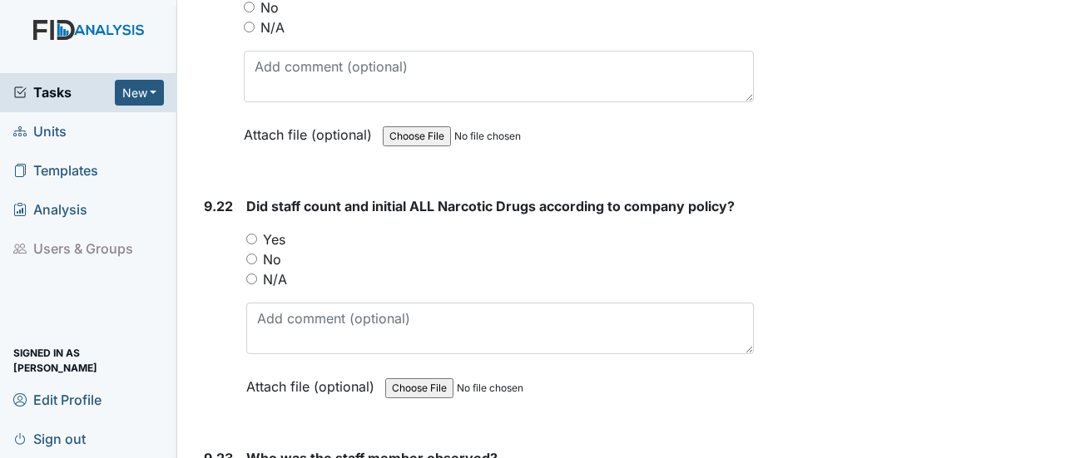
click at [253, 234] on input "Yes" at bounding box center [251, 239] width 11 height 11
radio input "true"
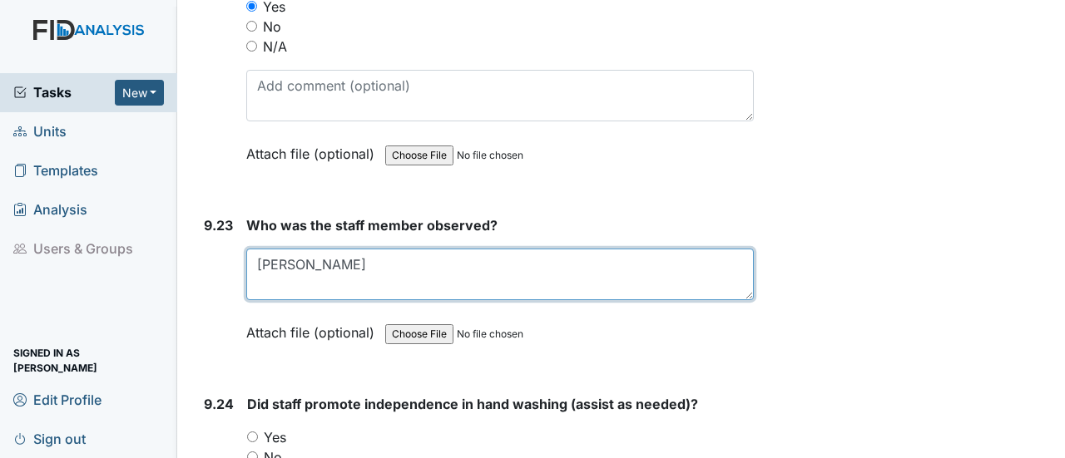
scroll to position [24518, 0]
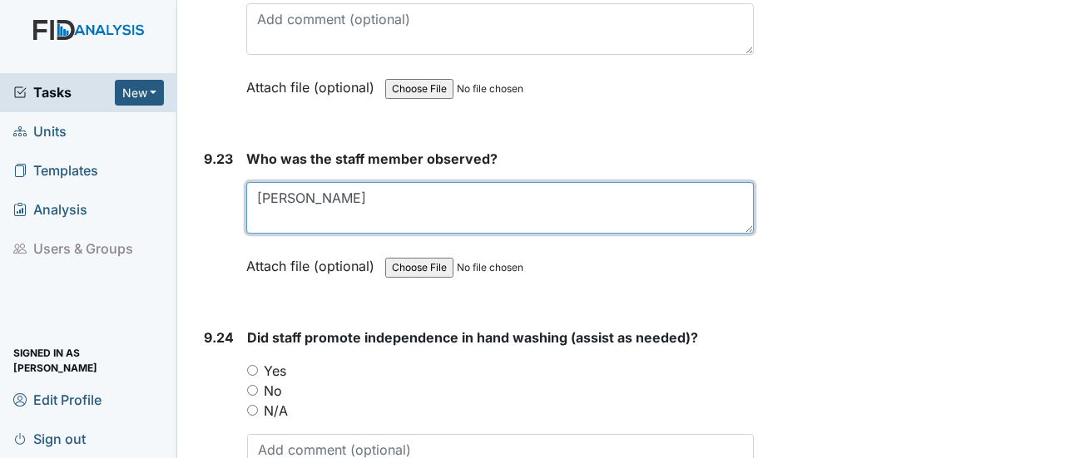
type textarea "[PERSON_NAME]"
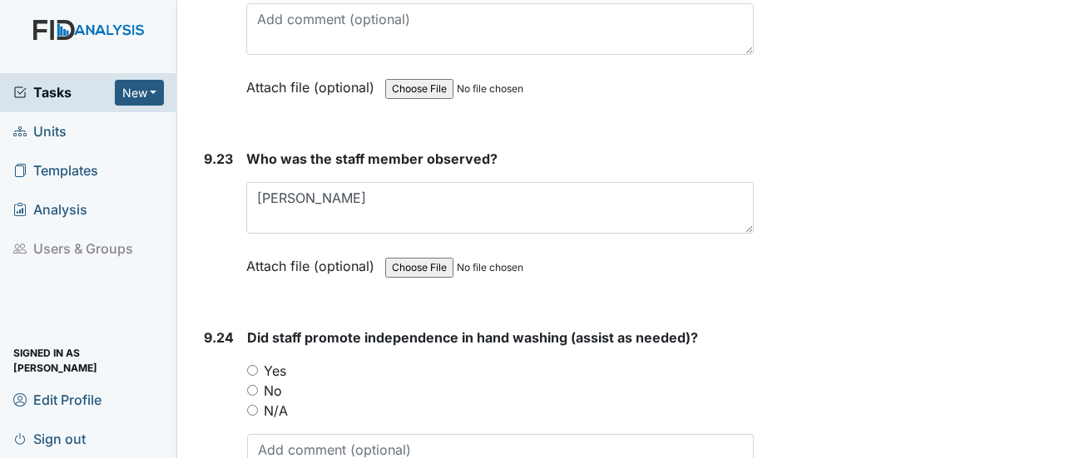
click at [250, 365] on input "Yes" at bounding box center [252, 370] width 11 height 11
radio input "true"
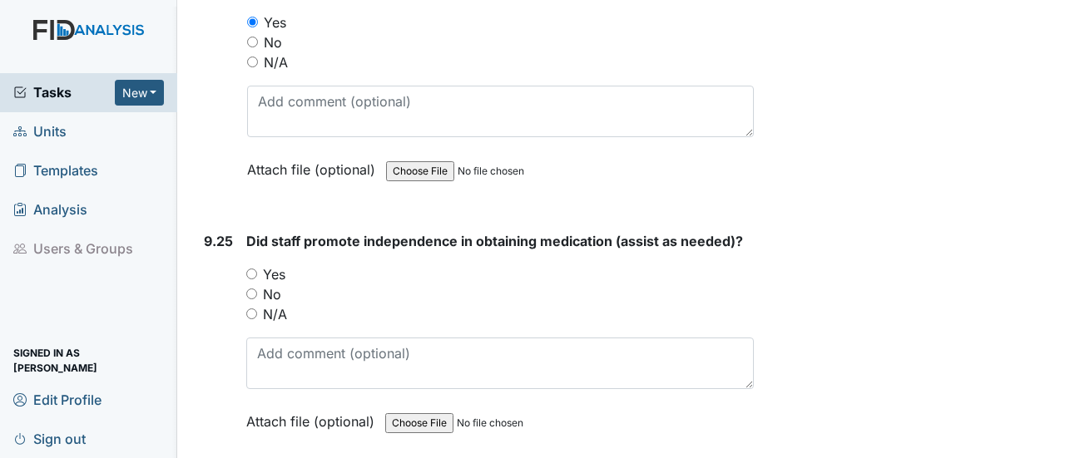
scroll to position [24873, 0]
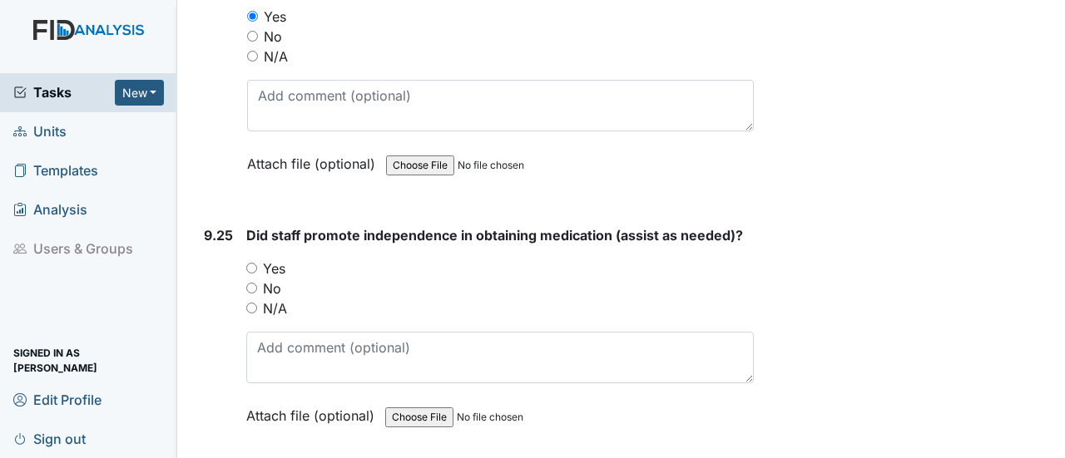
click at [250, 263] on input "Yes" at bounding box center [251, 268] width 11 height 11
radio input "true"
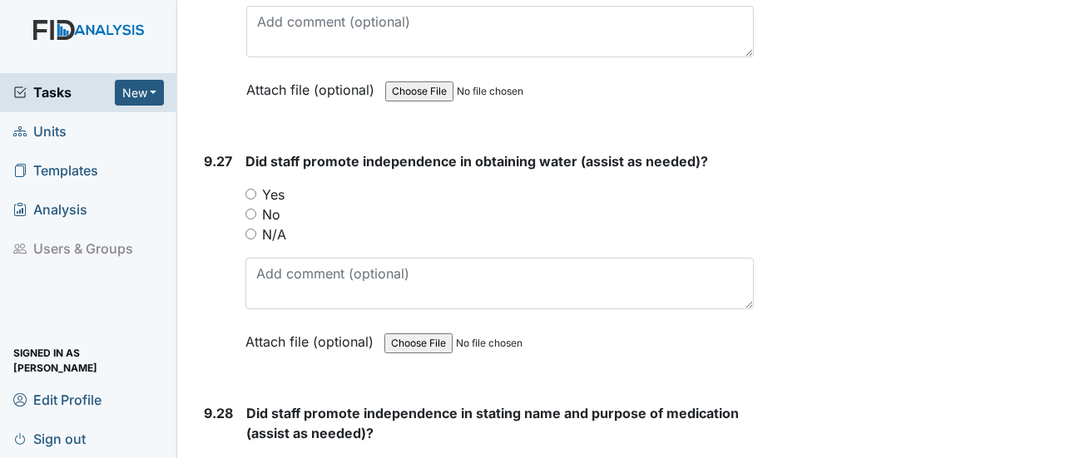
scroll to position [25483, 0]
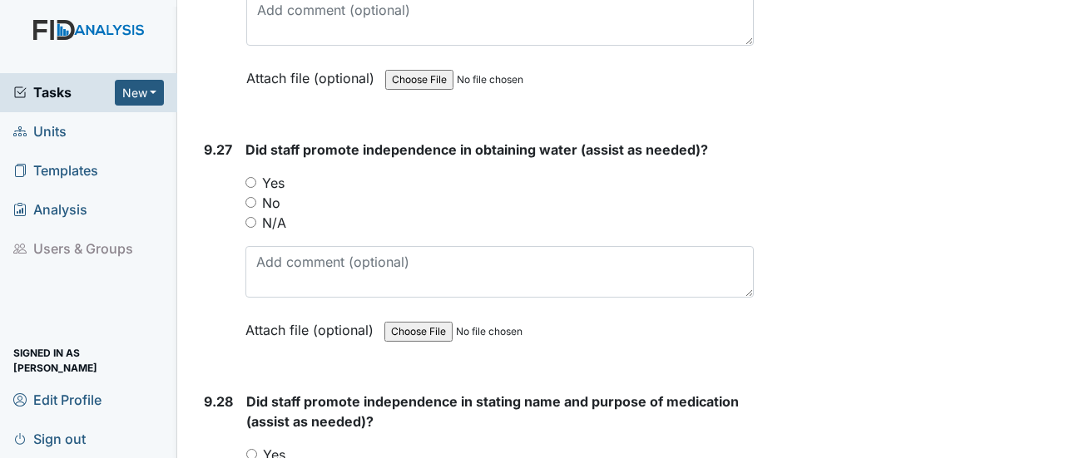
click at [248, 177] on input "Yes" at bounding box center [250, 182] width 11 height 11
radio input "true"
click at [257, 449] on input "Yes" at bounding box center [251, 454] width 11 height 11
radio input "true"
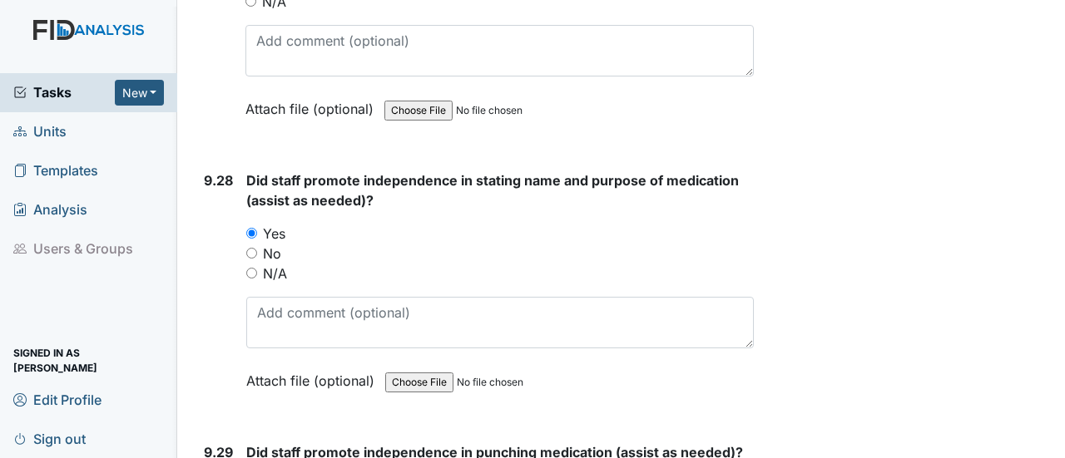
scroll to position [25737, 0]
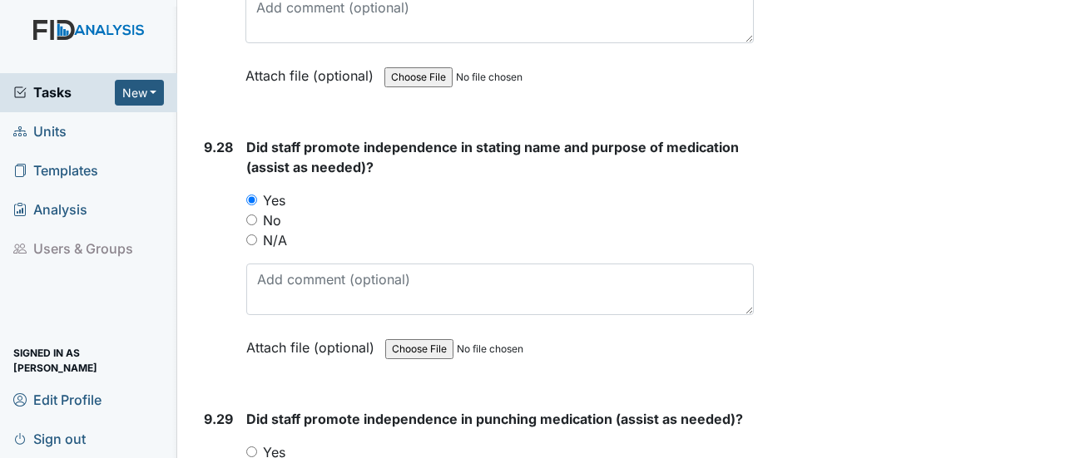
radio input "true"
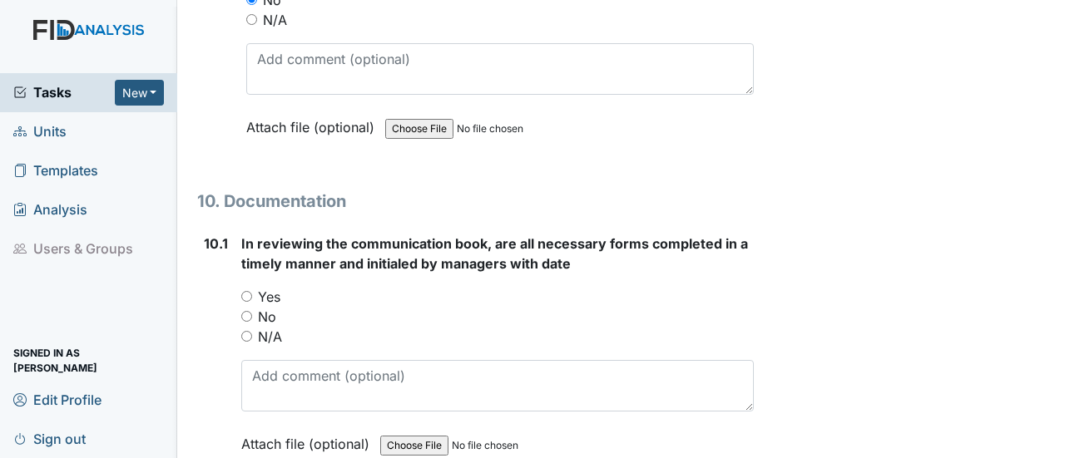
scroll to position [26225, 0]
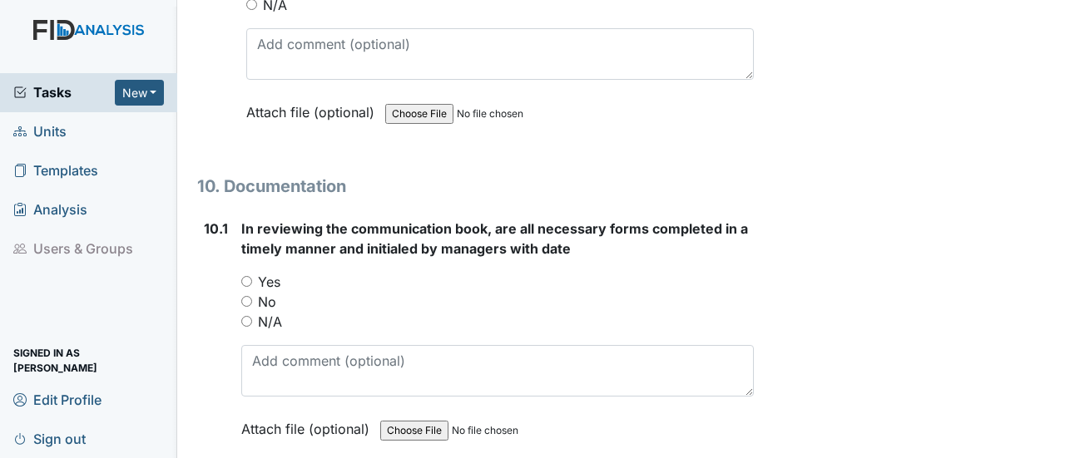
click at [248, 276] on input "Yes" at bounding box center [246, 281] width 11 height 11
radio input "true"
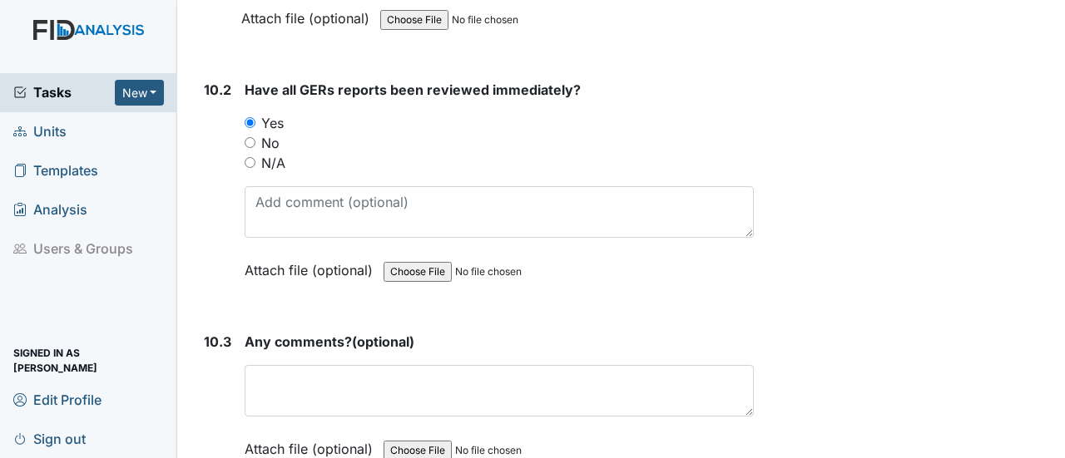
scroll to position [26691, 0]
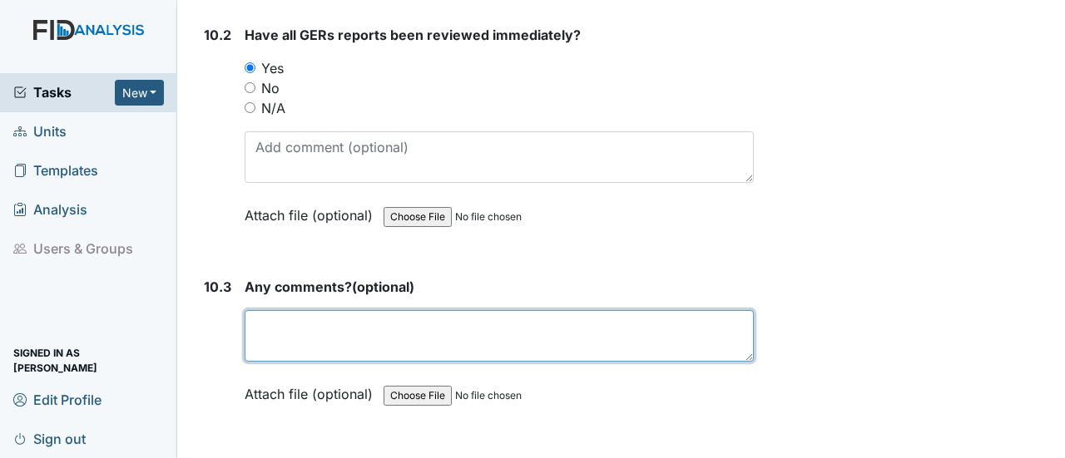
click at [298, 310] on textarea at bounding box center [499, 336] width 509 height 52
paste textarea "none at this time"
type textarea "none at this time"
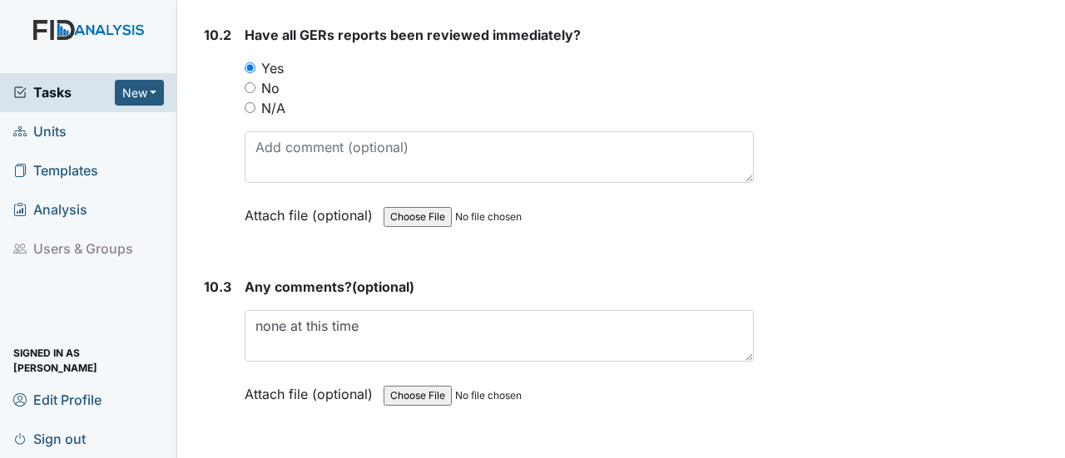
radio input "true"
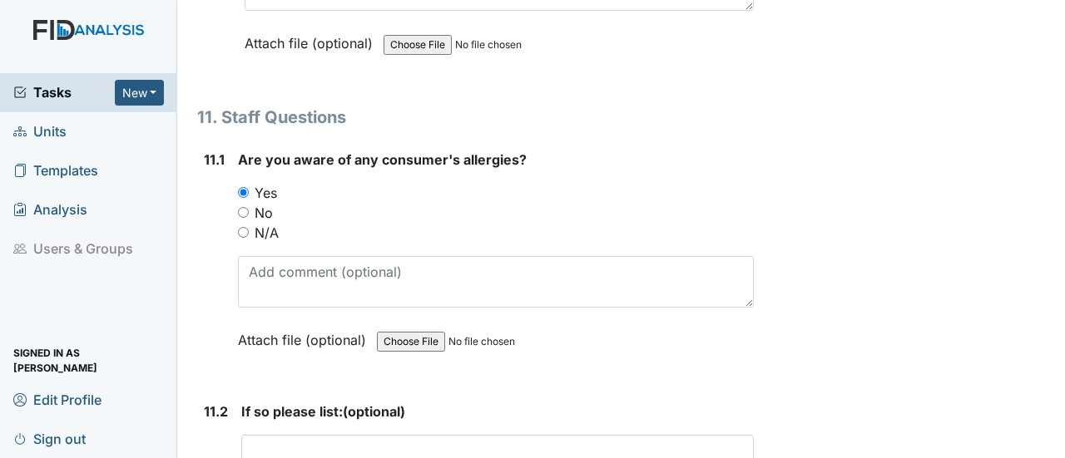
scroll to position [27057, 0]
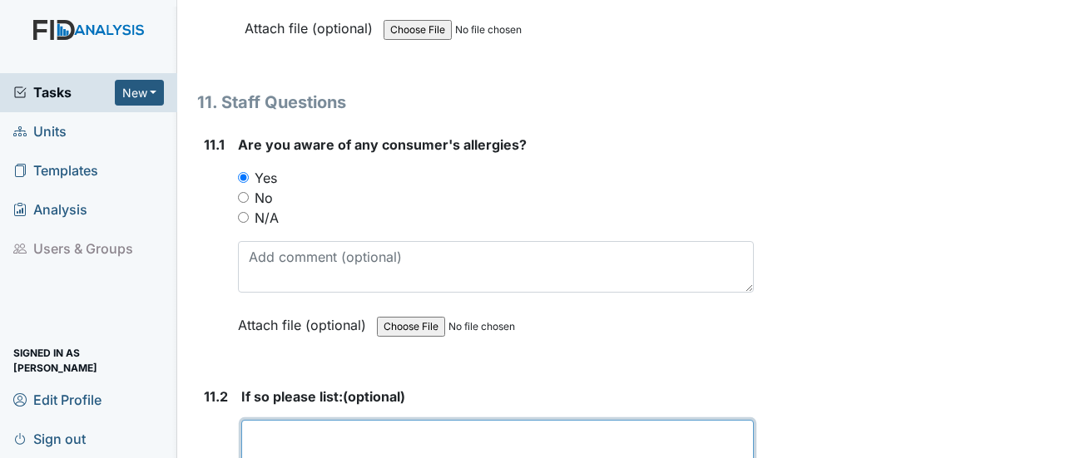
click at [291, 420] on textarea at bounding box center [497, 446] width 512 height 52
type textarea "[US_STATE]=benzapryl"
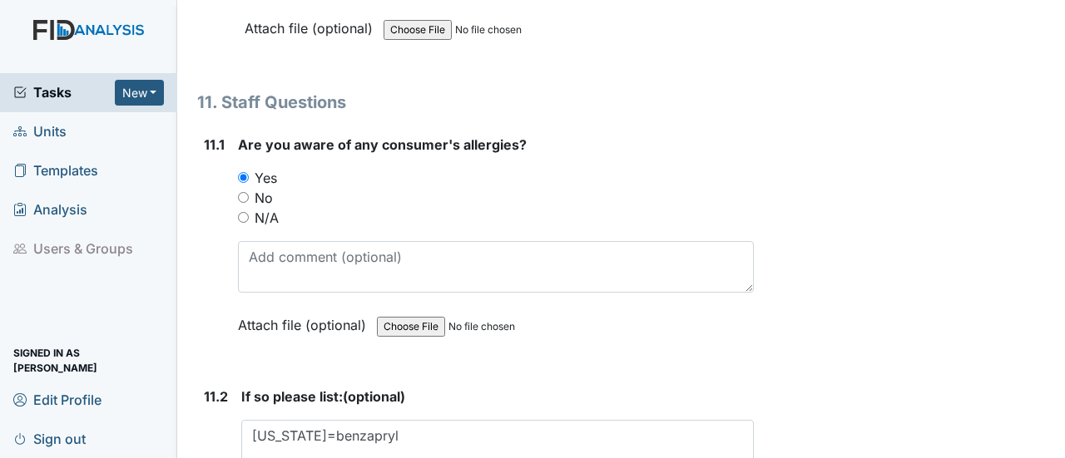
radio input "true"
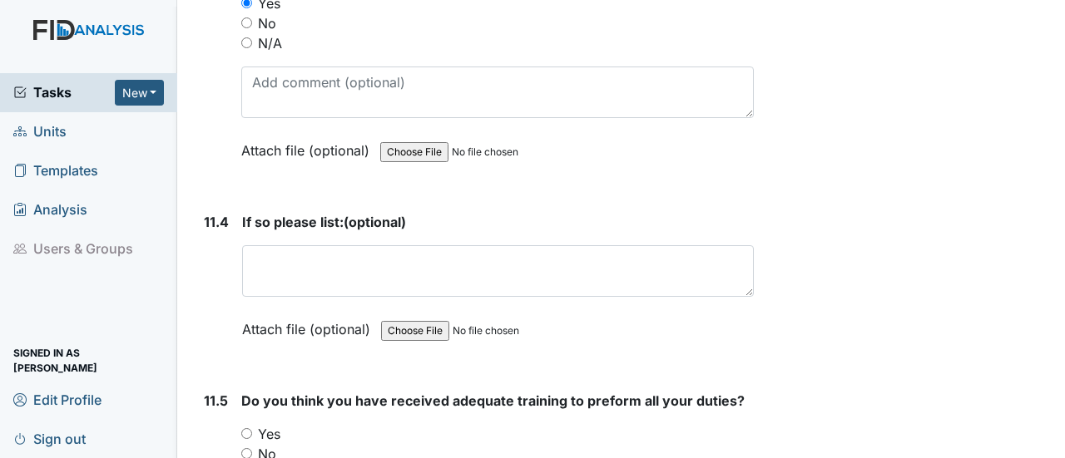
scroll to position [27677, 0]
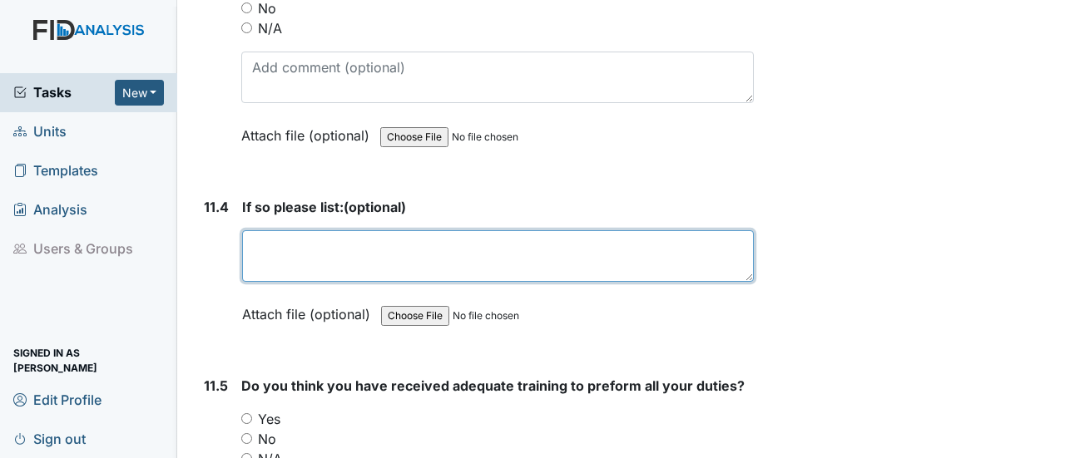
click at [255, 230] on textarea at bounding box center [498, 256] width 512 height 52
type textarea "[PERSON_NAME] wheelchair c-pap"
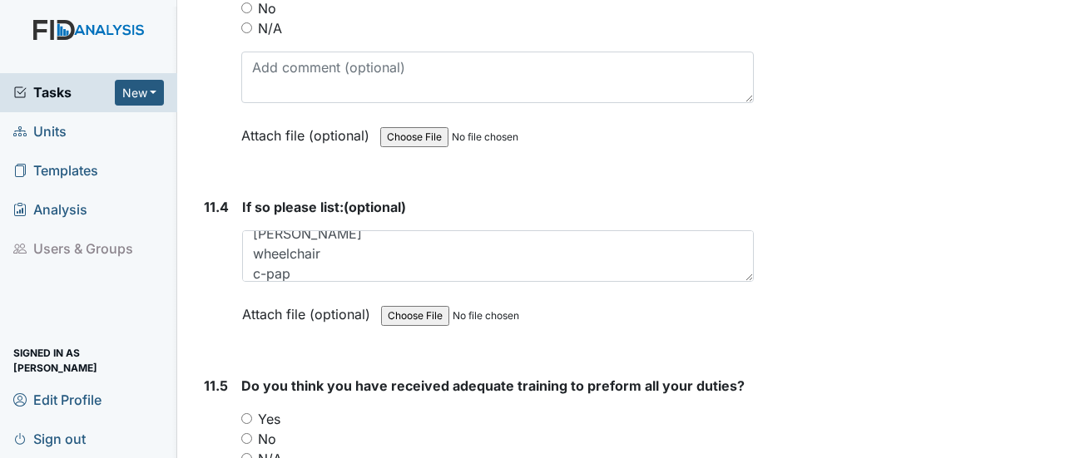
click at [247, 413] on input "Yes" at bounding box center [246, 418] width 11 height 11
radio input "true"
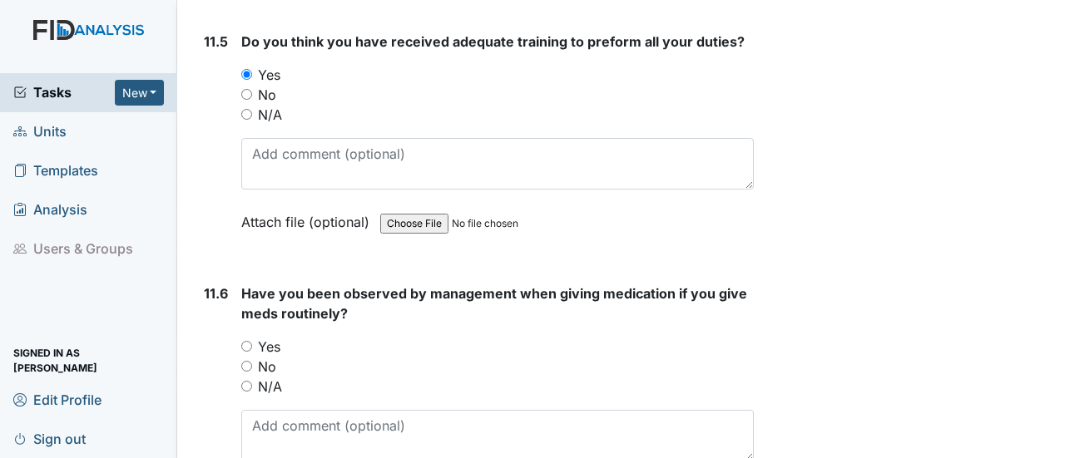
scroll to position [28088, 0]
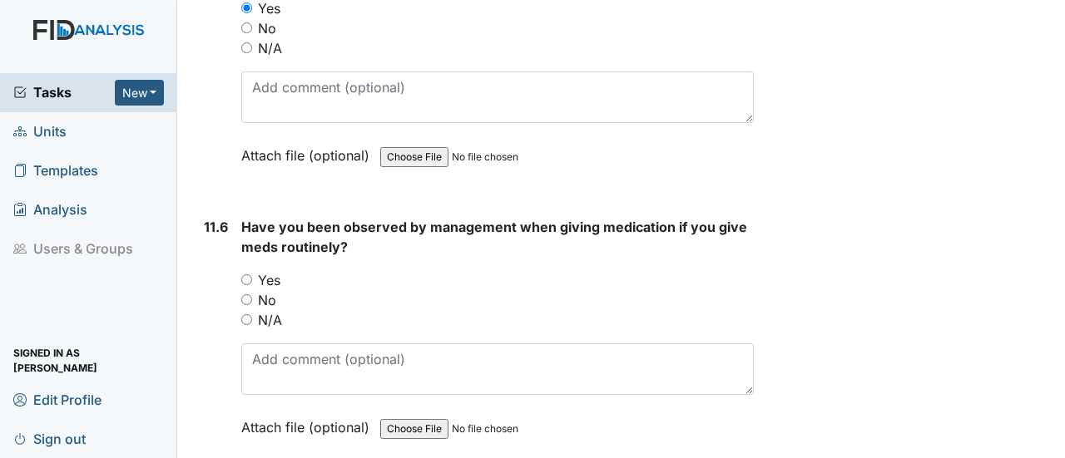
click at [250, 275] on input "Yes" at bounding box center [246, 280] width 11 height 11
radio input "true"
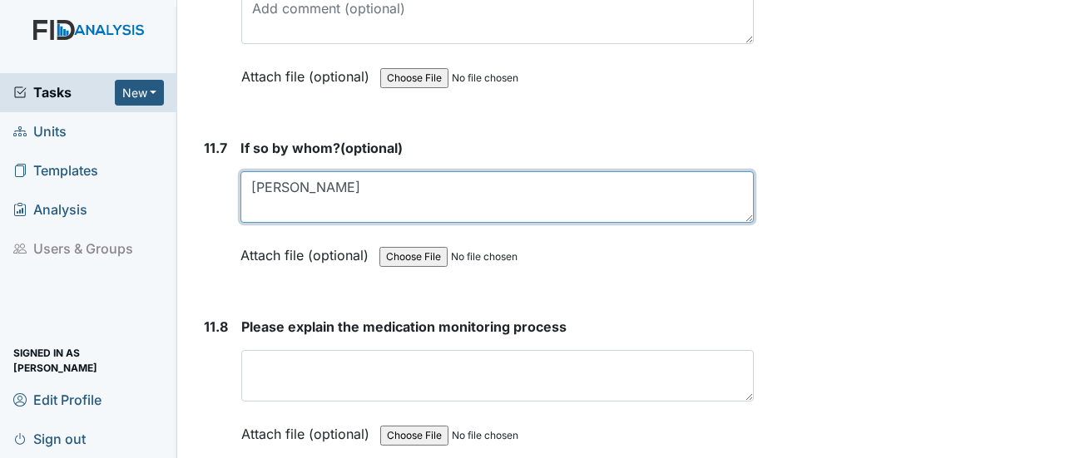
scroll to position [28454, 0]
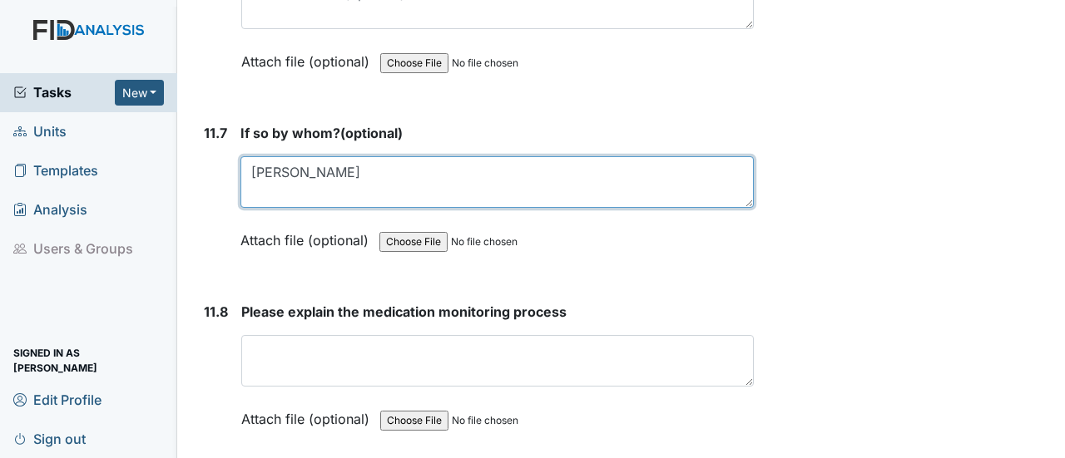
type textarea "[PERSON_NAME]"
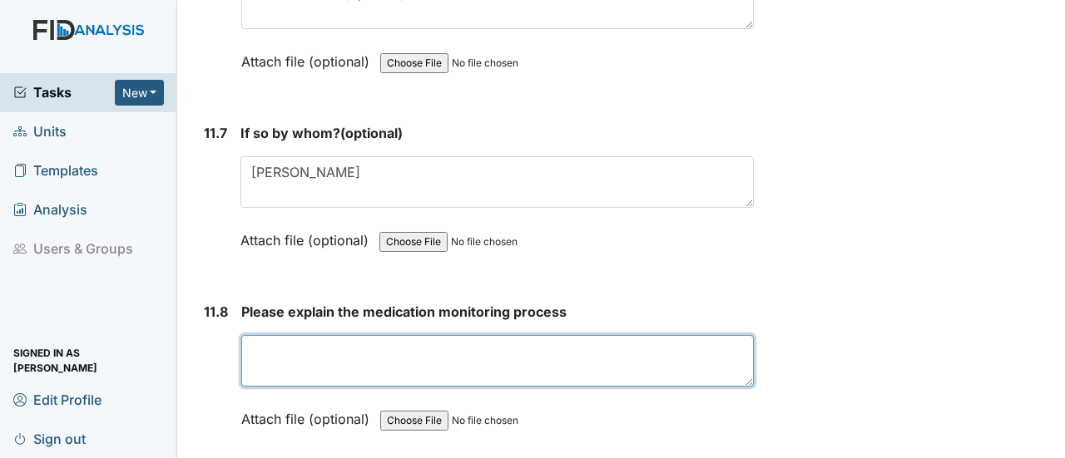
click at [364, 335] on textarea at bounding box center [497, 361] width 512 height 52
type textarea "make sure meds are given"
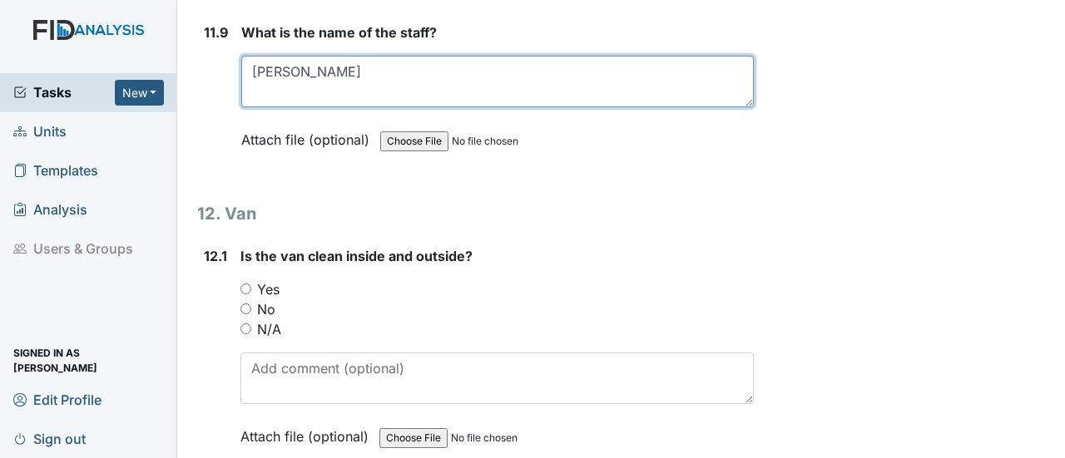
scroll to position [28920, 0]
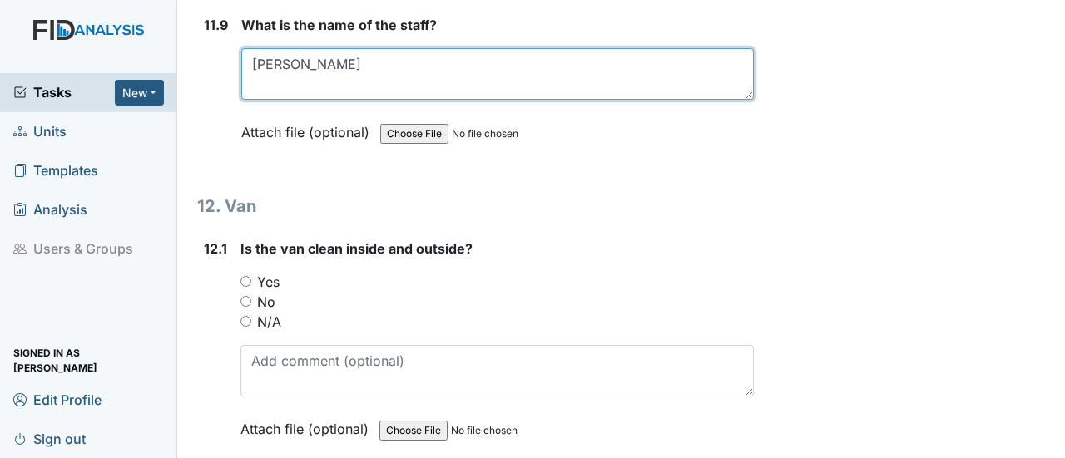
type textarea "[PERSON_NAME]"
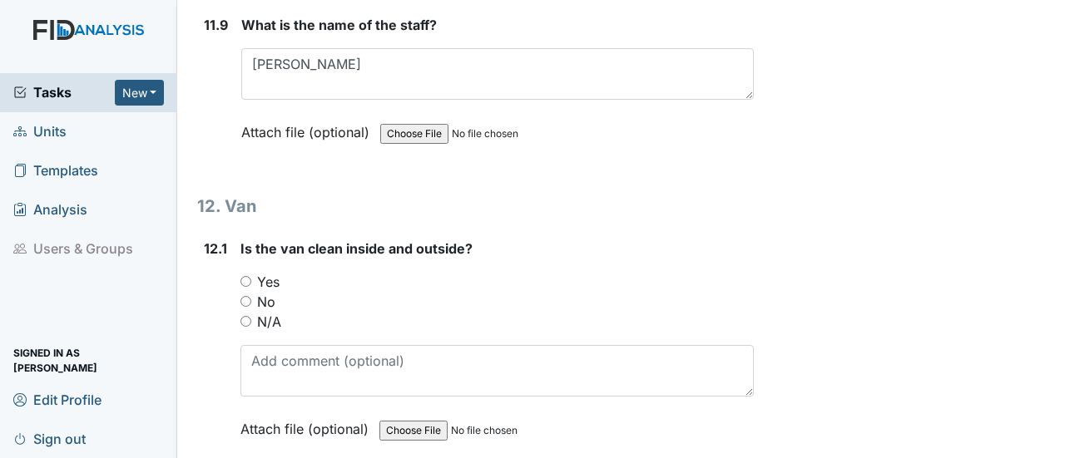
click at [241, 276] on input "Yes" at bounding box center [245, 281] width 11 height 11
radio input "true"
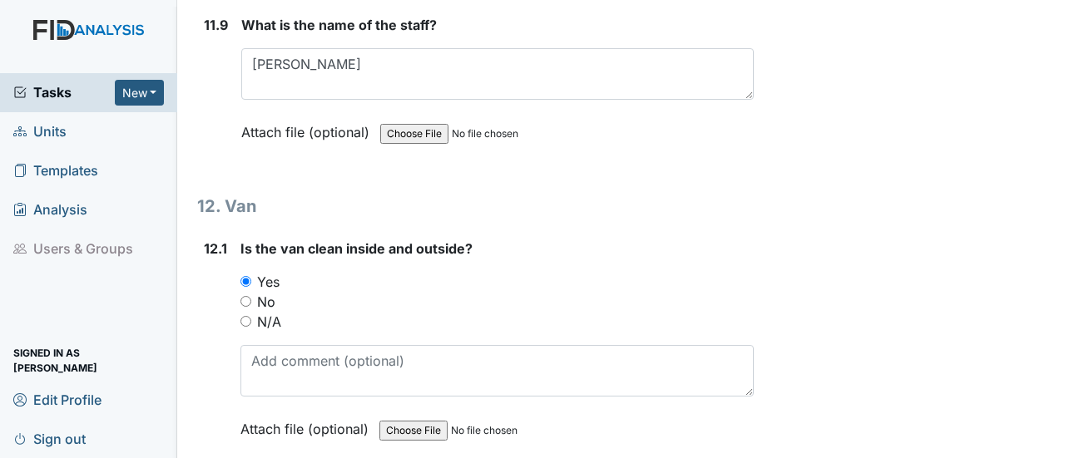
radio input "true"
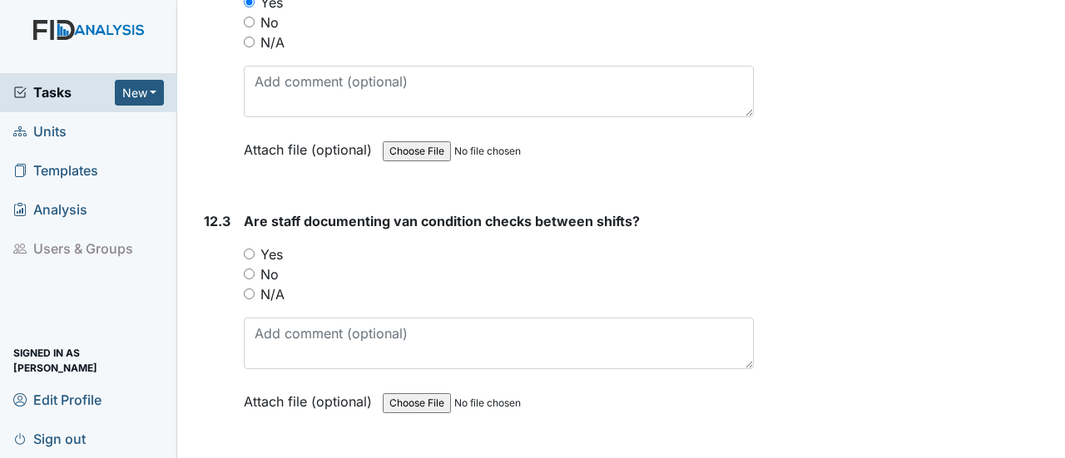
scroll to position [29507, 0]
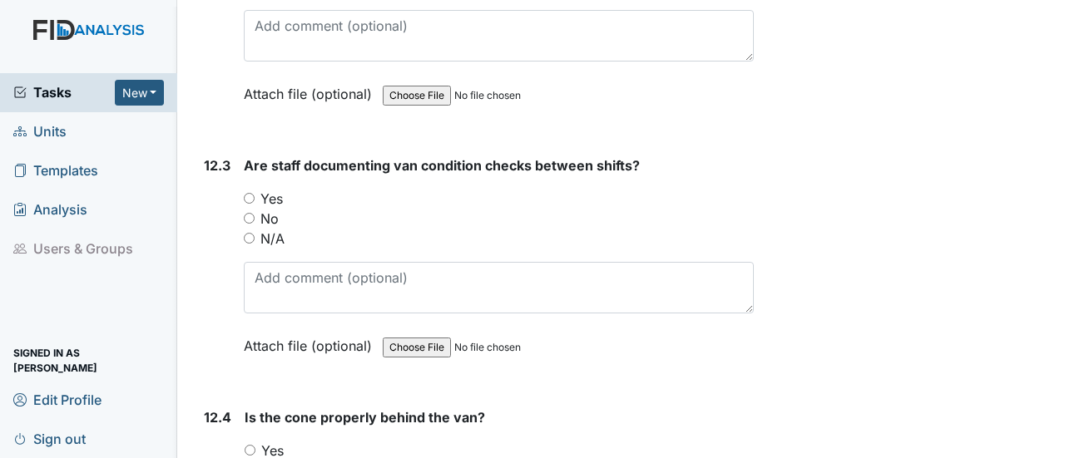
click at [251, 193] on input "Yes" at bounding box center [249, 198] width 11 height 11
radio input "true"
click at [255, 441] on div "Yes" at bounding box center [499, 451] width 509 height 20
click at [250, 445] on input "Yes" at bounding box center [250, 450] width 11 height 11
radio input "true"
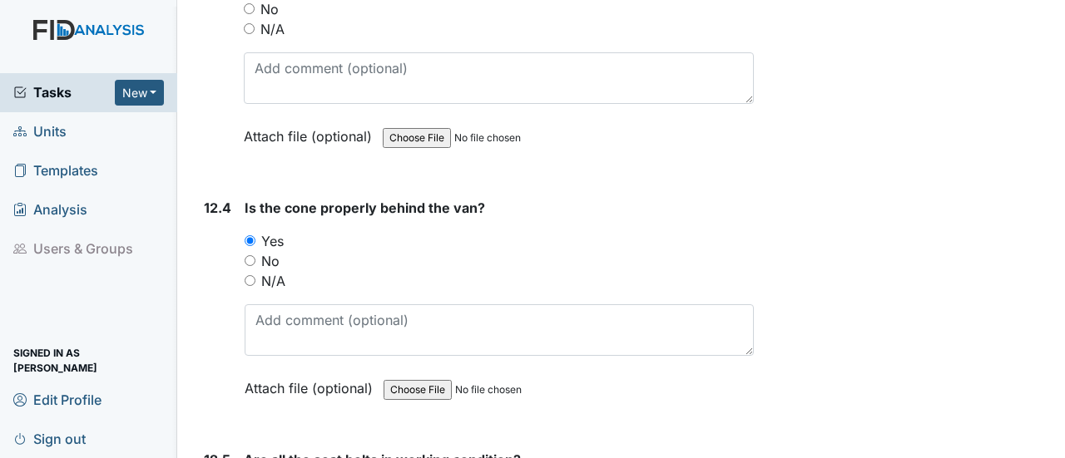
scroll to position [29806, 0]
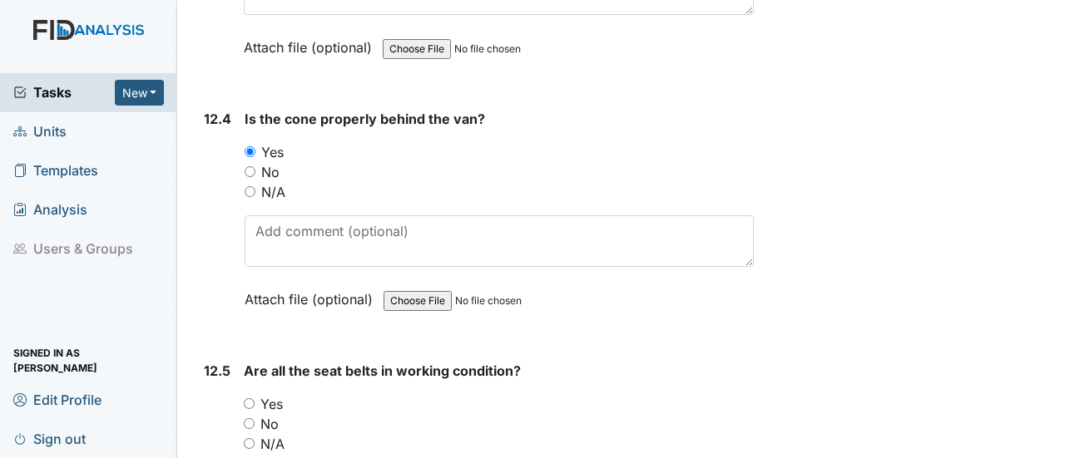
click at [251, 398] on input "Yes" at bounding box center [249, 403] width 11 height 11
radio input "true"
